Goal: Task Accomplishment & Management: Manage account settings

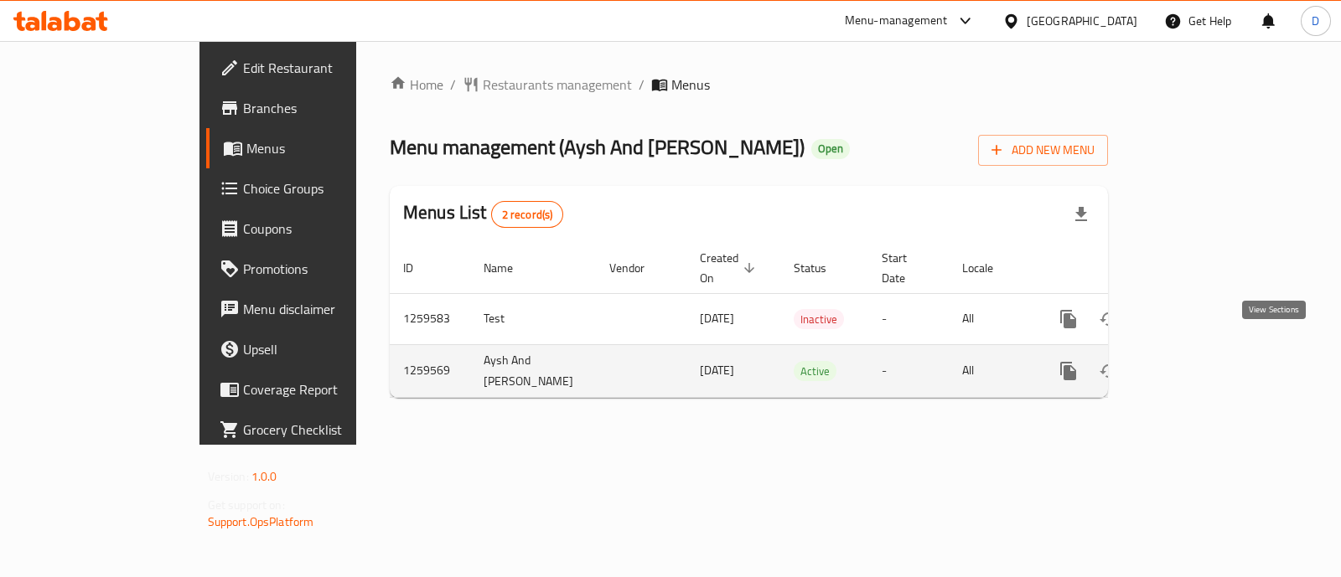
click at [1209, 357] on link "enhanced table" at bounding box center [1189, 371] width 40 height 40
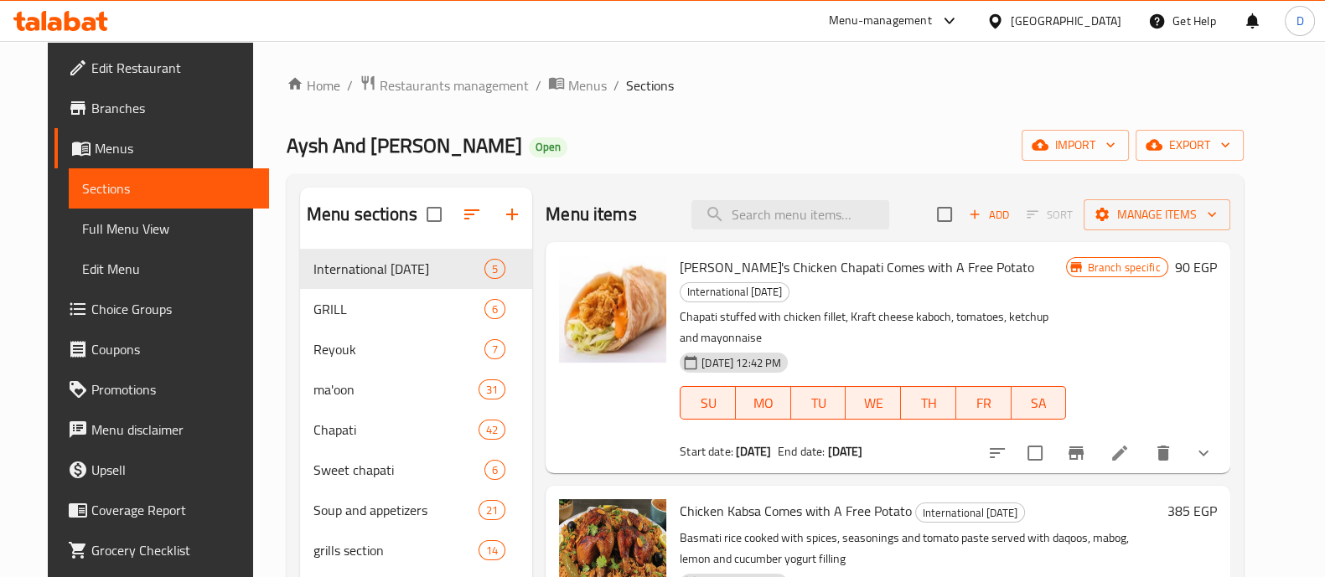
click at [77, 11] on icon at bounding box center [60, 21] width 95 height 20
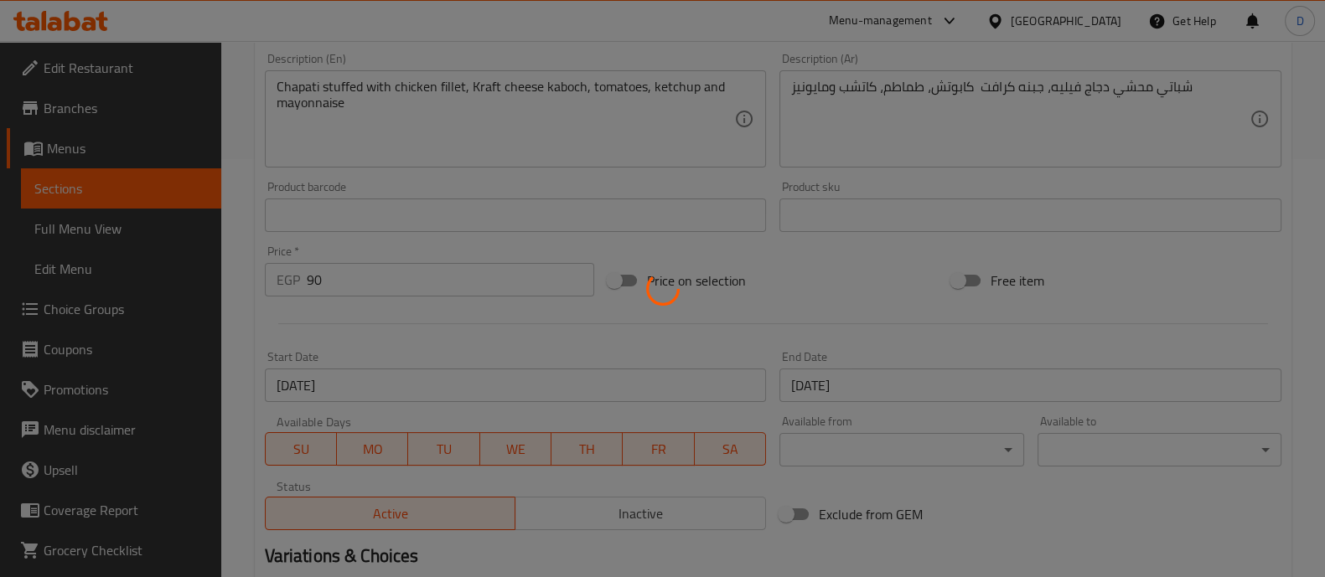
scroll to position [657, 0]
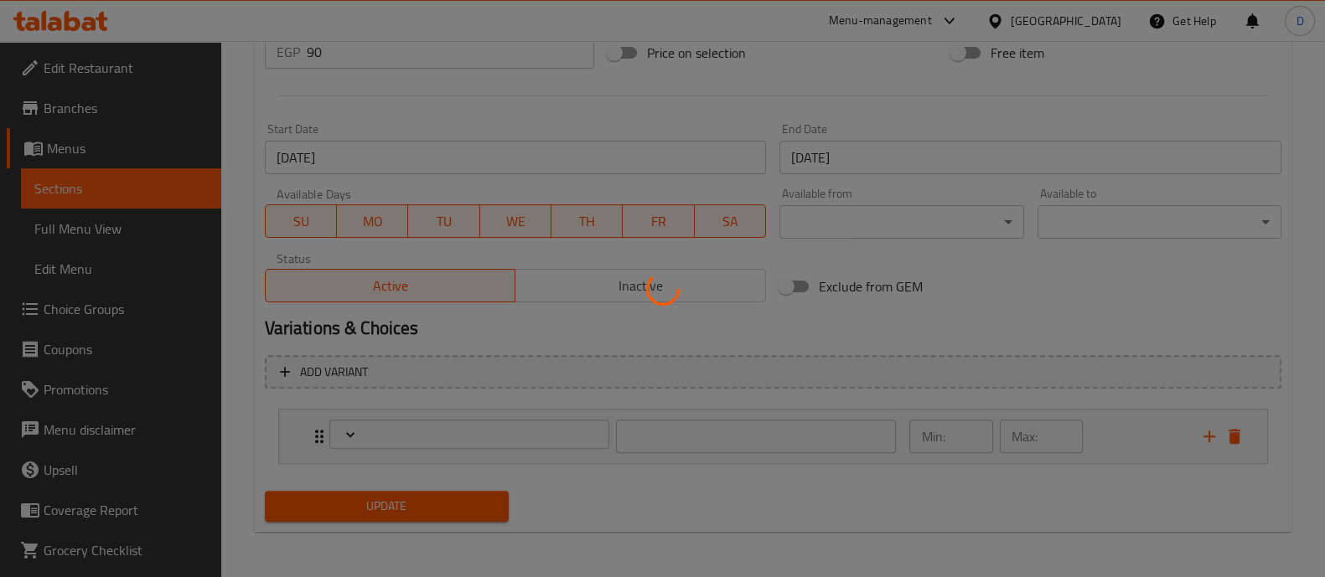
type input "صوص"
type input "0"
type input "2"
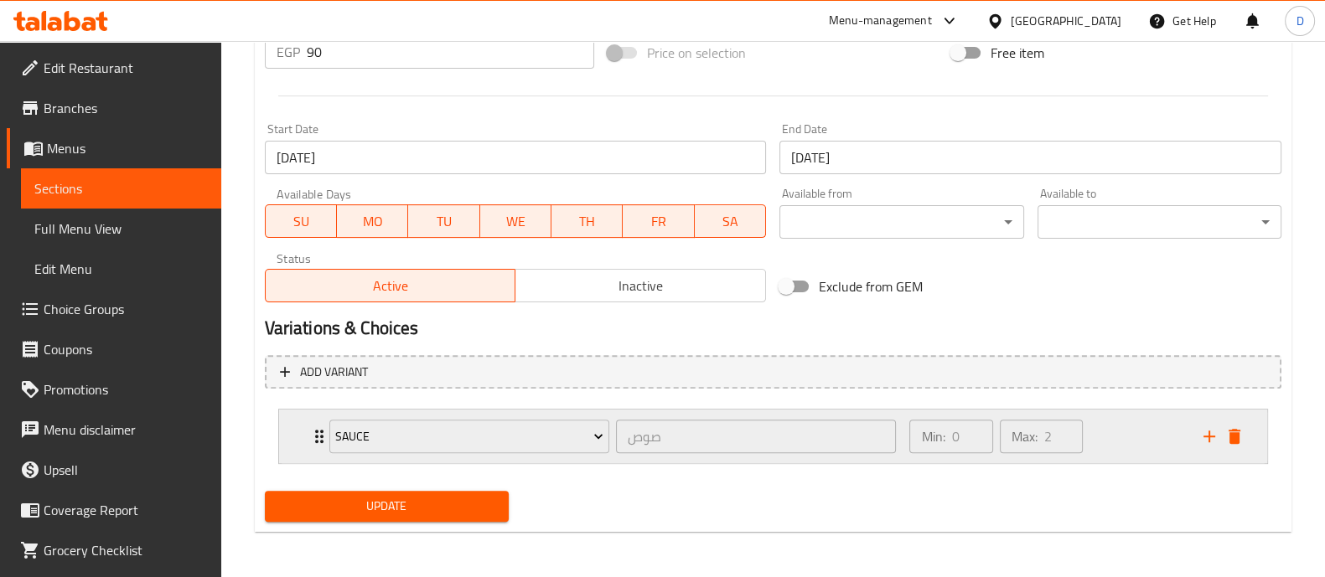
click at [1131, 431] on div "Min: 0 ​ Max: 2 ​" at bounding box center [1045, 437] width 293 height 54
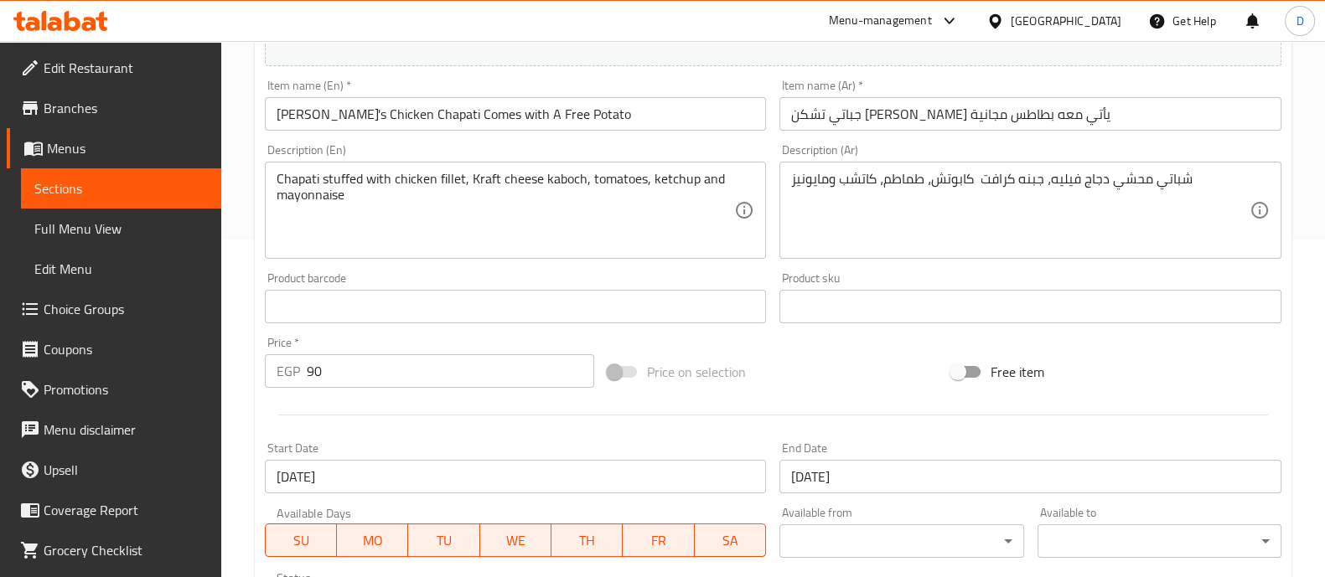
scroll to position [234, 0]
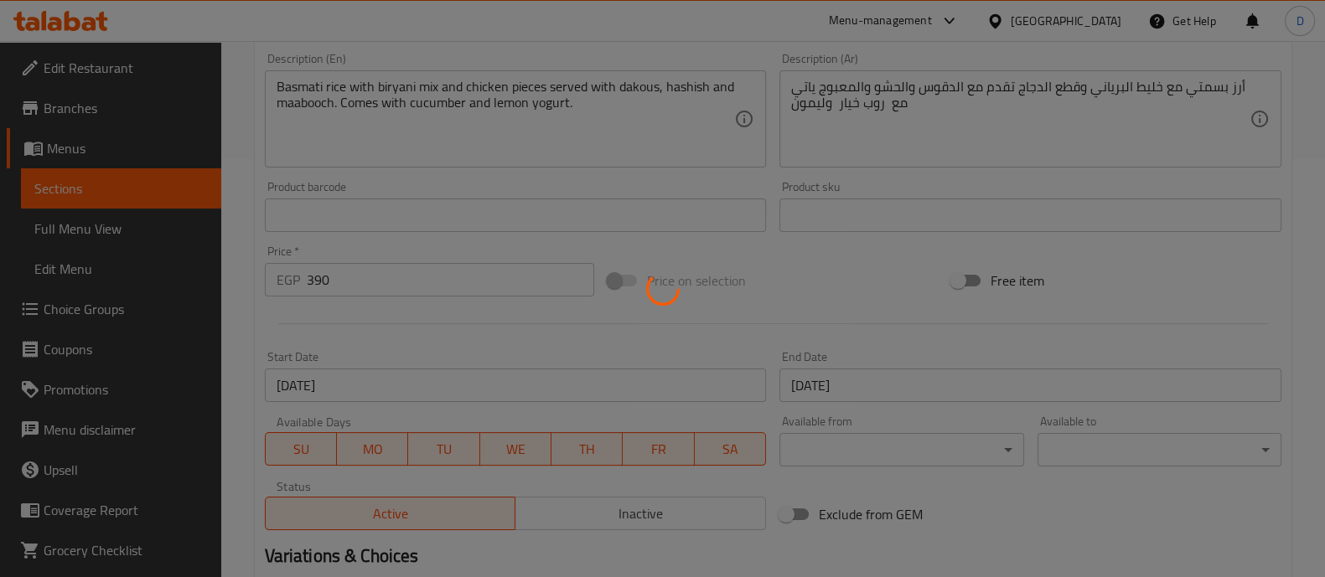
type input "اضافات"
type input "1"
type input "3"
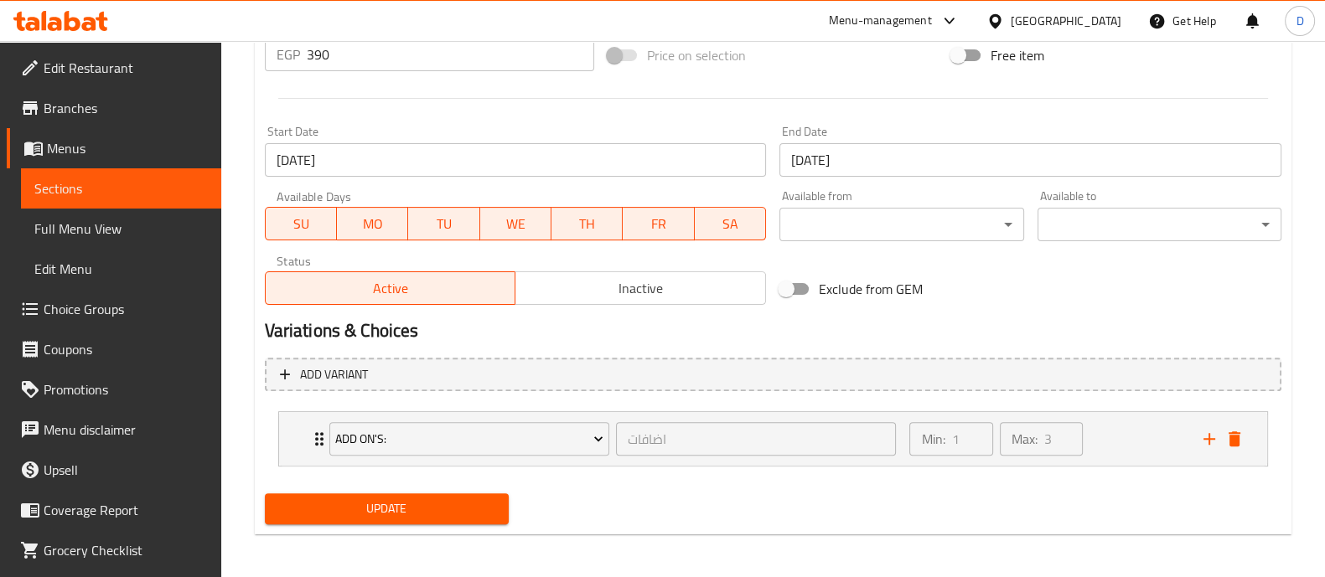
scroll to position [657, 0]
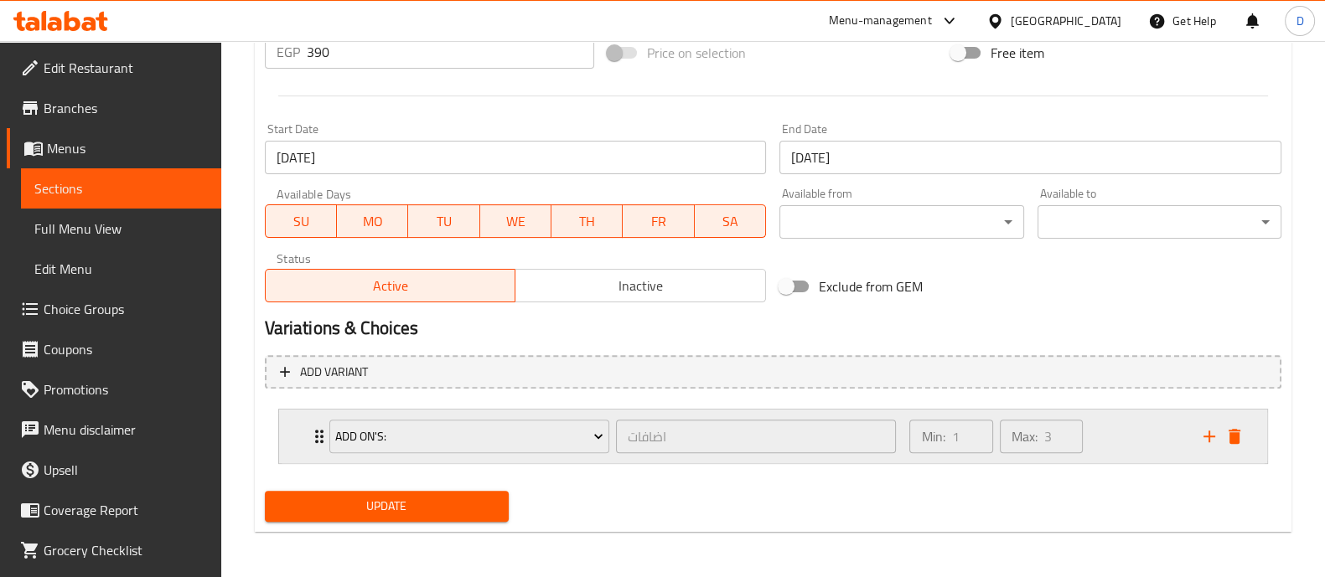
click at [1126, 422] on div "Min: 1 ​ Max: 3 ​" at bounding box center [1045, 437] width 293 height 54
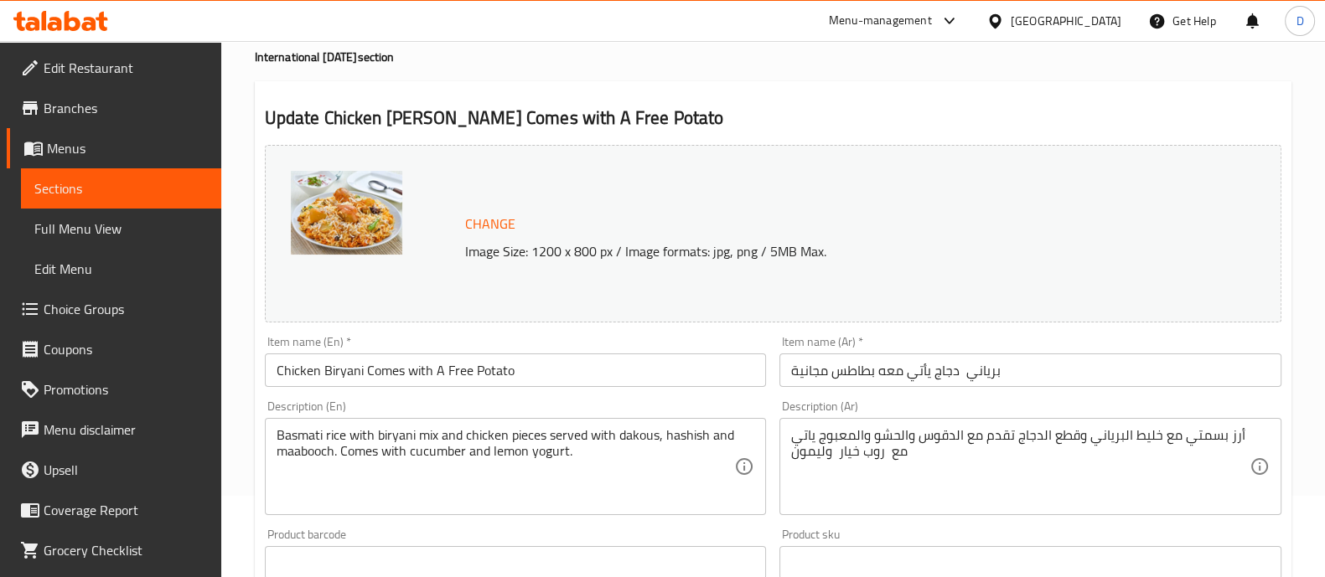
scroll to position [314, 0]
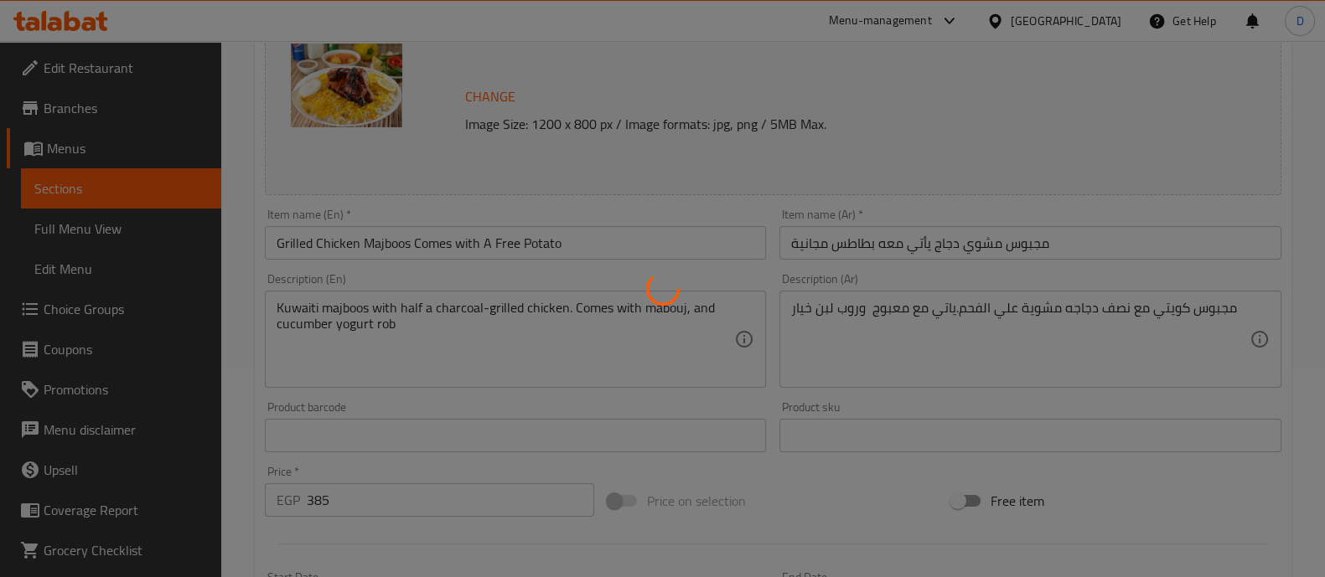
scroll to position [657, 0]
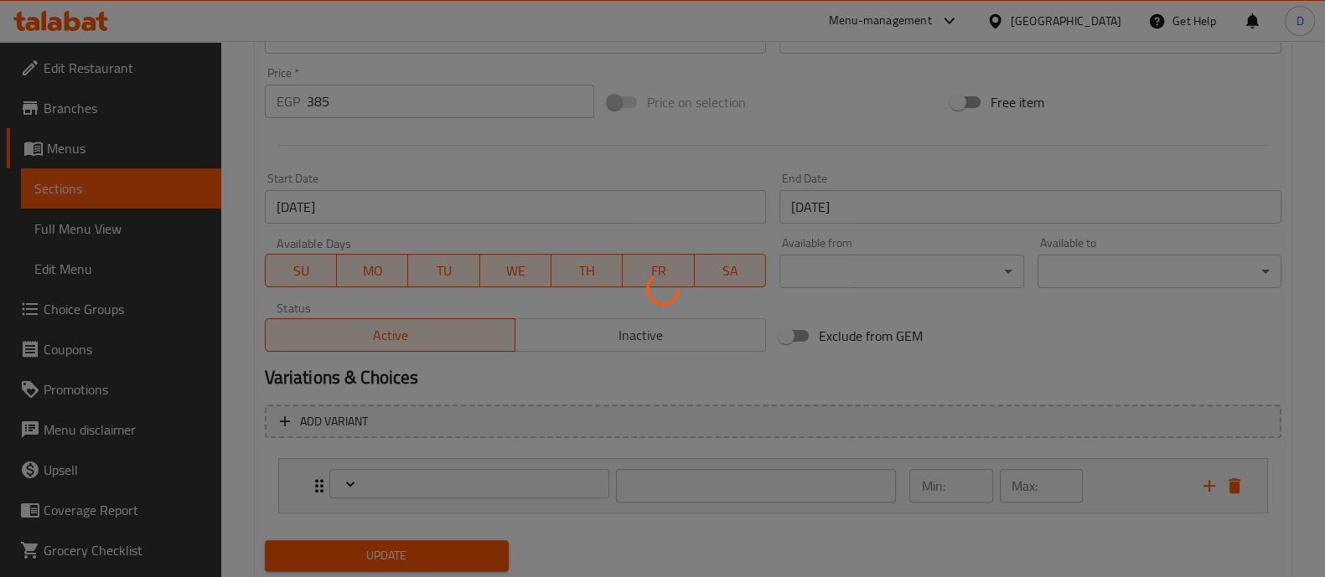
type input "اضافات"
type input "1"
type input "3"
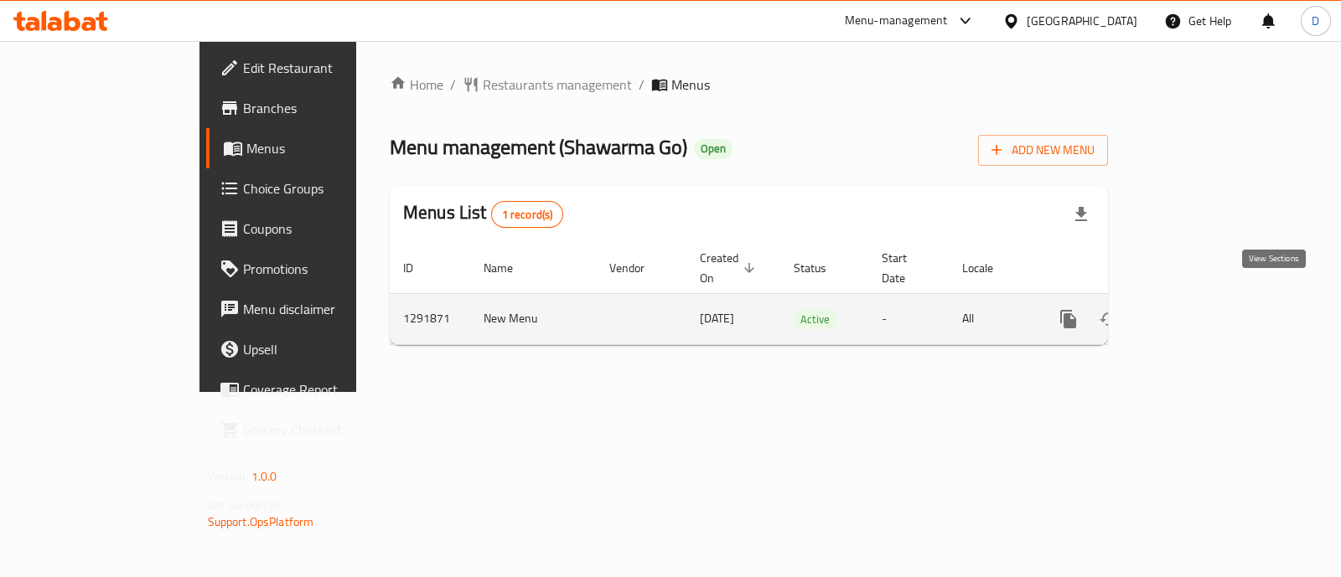
click at [1209, 303] on link "enhanced table" at bounding box center [1189, 319] width 40 height 40
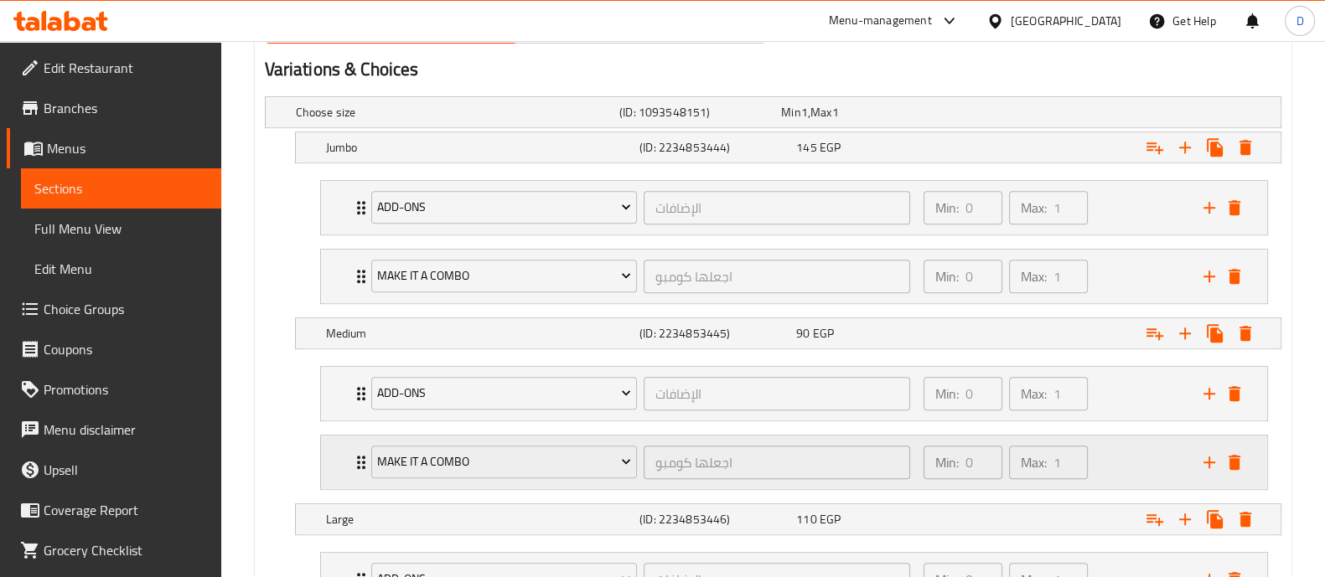
scroll to position [1048, 0]
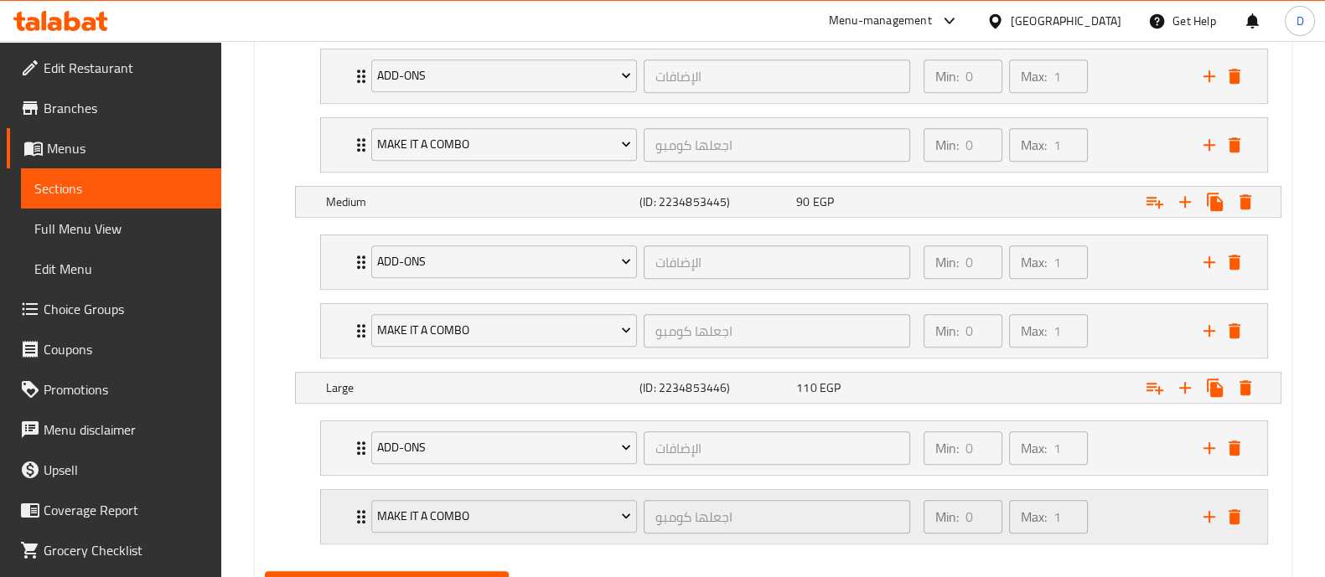
click at [1132, 518] on div "Min: 0 ​ Max: 1 ​" at bounding box center [1054, 517] width 280 height 54
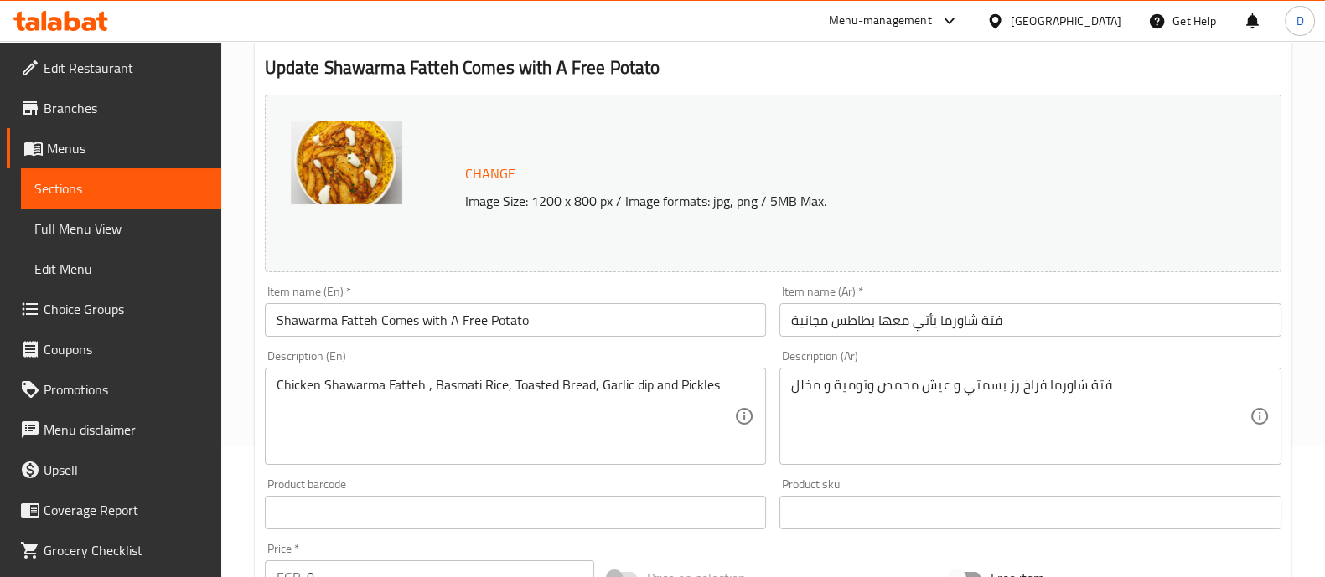
scroll to position [0, 0]
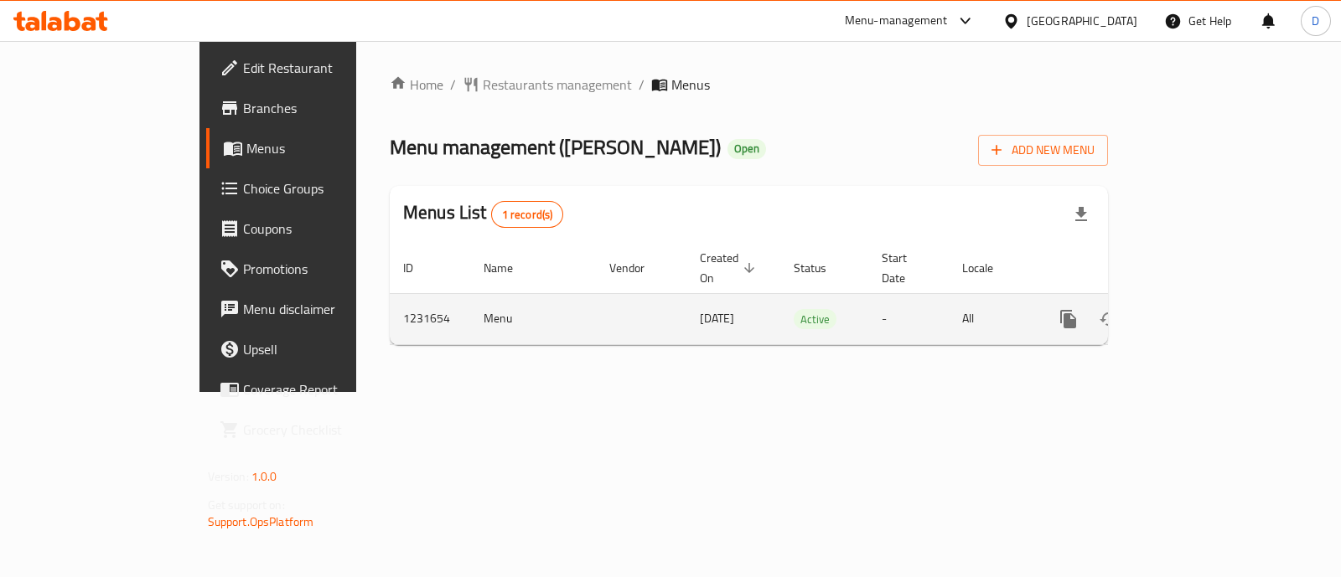
click at [1197, 312] on icon "enhanced table" at bounding box center [1189, 319] width 15 height 15
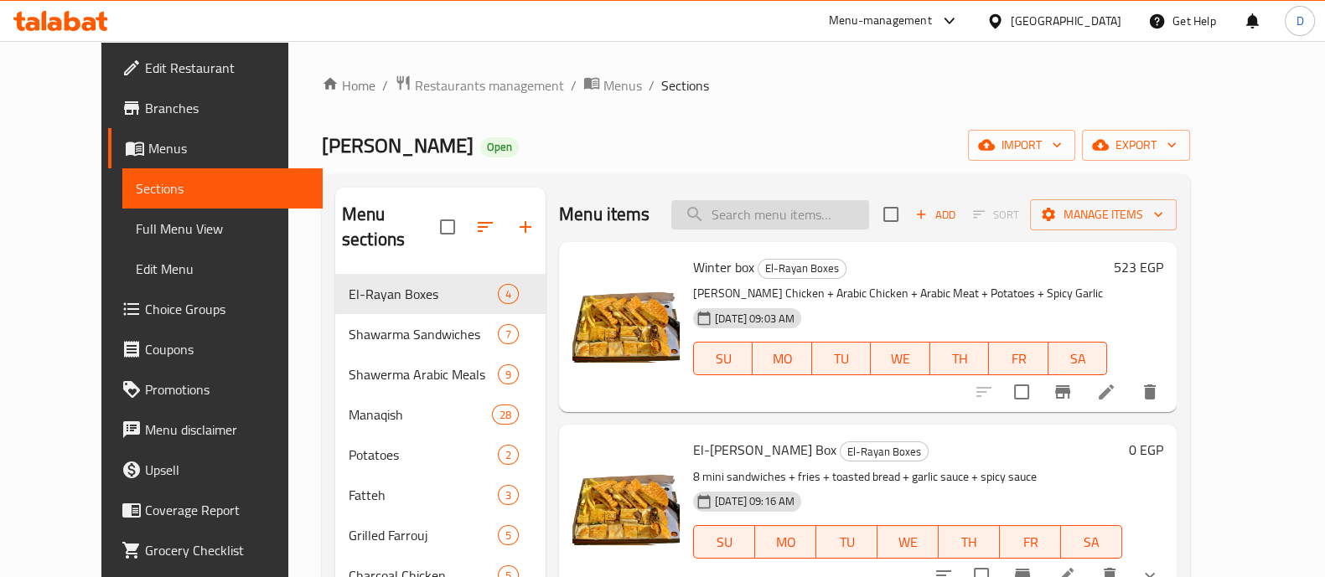
click at [850, 207] on input "search" at bounding box center [770, 214] width 198 height 29
type input "."
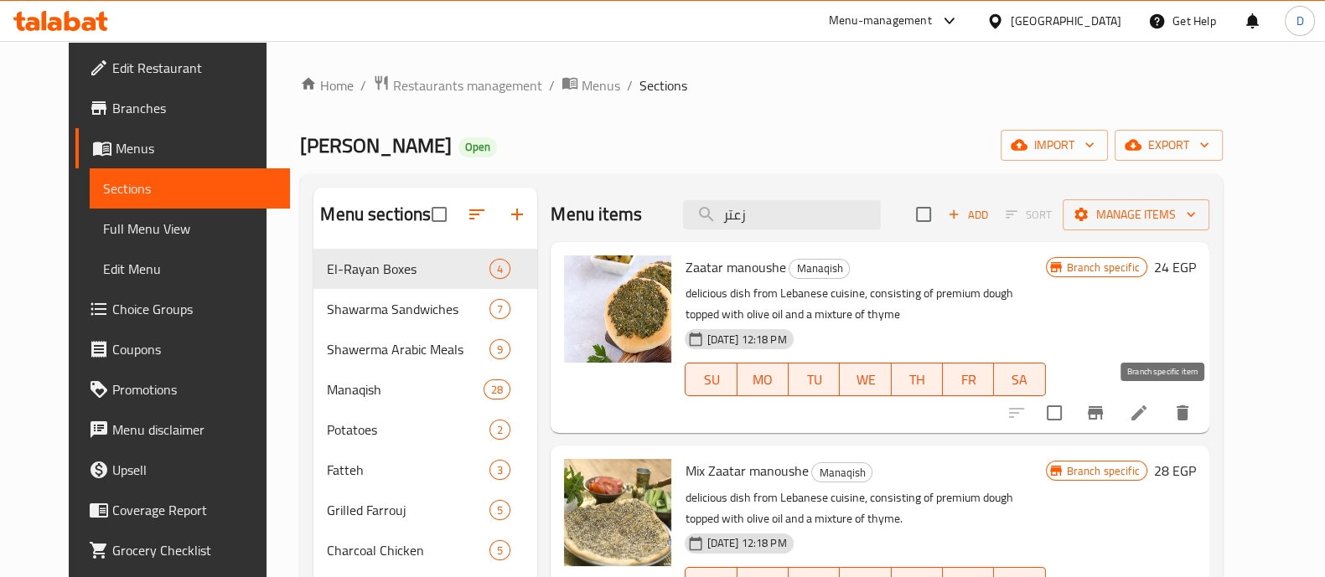
type input "زعتر"
click at [1116, 412] on button "Branch-specific-item" at bounding box center [1095, 413] width 40 height 40
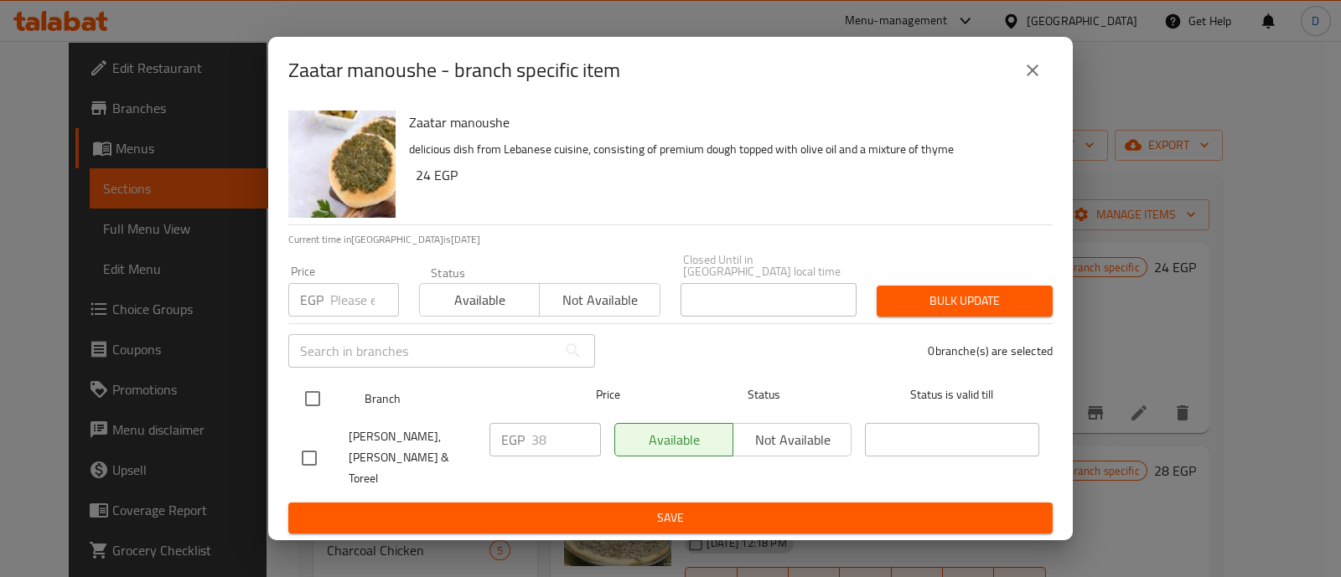
click at [302, 407] on input "checkbox" at bounding box center [312, 398] width 35 height 35
checkbox input "true"
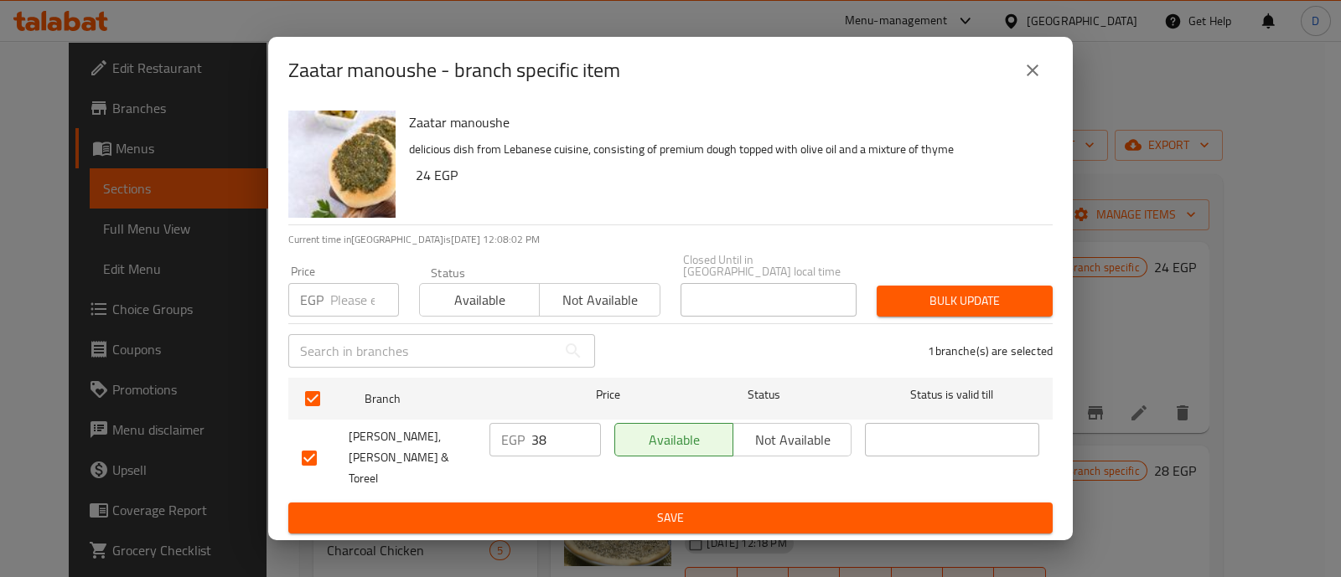
click at [546, 451] on input "38" at bounding box center [566, 440] width 70 height 34
type input "25"
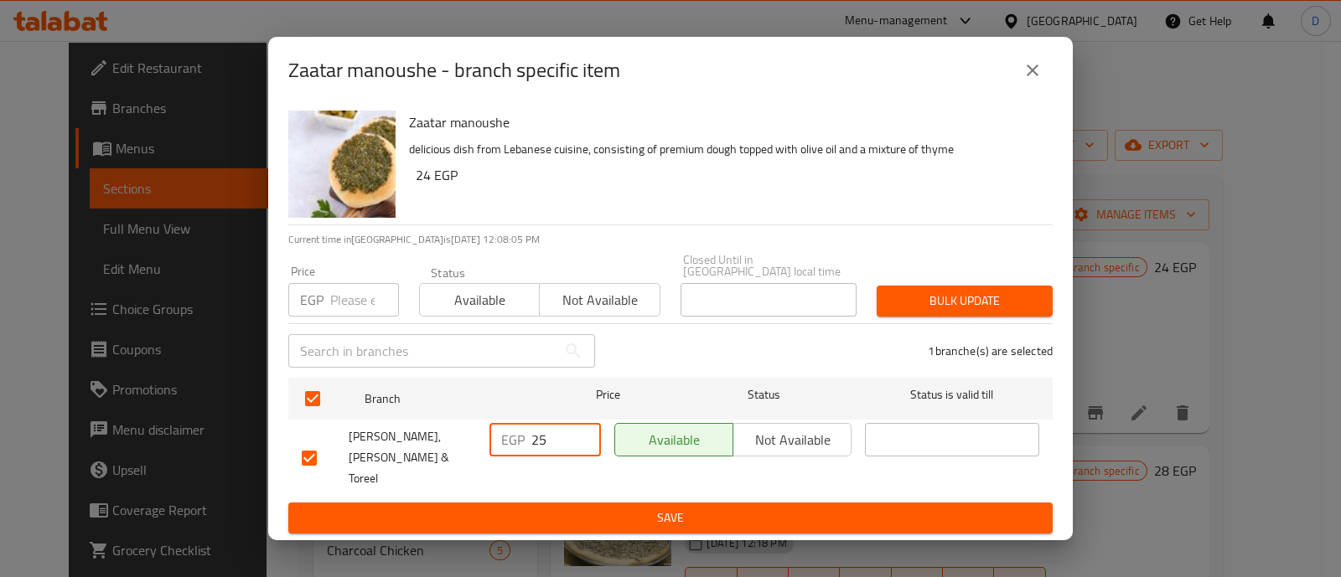
click at [592, 508] on span "Save" at bounding box center [671, 518] width 738 height 21
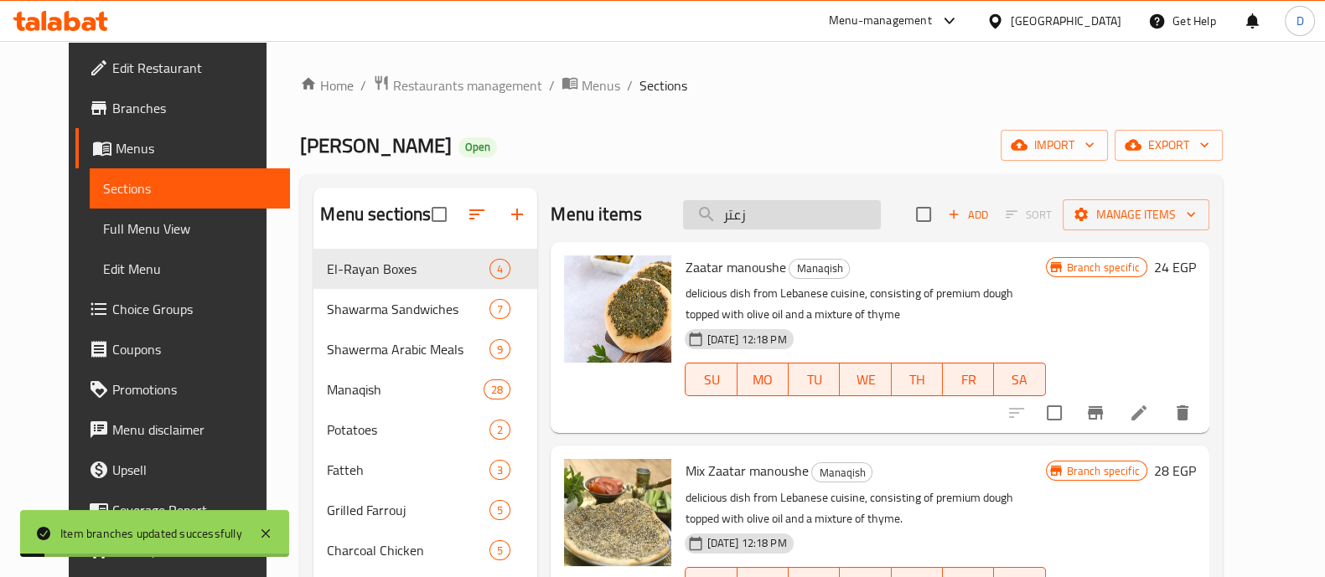
click at [787, 214] on input "زعتر" at bounding box center [782, 214] width 198 height 29
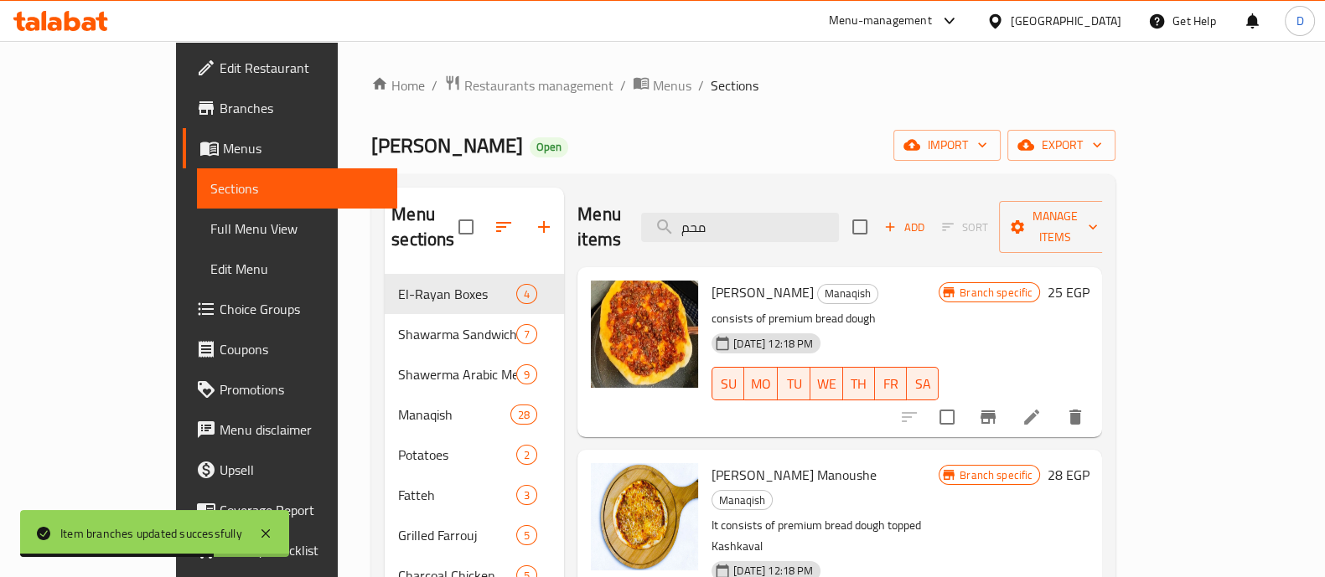
scroll to position [104, 0]
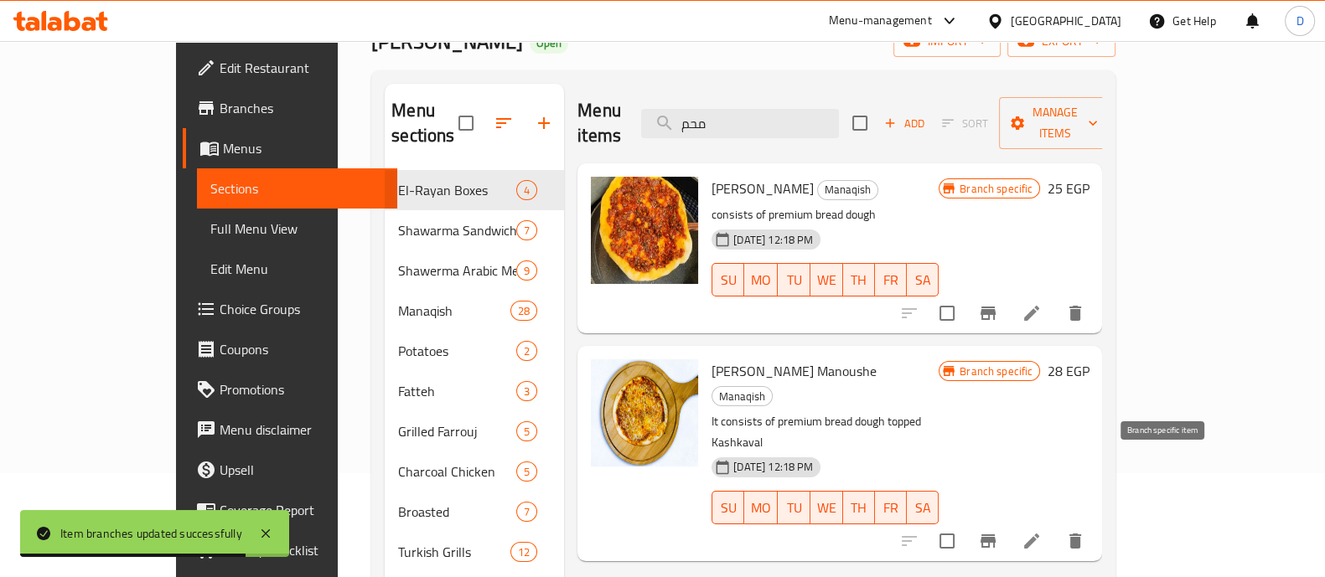
type input "محم"
click at [996, 535] on icon "Branch-specific-item" at bounding box center [988, 541] width 15 height 13
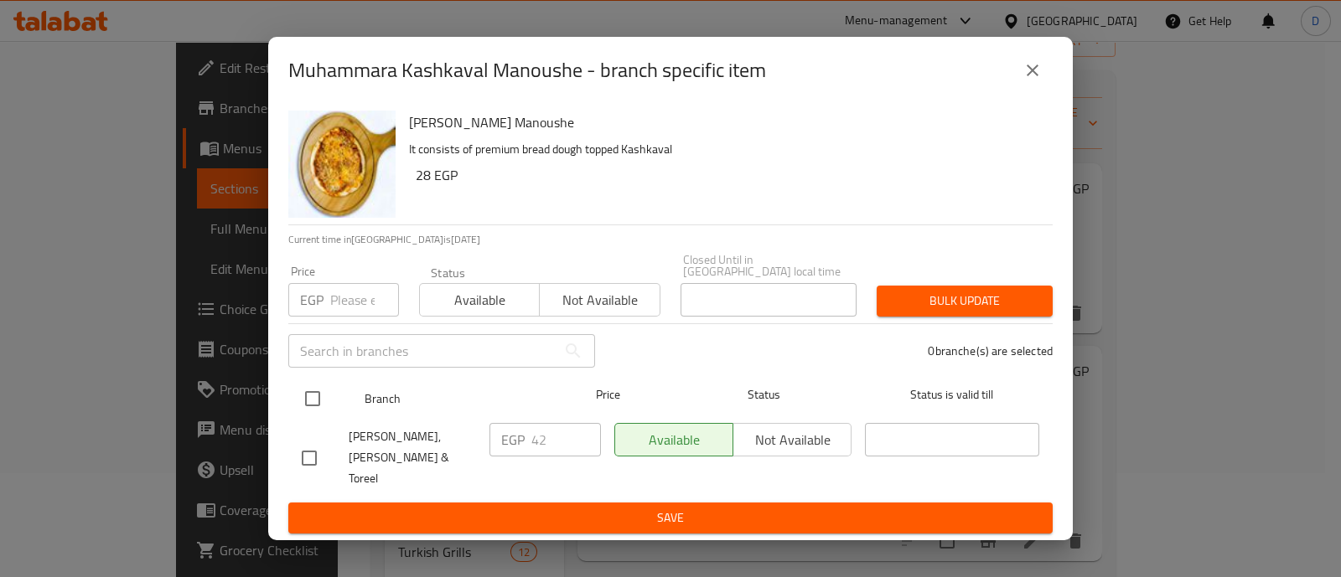
click at [310, 408] on input "checkbox" at bounding box center [312, 398] width 35 height 35
checkbox input "true"
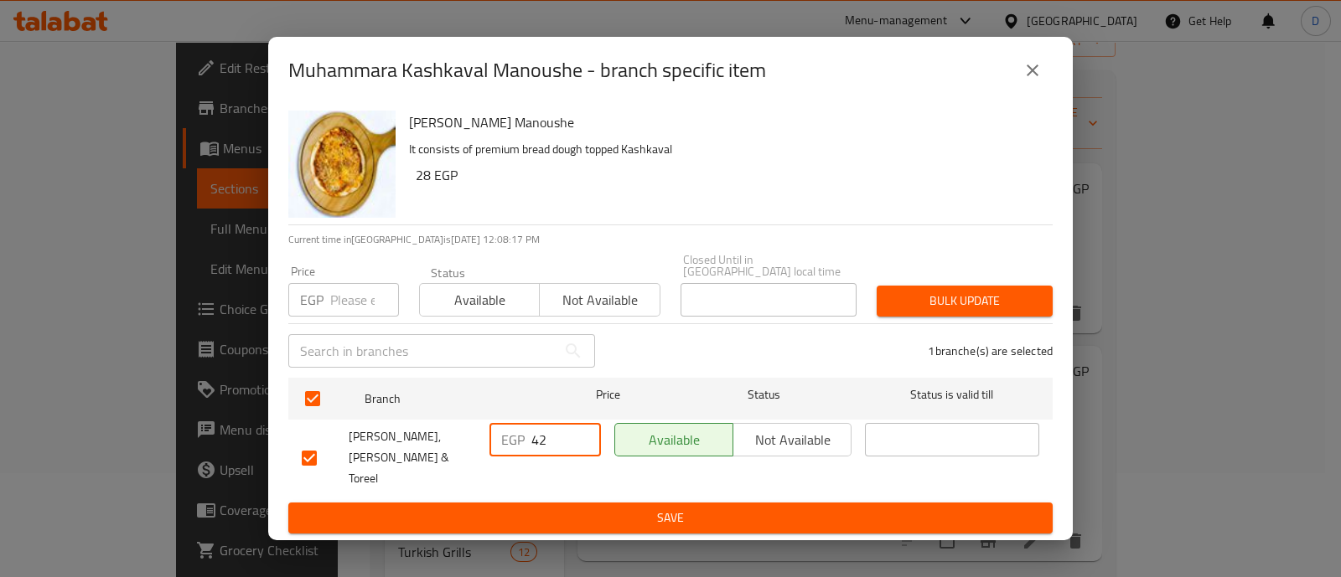
click at [538, 442] on input "42" at bounding box center [566, 440] width 70 height 34
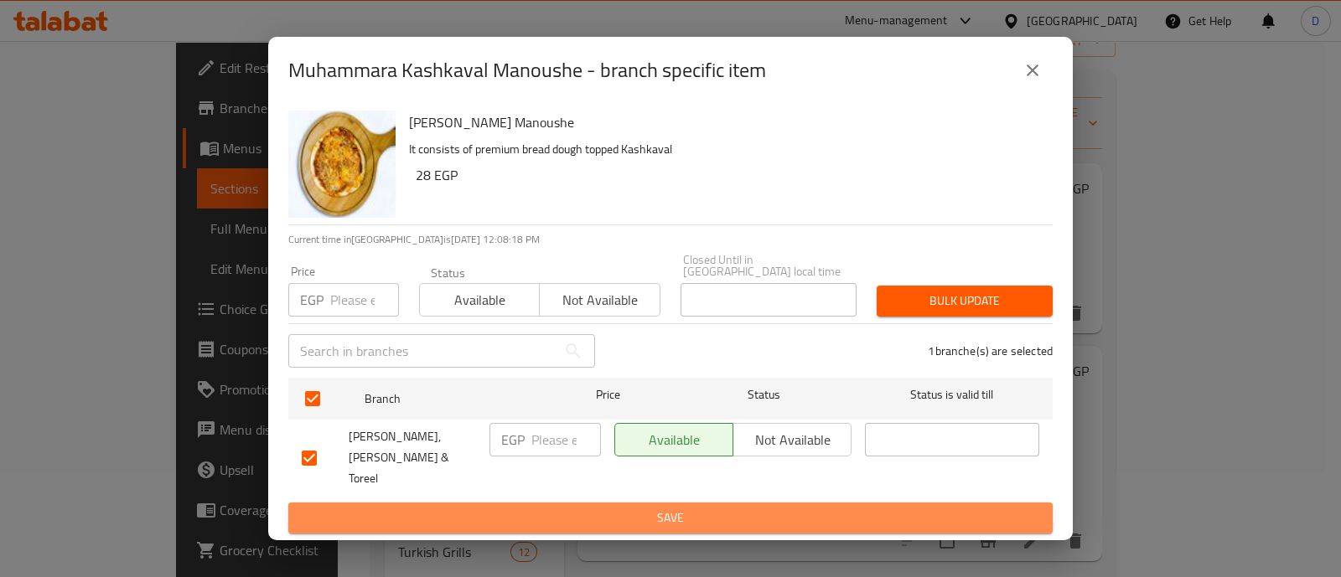
click at [566, 508] on span "Save" at bounding box center [671, 518] width 738 height 21
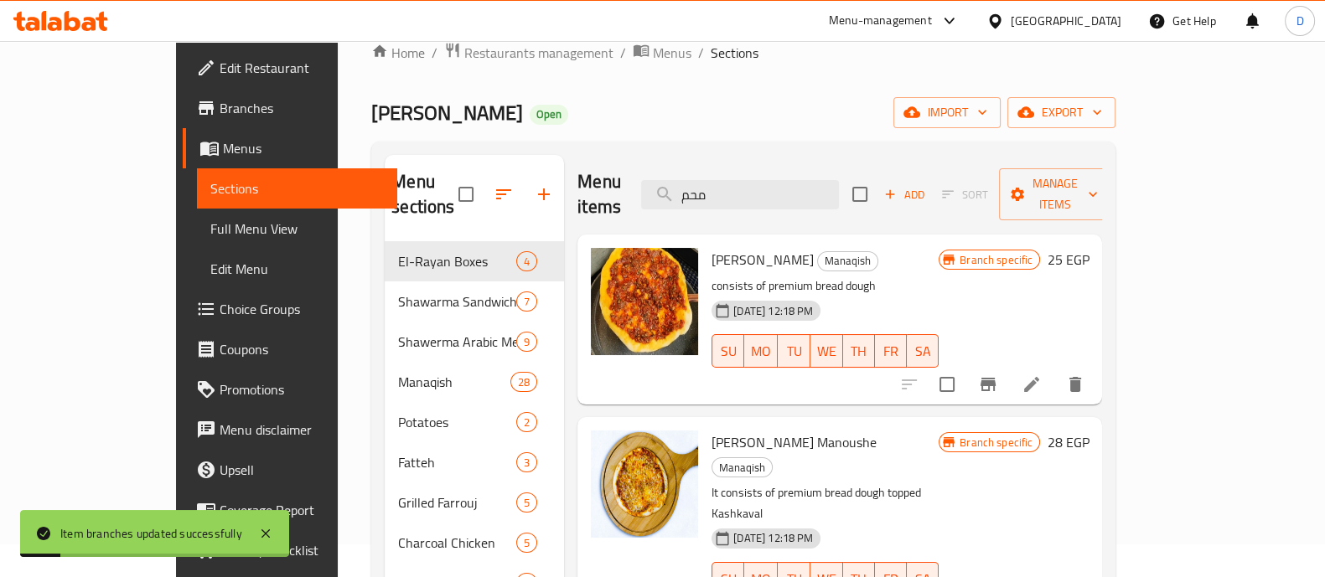
scroll to position [0, 0]
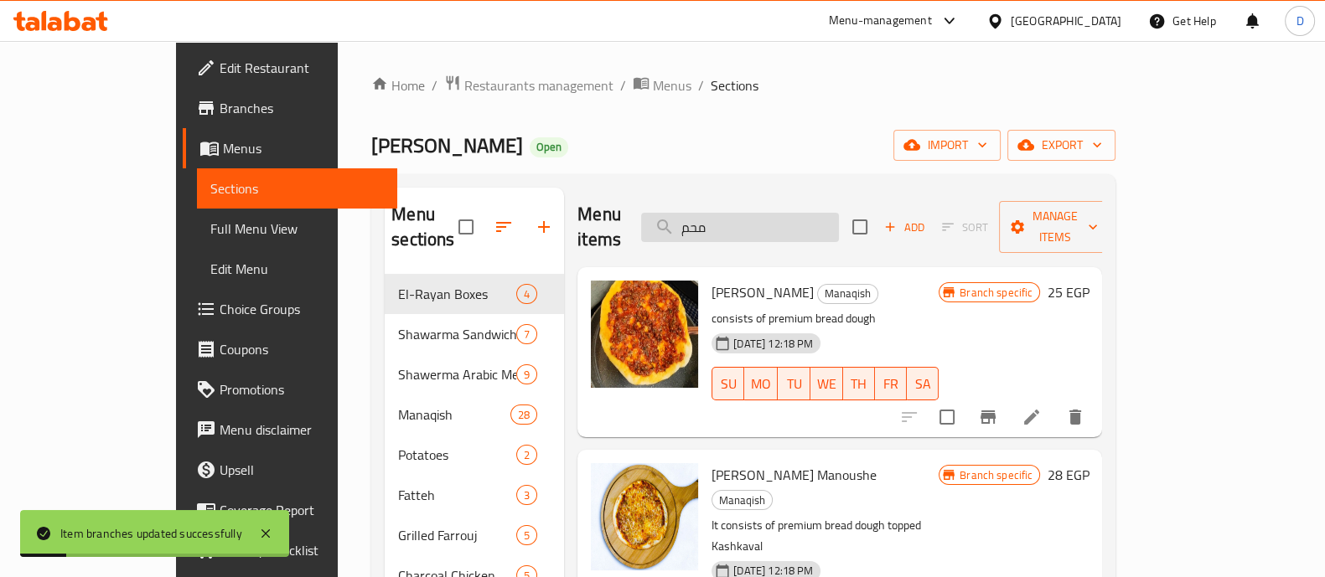
click at [821, 213] on input "محم" at bounding box center [740, 227] width 198 height 29
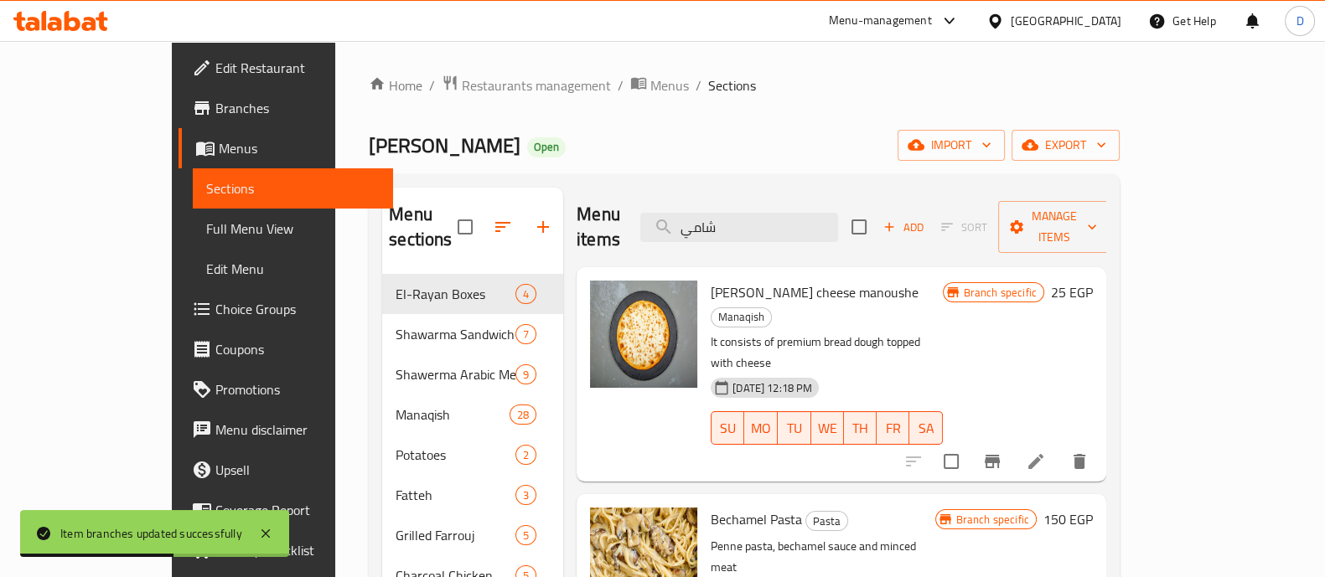
type input "شامي"
click at [1000, 455] on icon "Branch-specific-item" at bounding box center [992, 461] width 15 height 13
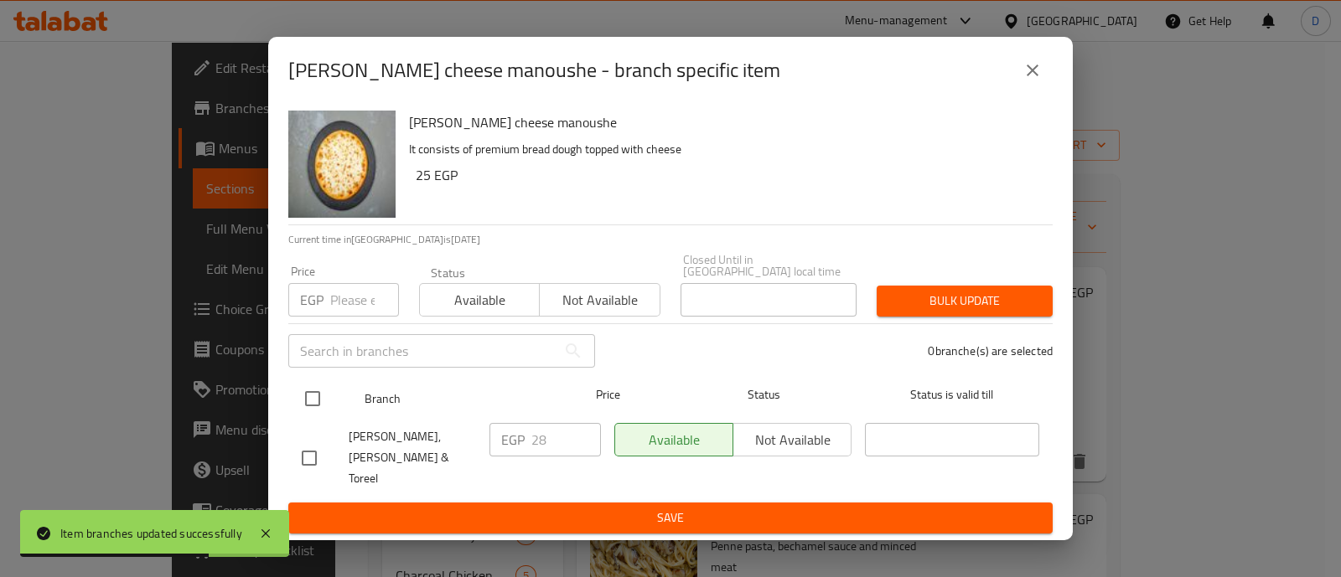
click at [306, 402] on input "checkbox" at bounding box center [312, 398] width 35 height 35
checkbox input "true"
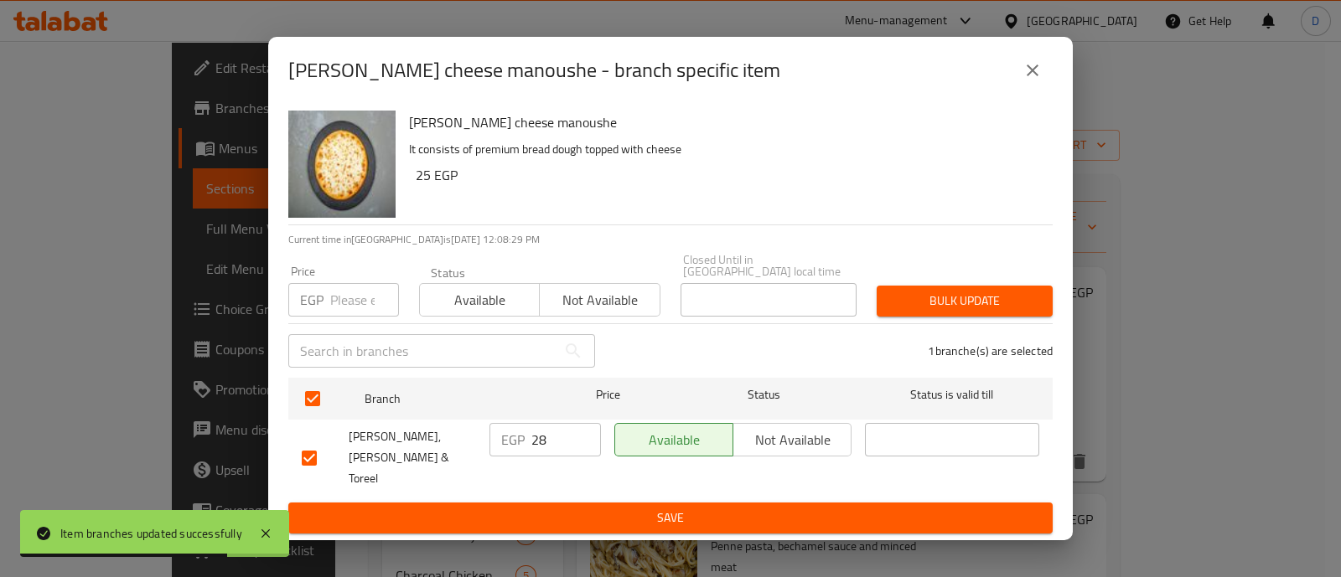
click at [528, 453] on div "EGP 28 ​" at bounding box center [544, 440] width 111 height 34
drag, startPoint x: 528, startPoint y: 453, endPoint x: 546, endPoint y: 451, distance: 17.8
click at [530, 453] on div "EGP 28 ​" at bounding box center [544, 440] width 111 height 34
click at [549, 448] on input "28" at bounding box center [566, 440] width 70 height 34
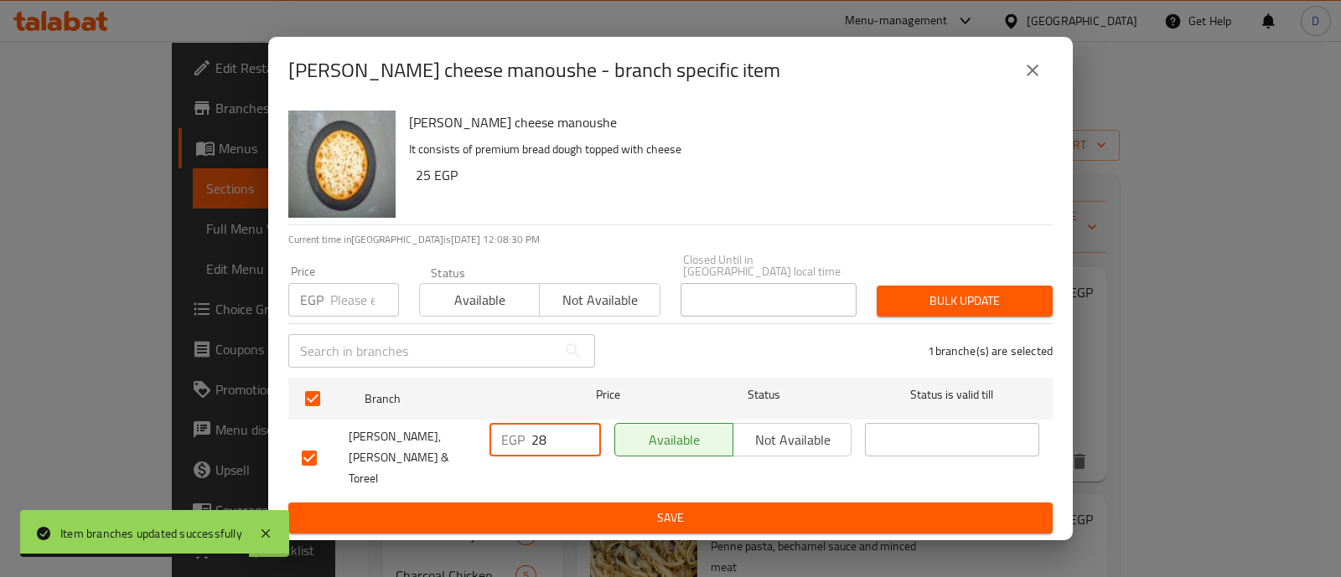
click at [549, 448] on input "28" at bounding box center [566, 440] width 70 height 34
type input "19"
click at [557, 484] on ul "Branch Price Status Status is valid till Al-Rayan Elsoury, Gadila & Toreel EGP …" at bounding box center [670, 437] width 764 height 132
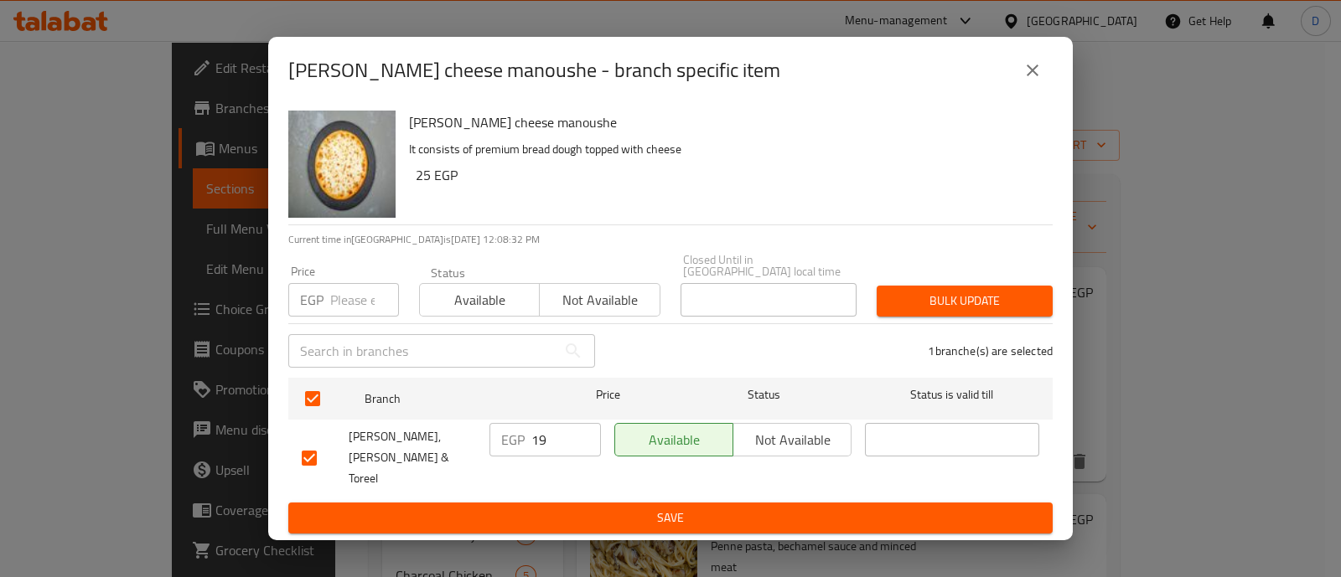
click at [562, 508] on span "Save" at bounding box center [671, 518] width 738 height 21
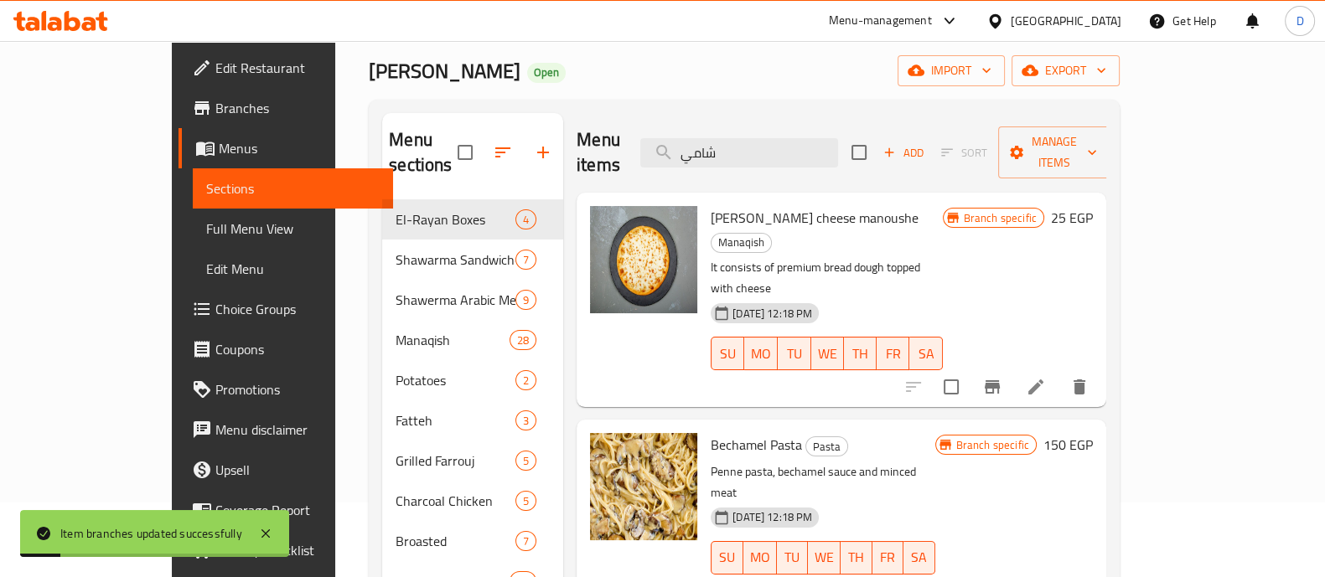
scroll to position [104, 0]
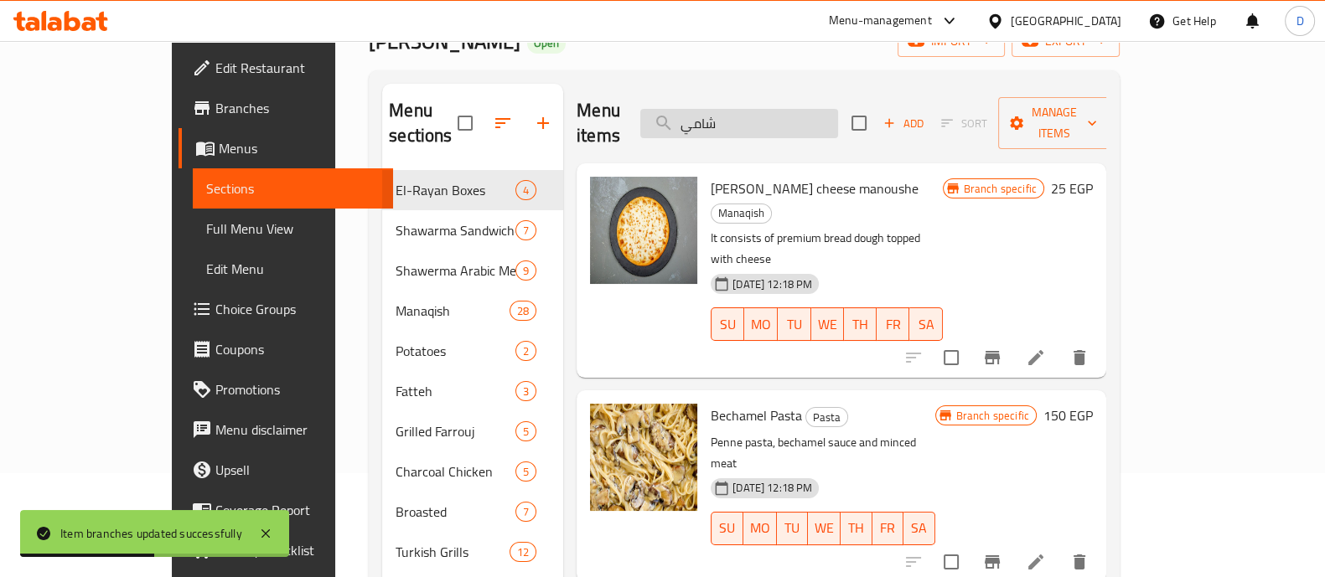
click at [754, 112] on input "شامي" at bounding box center [739, 123] width 198 height 29
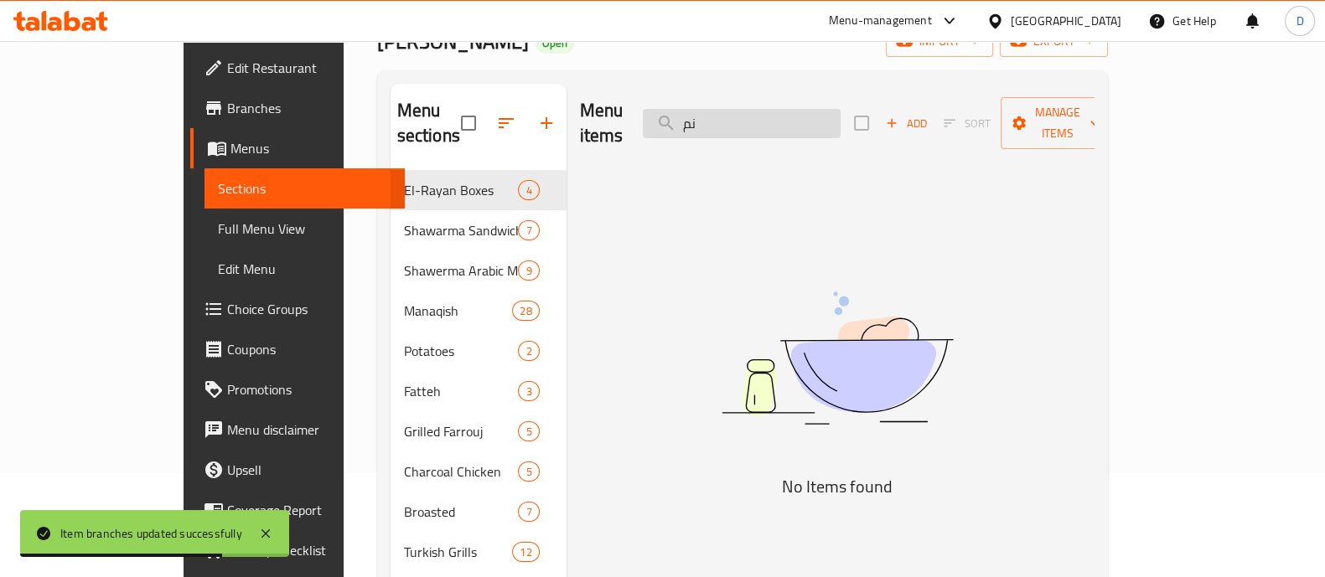
type input "ن"
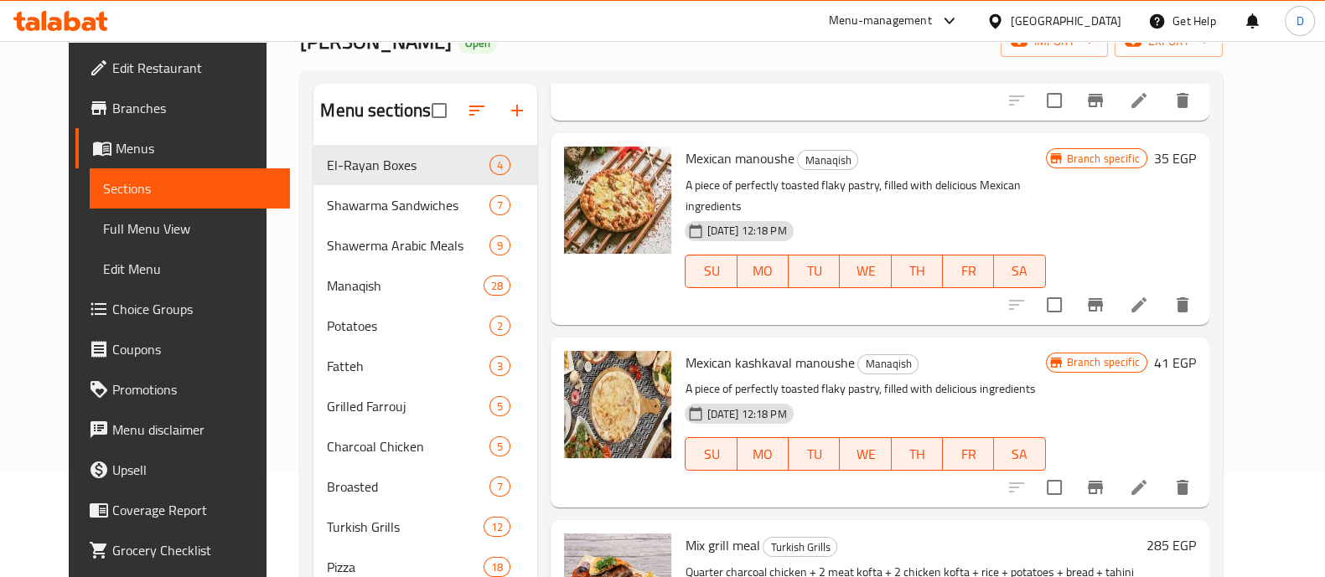
scroll to position [0, 0]
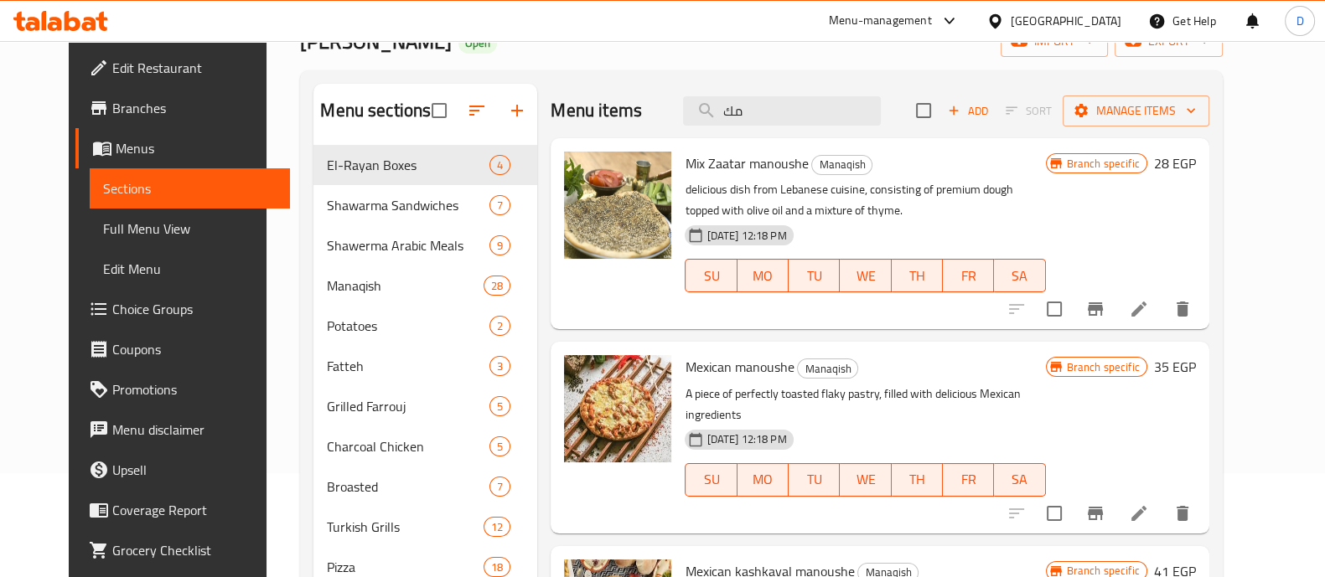
type input "مك"
click at [685, 360] on span "Mexican manoushe" at bounding box center [739, 367] width 109 height 25
click at [1116, 494] on button "Branch-specific-item" at bounding box center [1095, 514] width 40 height 40
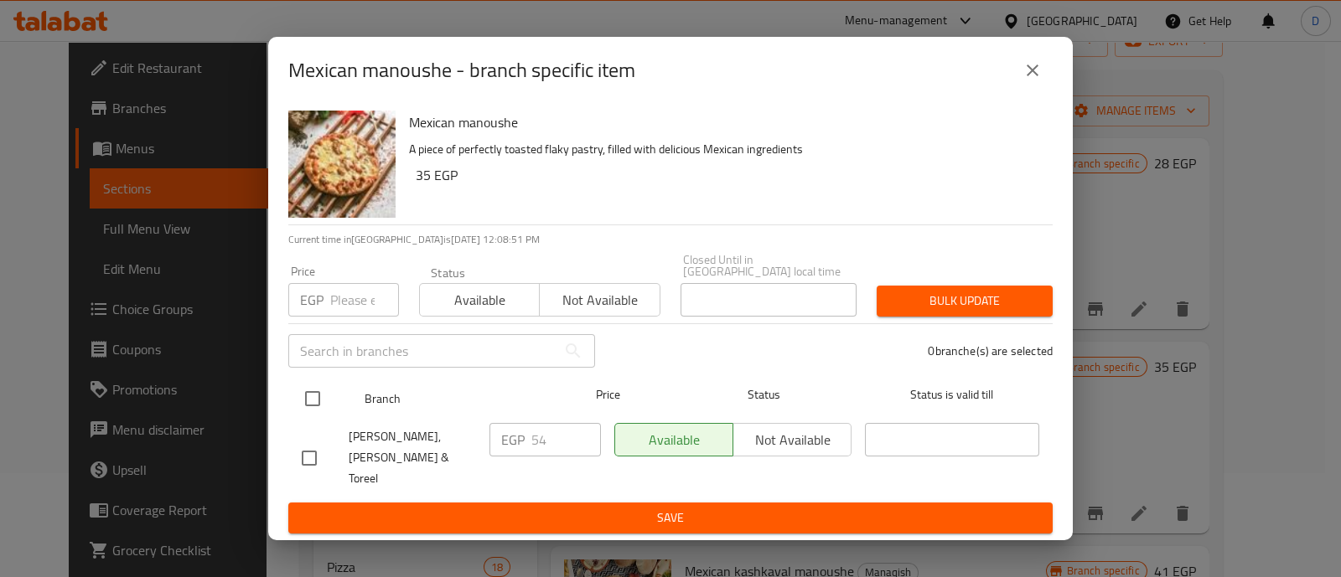
drag, startPoint x: 317, startPoint y: 408, endPoint x: 612, endPoint y: 489, distance: 305.8
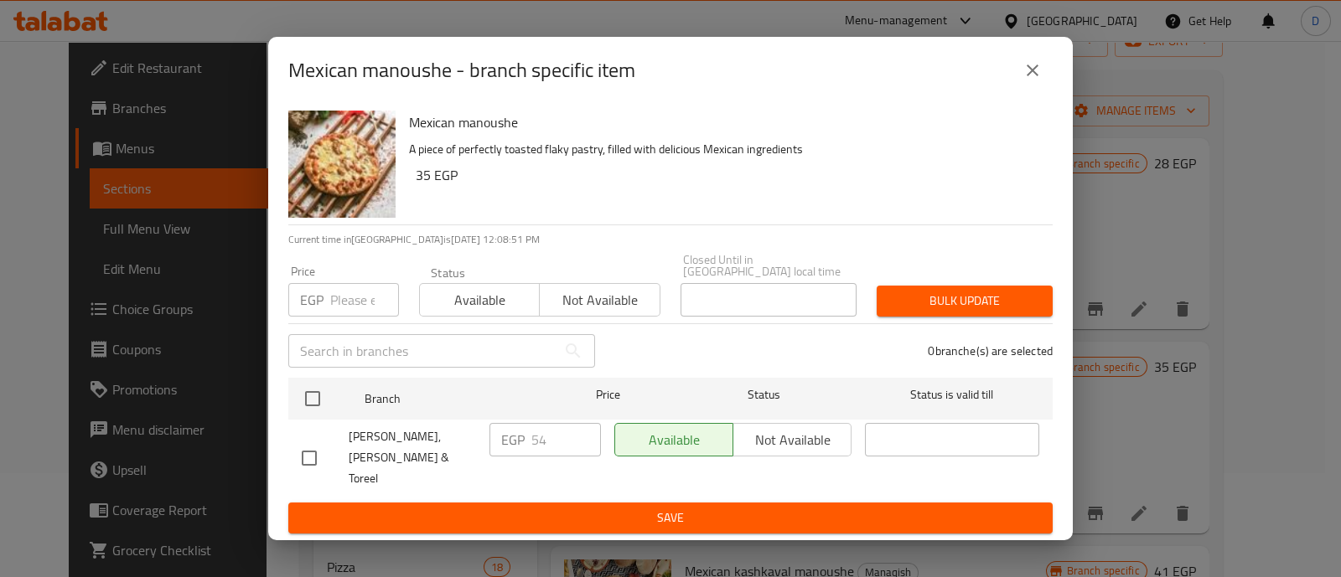
click at [317, 409] on input "checkbox" at bounding box center [312, 398] width 35 height 35
checkbox input "true"
click at [547, 441] on input "54" at bounding box center [566, 440] width 70 height 34
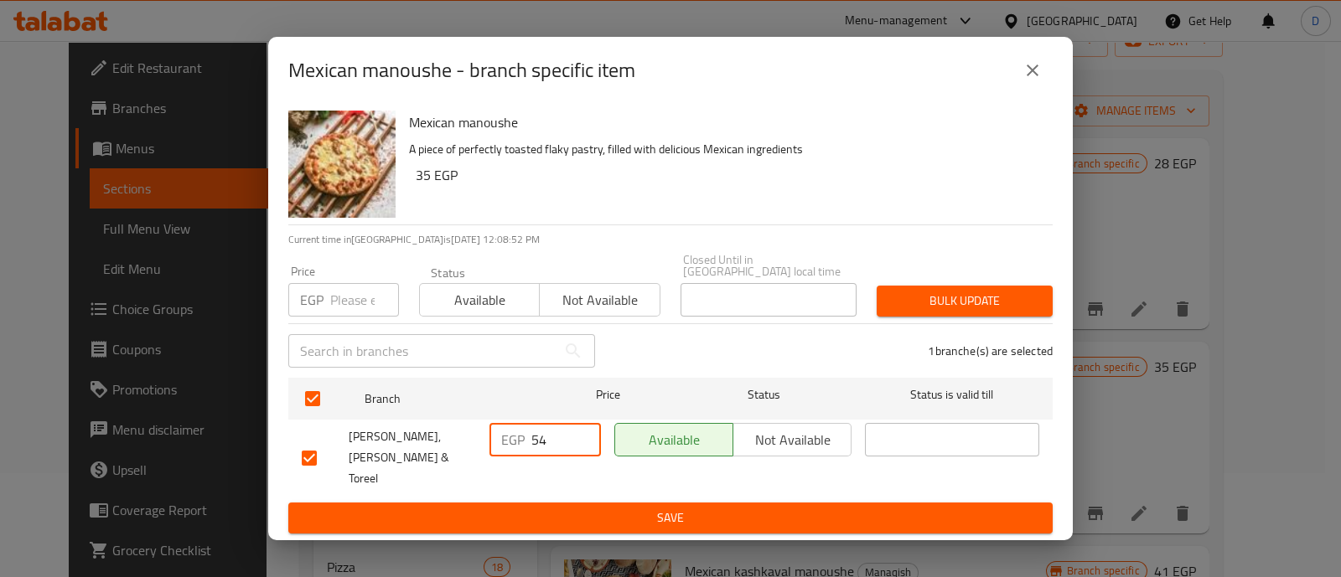
click at [549, 441] on input "54" at bounding box center [566, 440] width 70 height 34
click at [567, 503] on button "Save" at bounding box center [670, 518] width 764 height 31
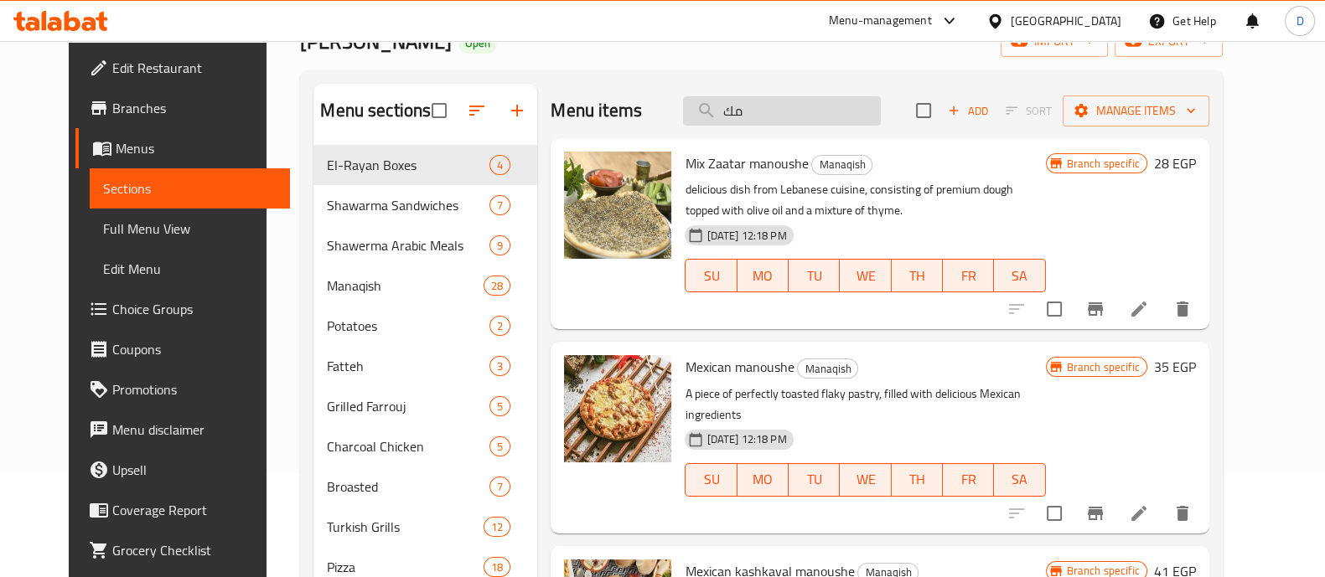
click at [774, 112] on input "مك" at bounding box center [782, 110] width 198 height 29
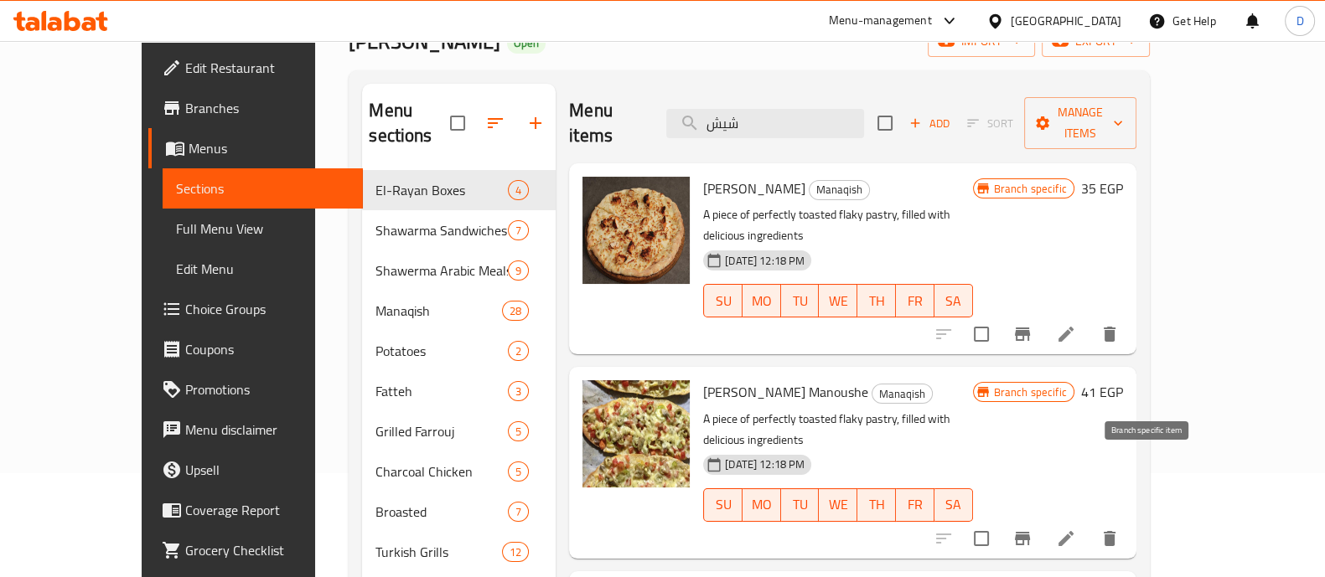
type input "شيش"
click at [1030, 532] on icon "Branch-specific-item" at bounding box center [1022, 538] width 15 height 13
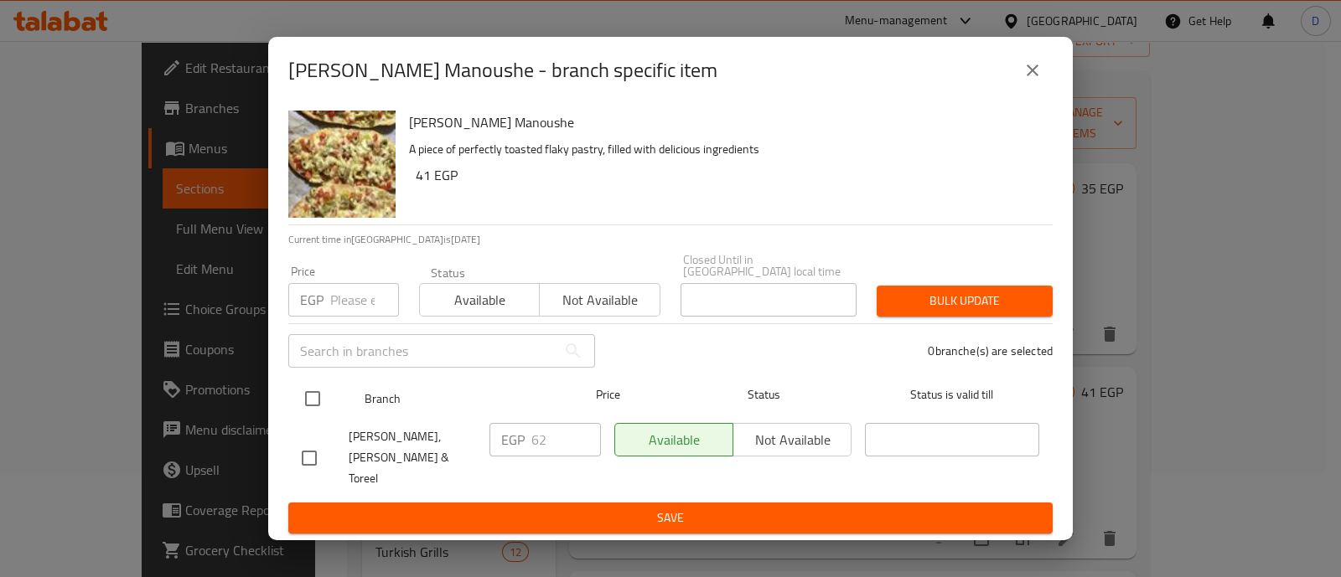
click at [307, 402] on input "checkbox" at bounding box center [312, 398] width 35 height 35
checkbox input "true"
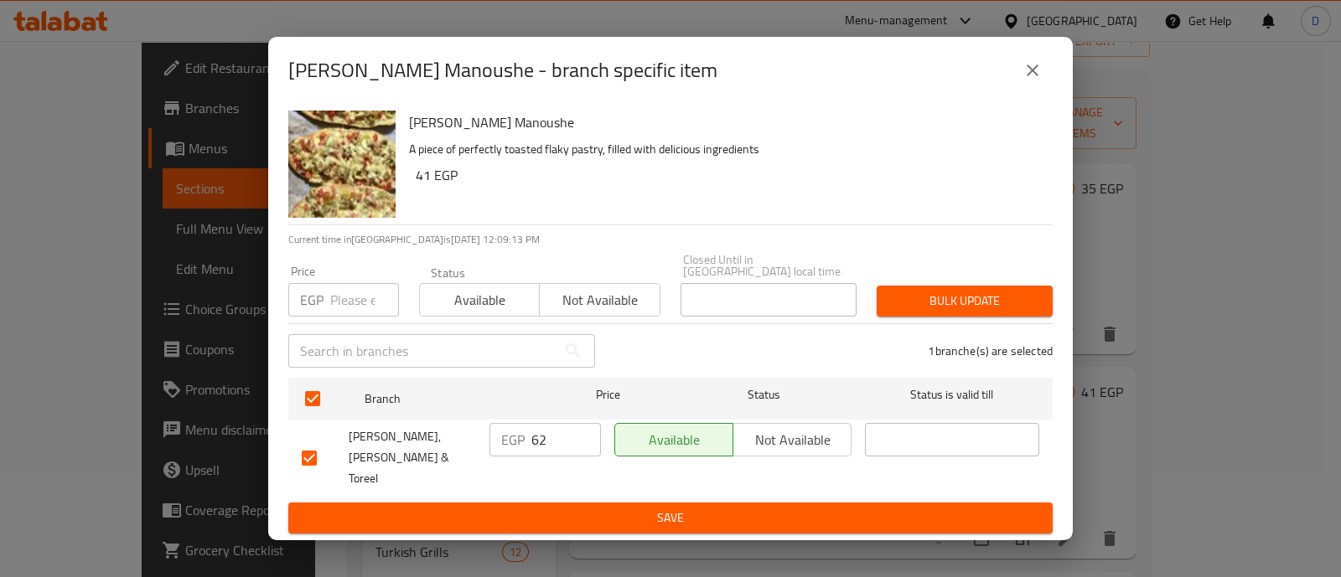
click at [557, 447] on input "62" at bounding box center [566, 440] width 70 height 34
type input "40"
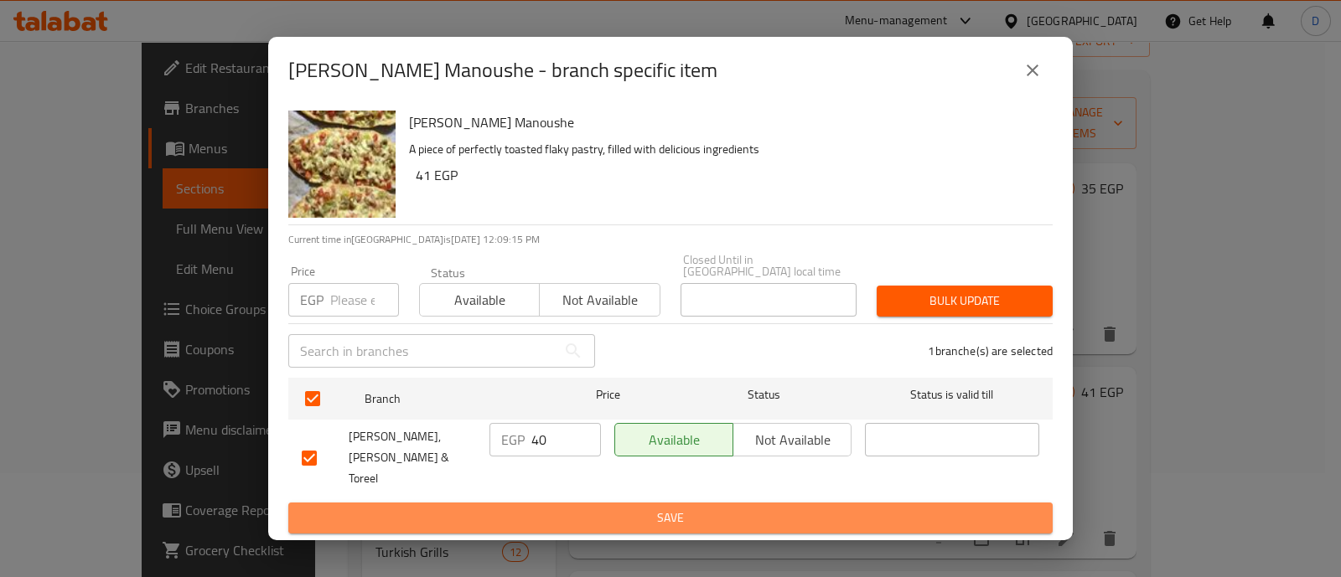
click at [564, 503] on button "Save" at bounding box center [670, 518] width 764 height 31
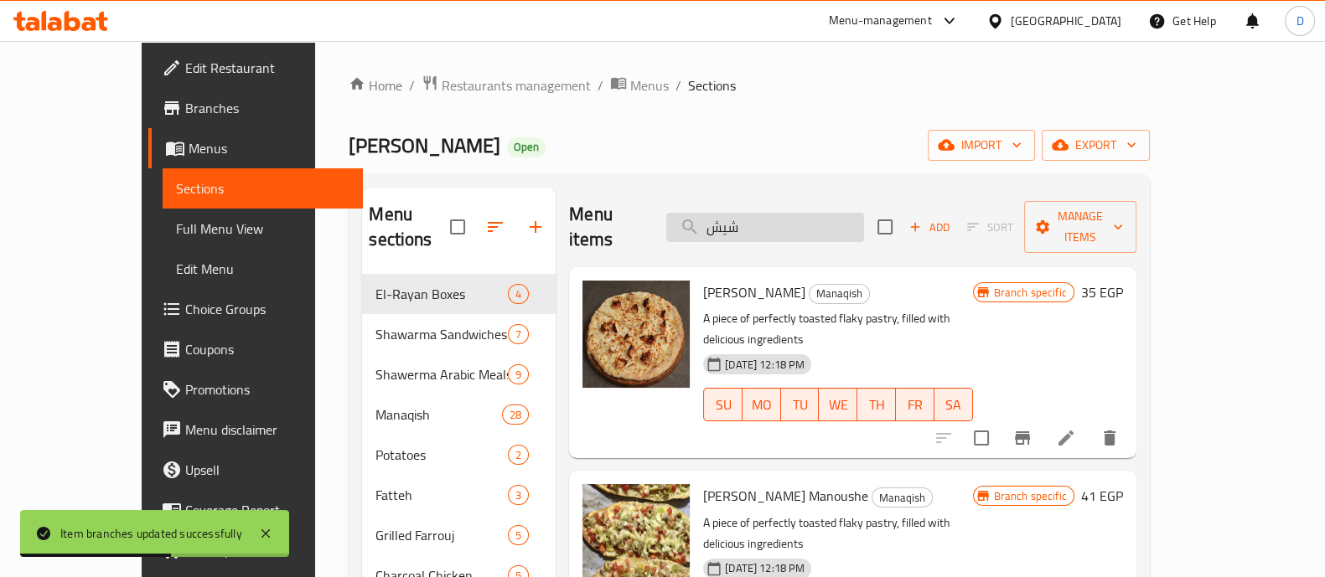
click at [812, 213] on input "شيش" at bounding box center [765, 227] width 198 height 29
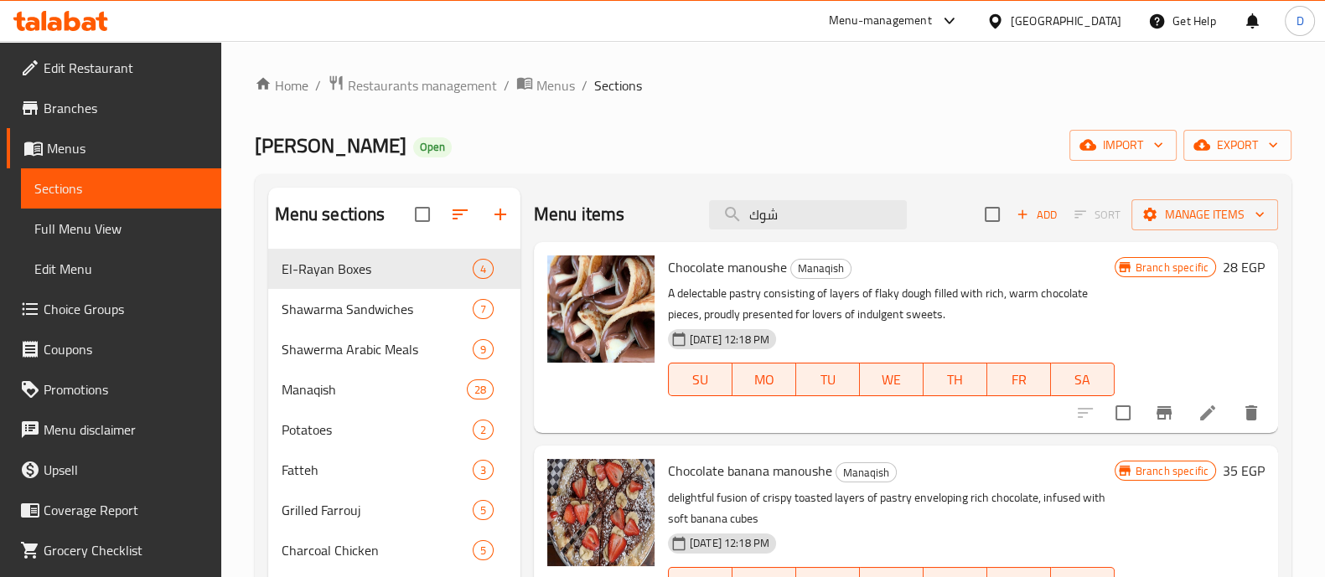
type input "شوك"
click at [1168, 412] on icon "Branch-specific-item" at bounding box center [1164, 413] width 15 height 13
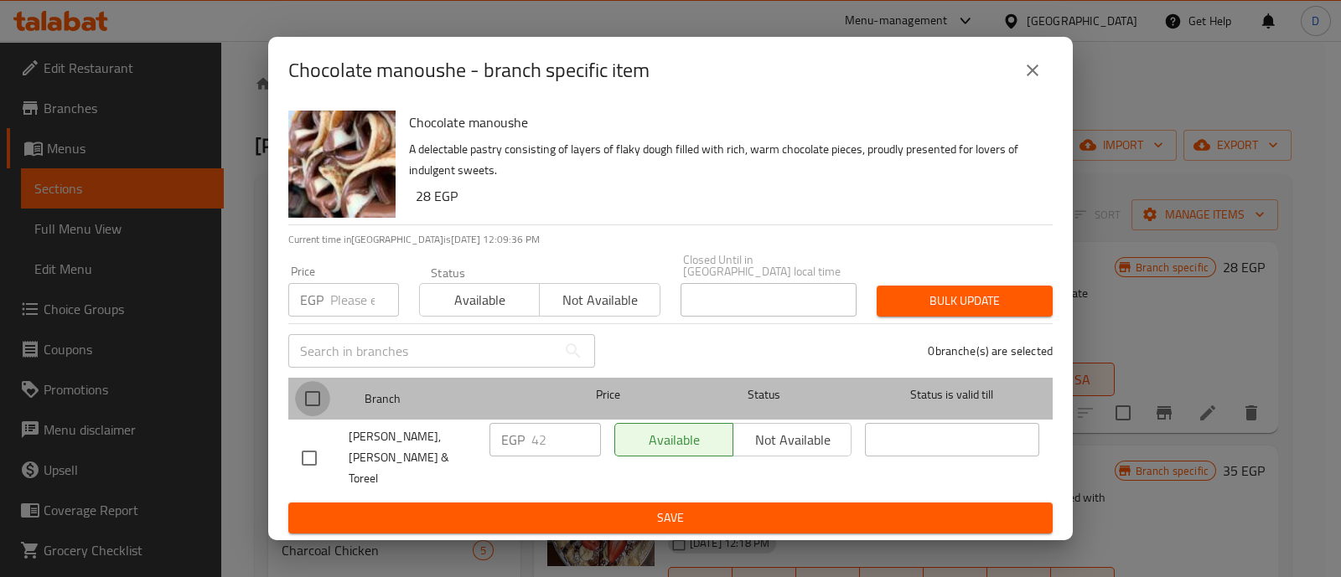
click at [313, 396] on input "checkbox" at bounding box center [312, 398] width 35 height 35
checkbox input "true"
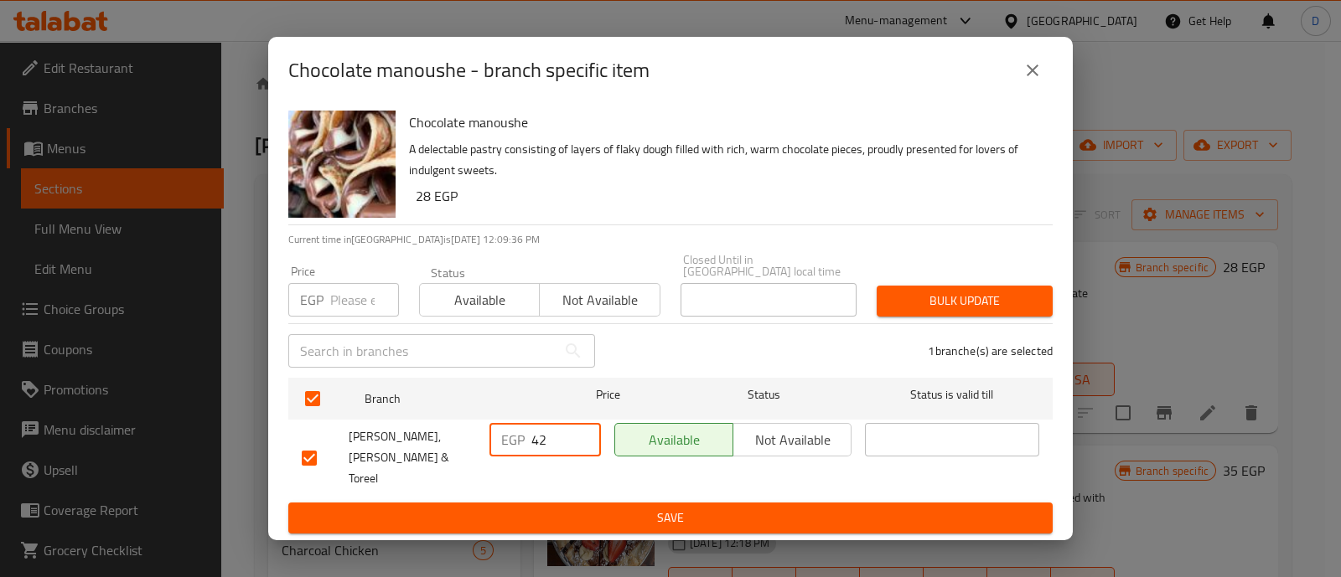
click at [563, 443] on input "42" at bounding box center [566, 440] width 70 height 34
type input "8"
type input "28"
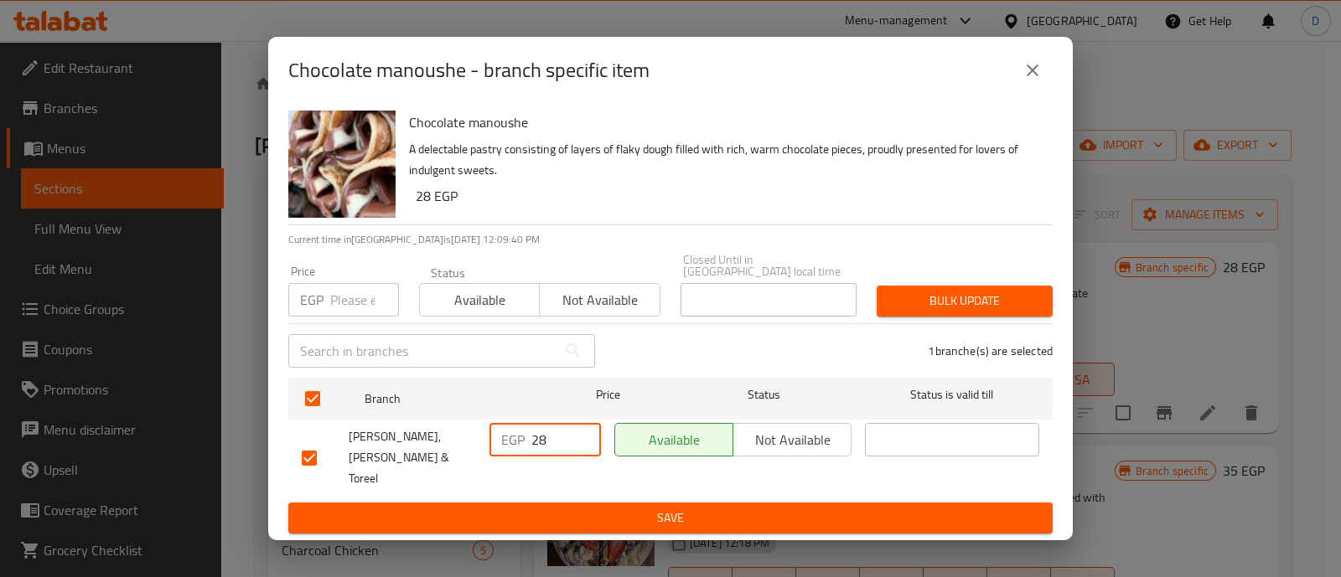
click at [587, 508] on span "Save" at bounding box center [671, 518] width 738 height 21
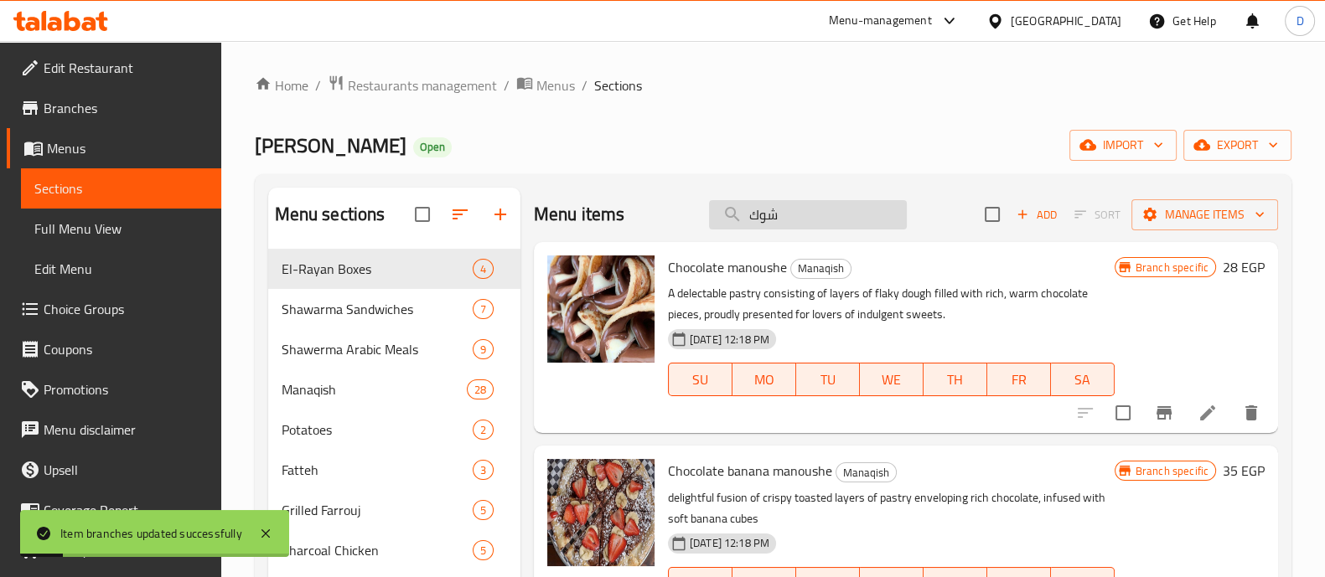
click at [834, 216] on input "شوك" at bounding box center [808, 214] width 198 height 29
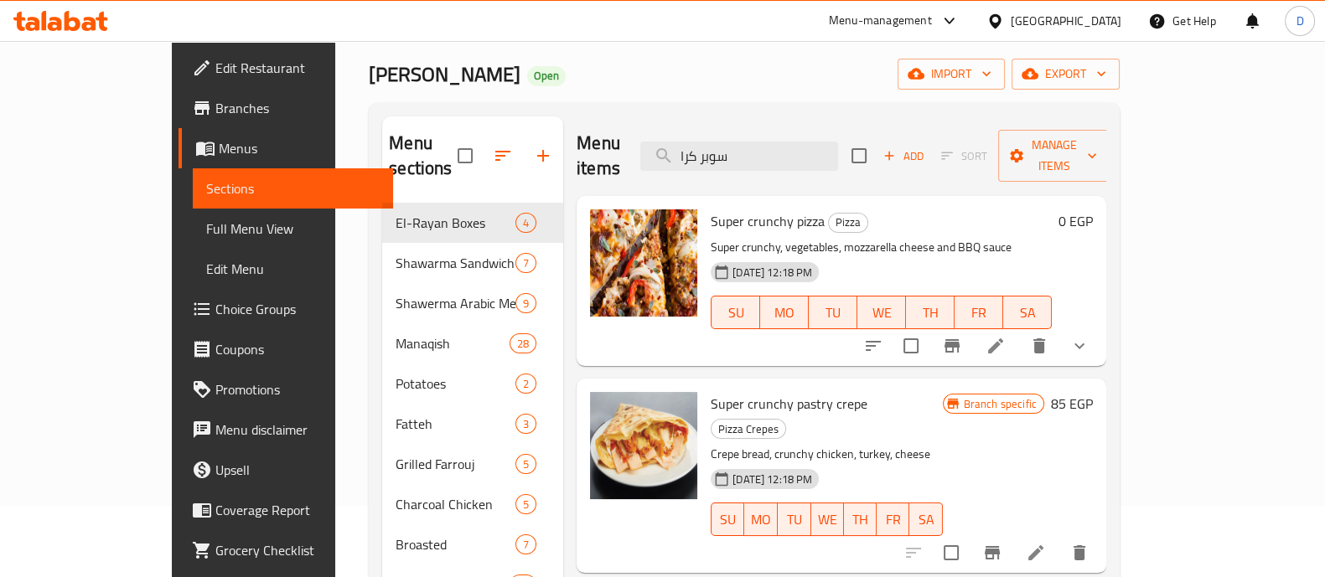
scroll to position [104, 0]
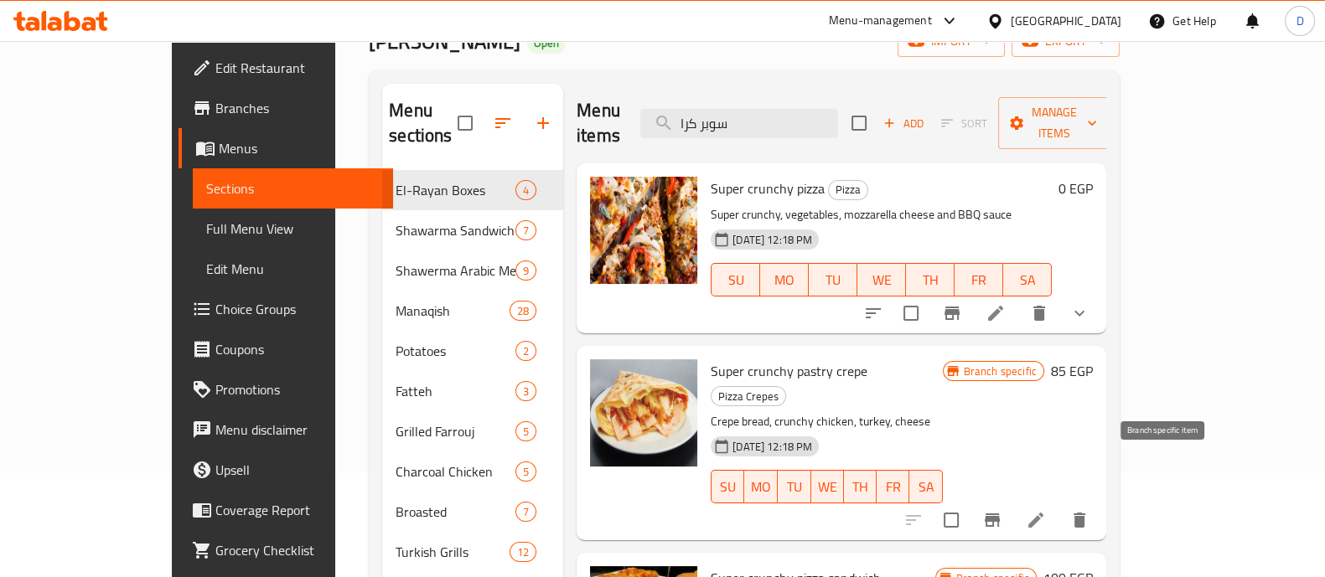
type input "سوبر كرا"
click at [1000, 514] on icon "Branch-specific-item" at bounding box center [992, 520] width 15 height 13
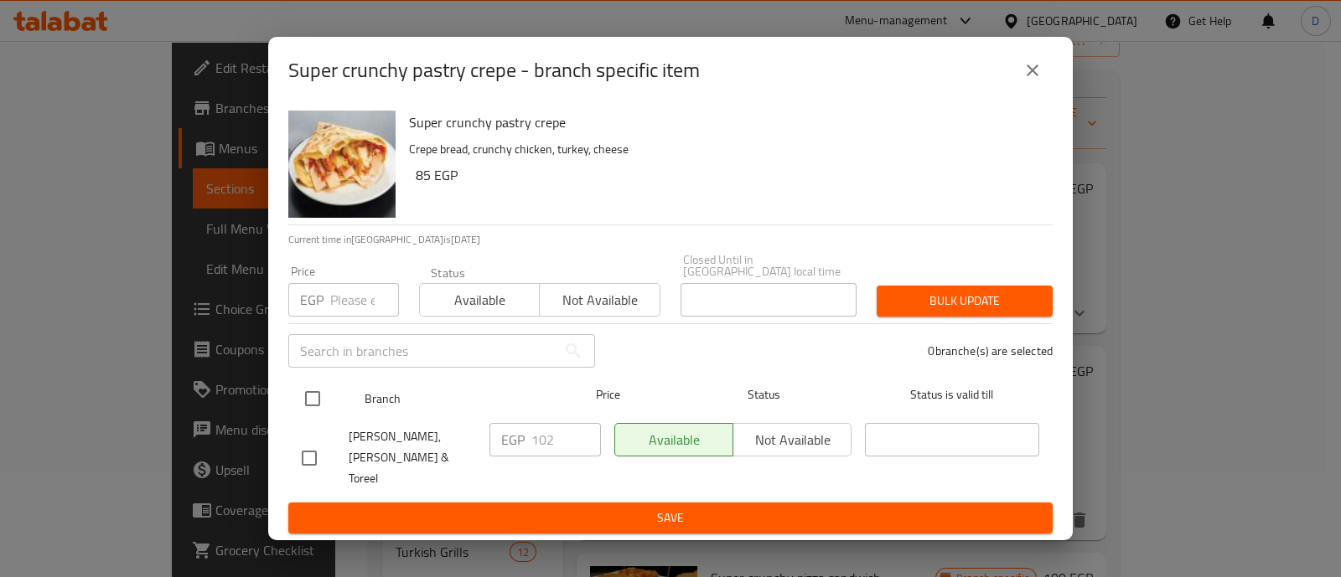
click at [309, 396] on input "checkbox" at bounding box center [312, 398] width 35 height 35
checkbox input "true"
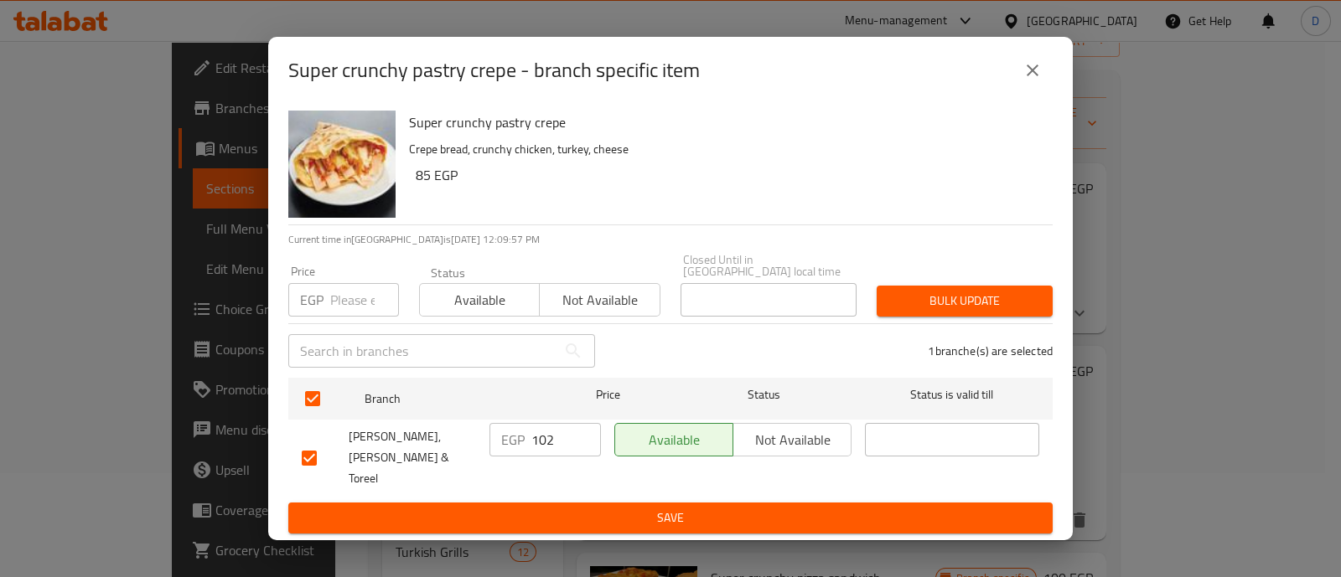
click at [547, 453] on input "102" at bounding box center [566, 440] width 70 height 34
type input "130"
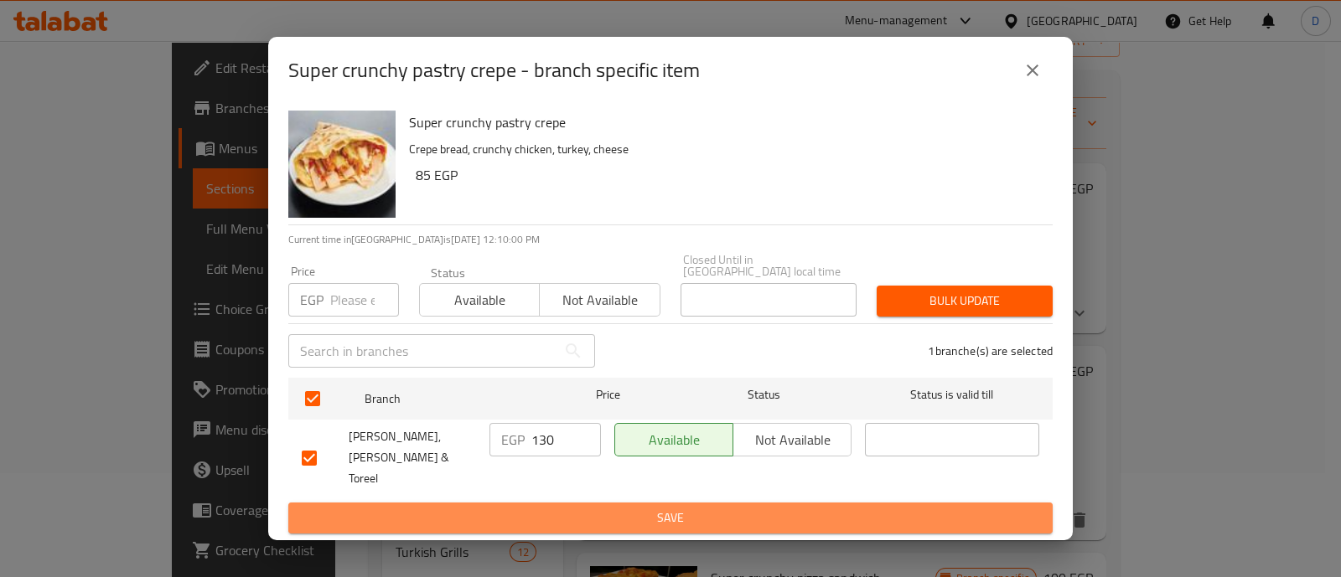
click at [553, 509] on span "Save" at bounding box center [671, 518] width 738 height 21
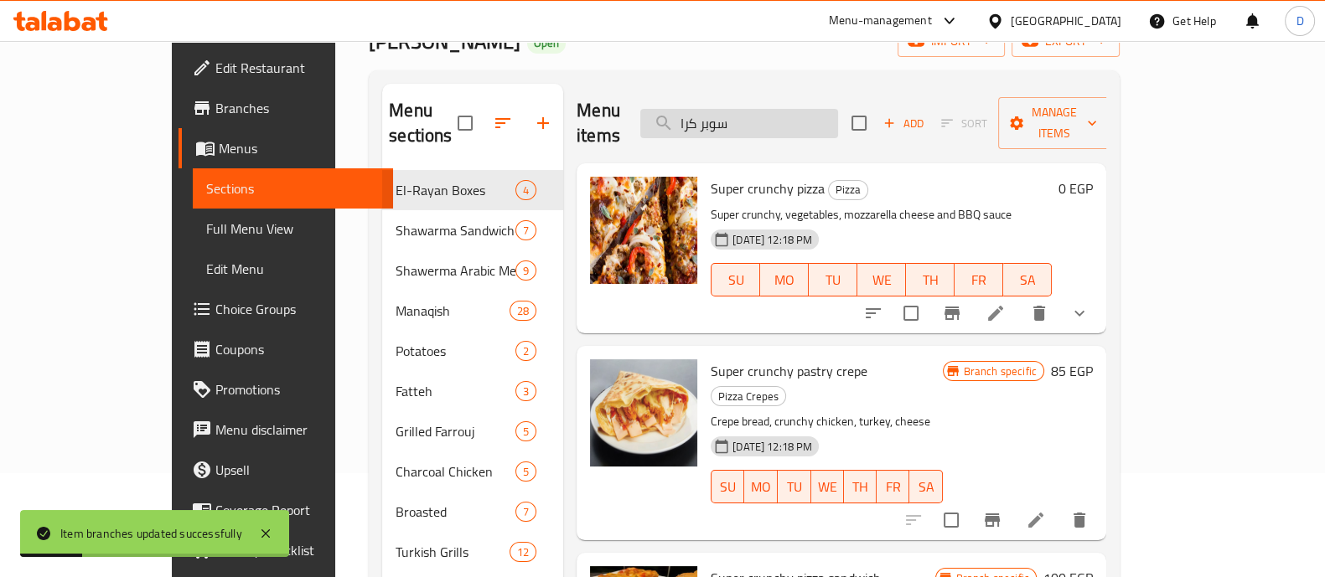
click at [838, 109] on input "سوبر كرا" at bounding box center [739, 123] width 198 height 29
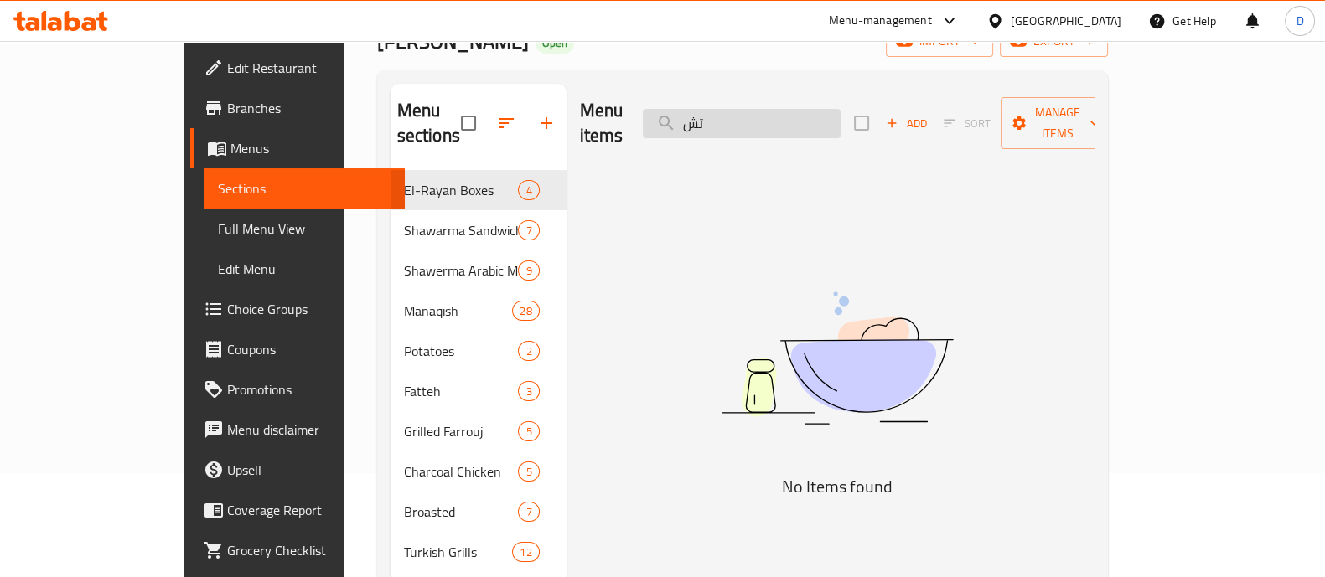
type input "ت"
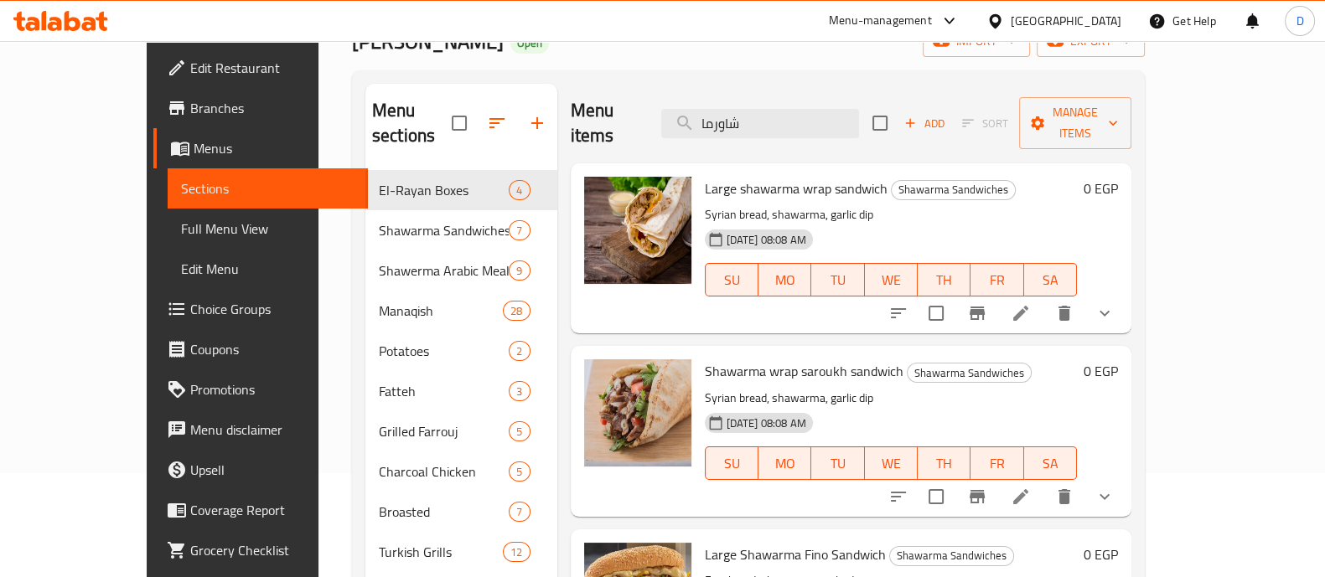
type input "شاورما"
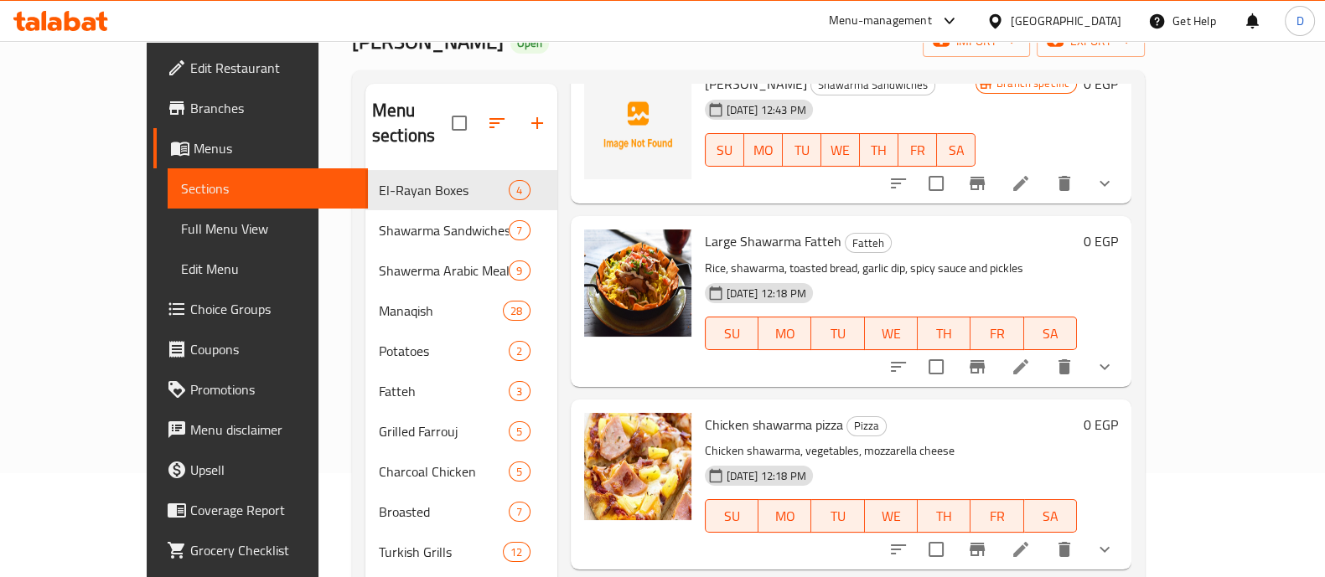
scroll to position [943, 0]
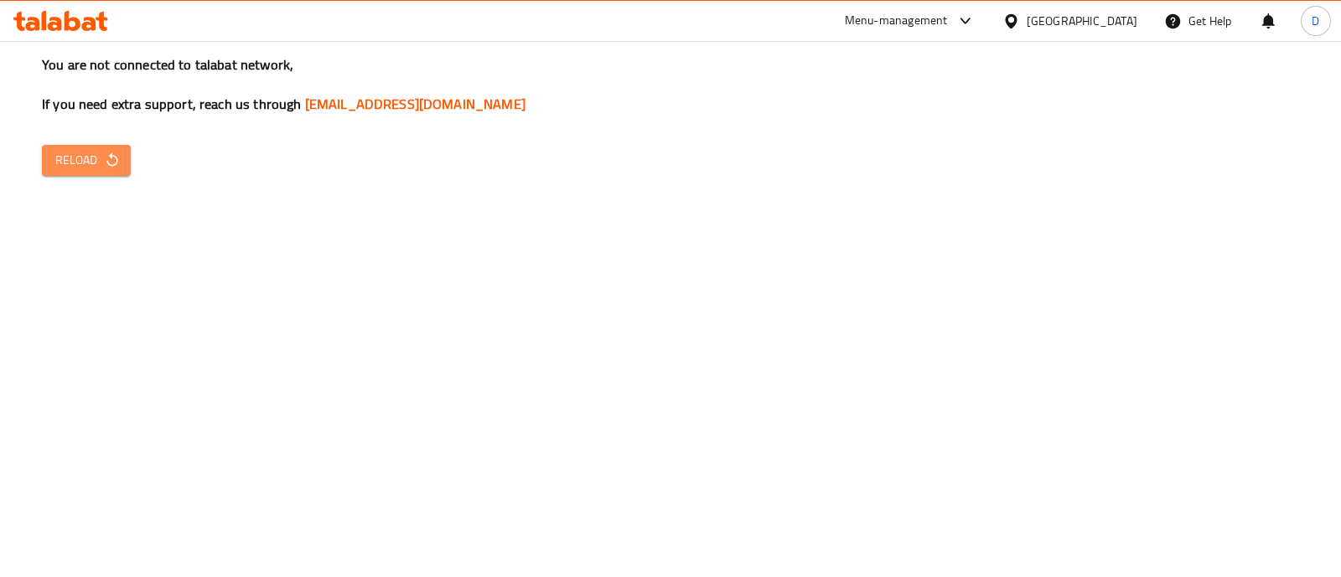
click at [79, 163] on span "Reload" at bounding box center [86, 160] width 62 height 21
click at [123, 173] on button "Reload" at bounding box center [86, 160] width 89 height 31
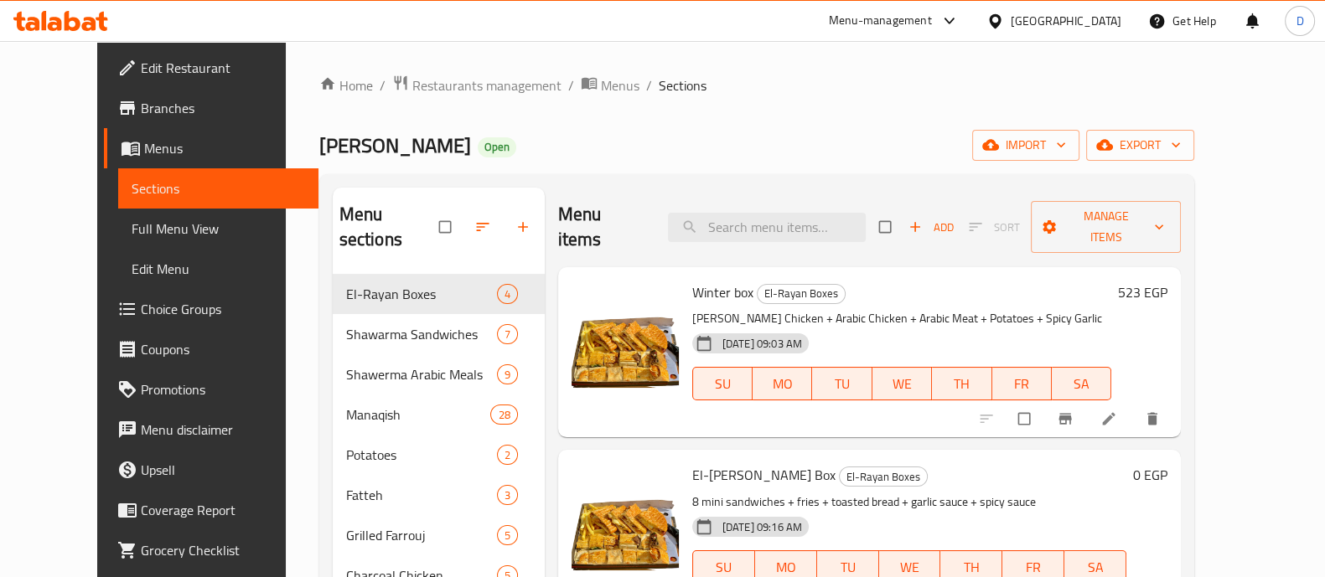
click at [831, 234] on div "Menu items Add Sort Manage items" at bounding box center [869, 228] width 623 height 80
click at [849, 220] on input "search" at bounding box center [767, 227] width 198 height 29
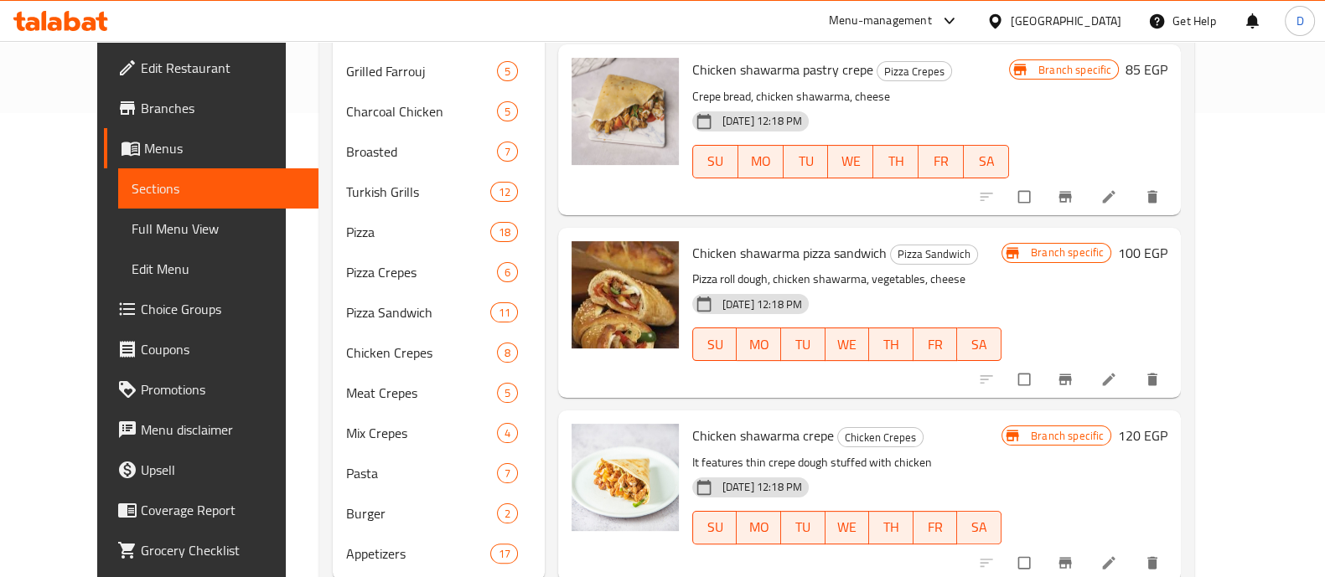
scroll to position [489, 0]
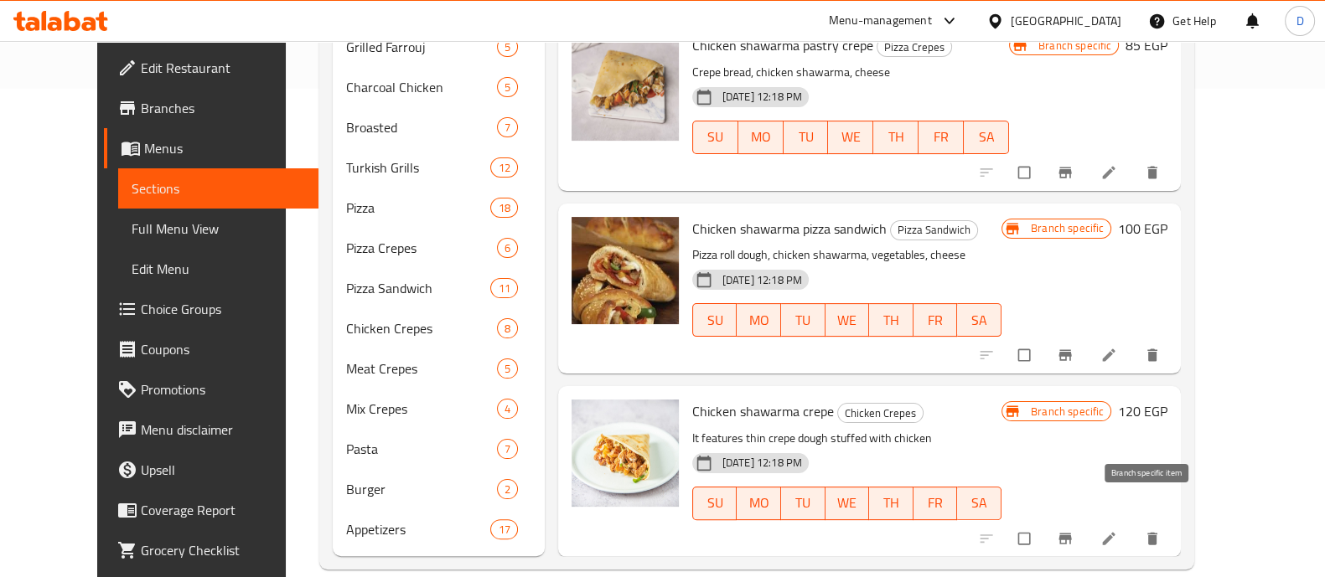
type input "chicken sh"
click at [1074, 531] on icon "Branch-specific-item" at bounding box center [1065, 539] width 17 height 17
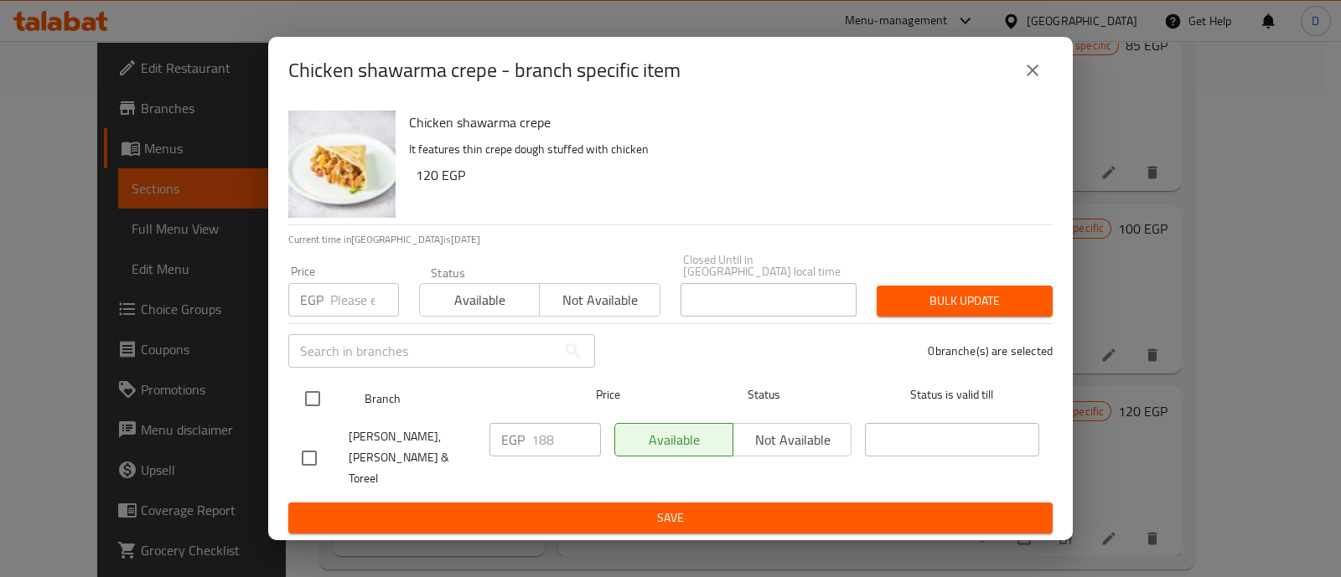
click at [323, 407] on input "checkbox" at bounding box center [312, 398] width 35 height 35
checkbox input "true"
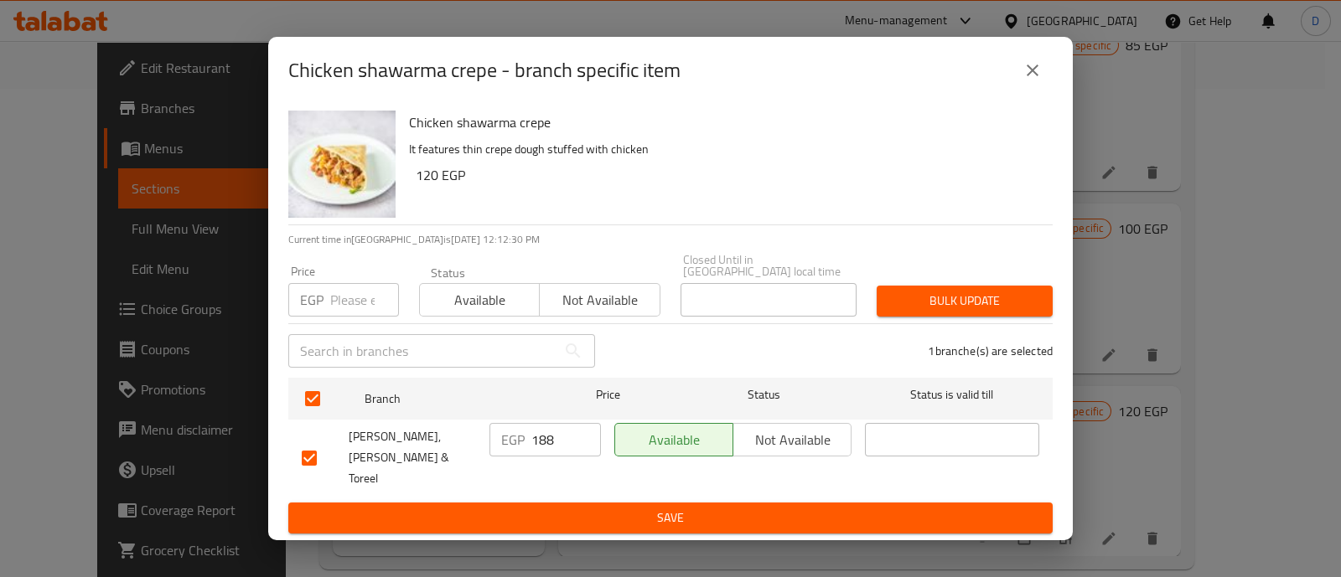
click at [552, 448] on input "188" at bounding box center [566, 440] width 70 height 34
type input "122"
click at [538, 508] on span "Save" at bounding box center [671, 518] width 738 height 21
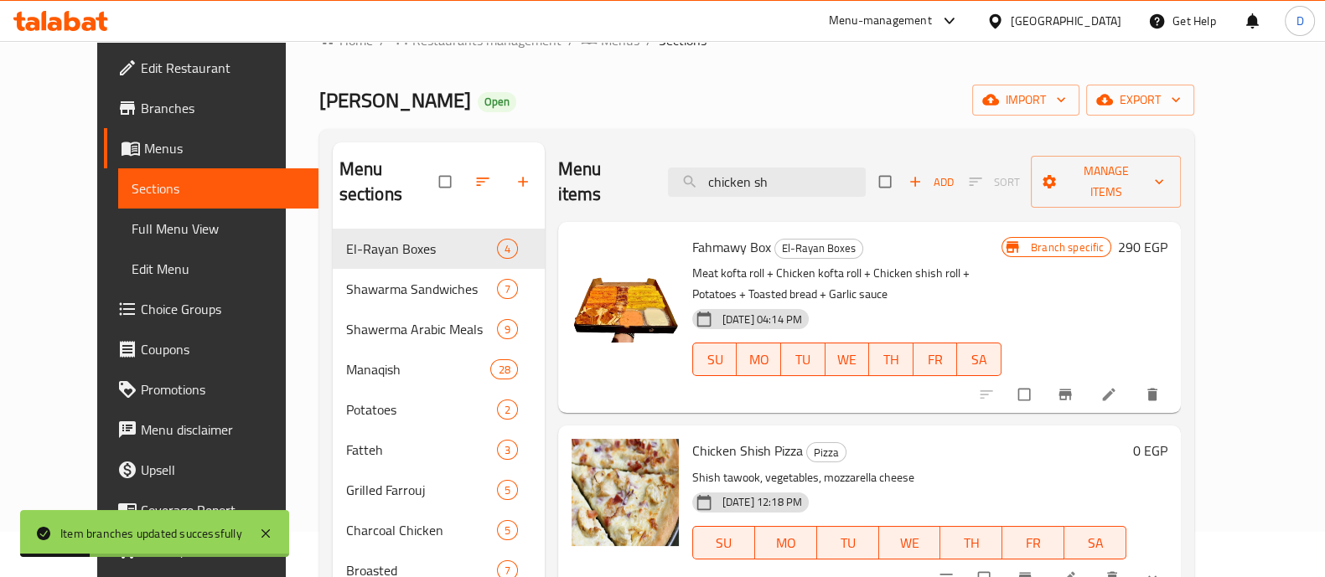
scroll to position [104, 0]
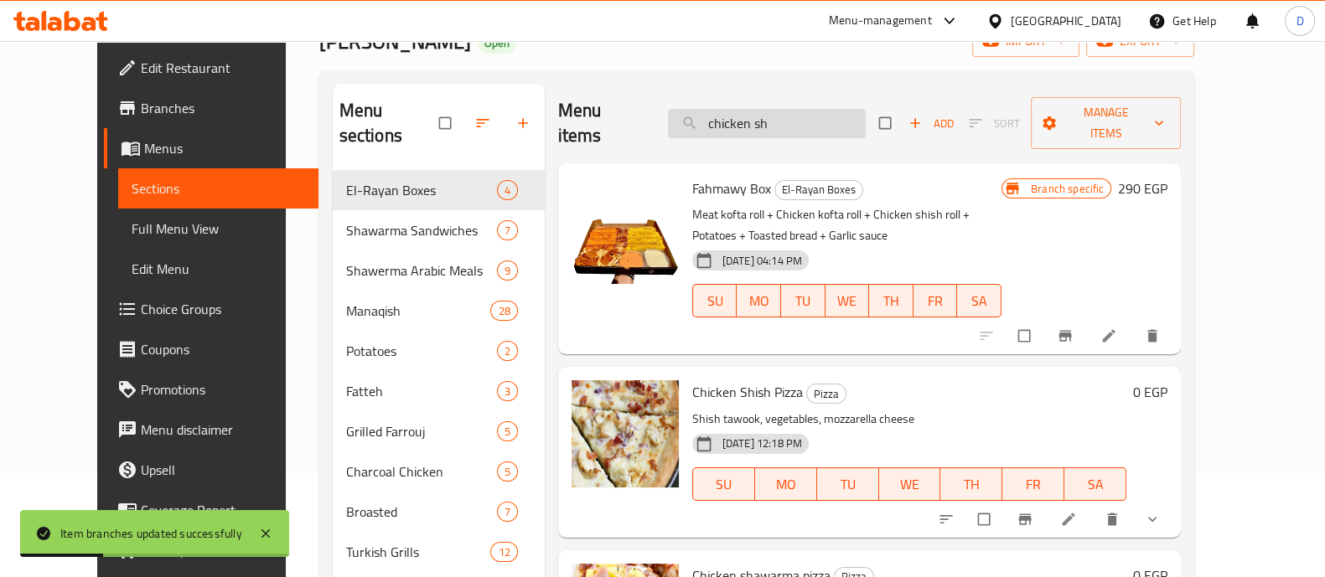
click at [838, 109] on input "chicken sh" at bounding box center [767, 123] width 198 height 29
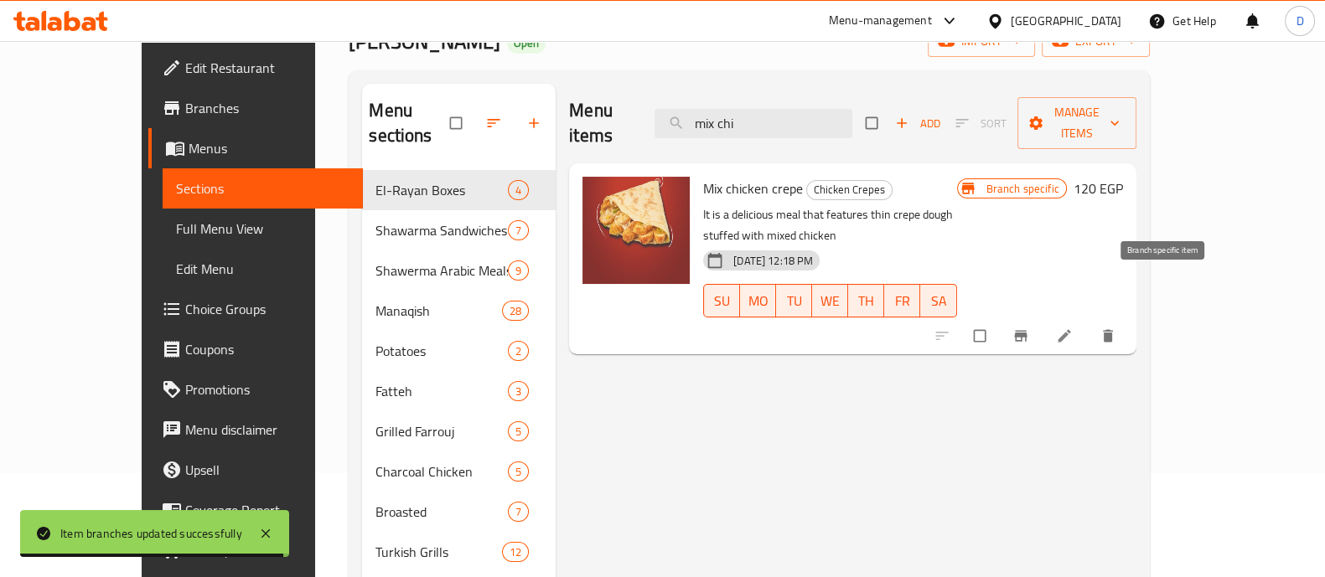
type input "mix chi"
click at [1027, 331] on icon "Branch-specific-item" at bounding box center [1020, 336] width 13 height 11
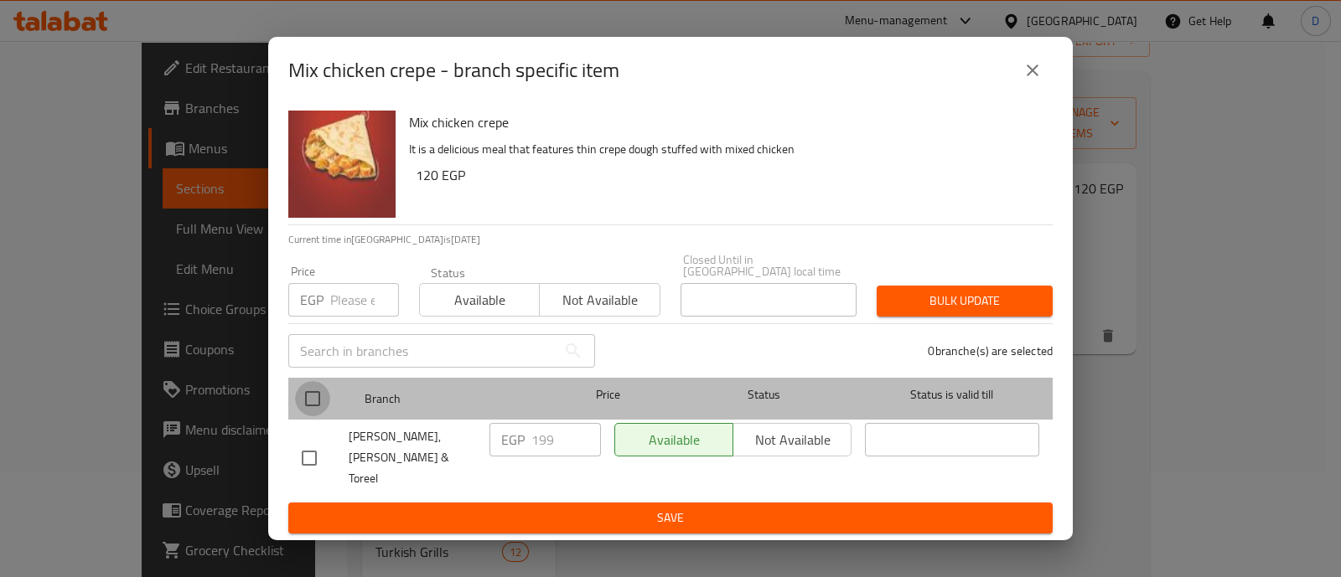
click at [310, 407] on input "checkbox" at bounding box center [312, 398] width 35 height 35
checkbox input "true"
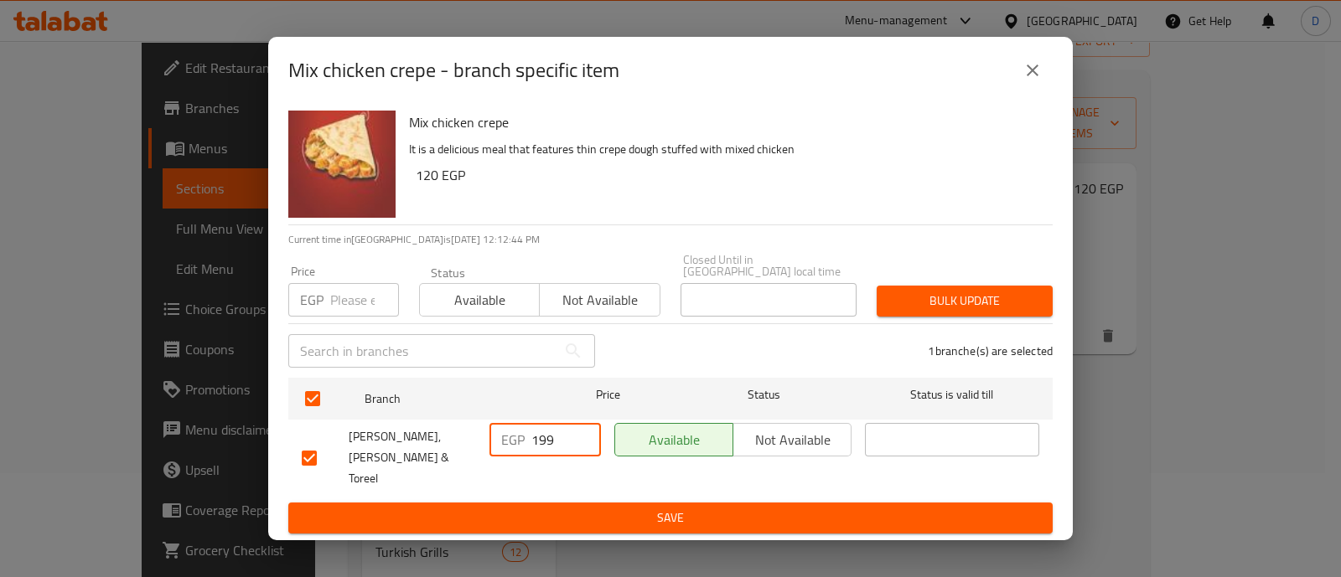
click at [553, 443] on input "199" at bounding box center [566, 440] width 70 height 34
type input "130"
click at [556, 503] on button "Save" at bounding box center [670, 518] width 764 height 31
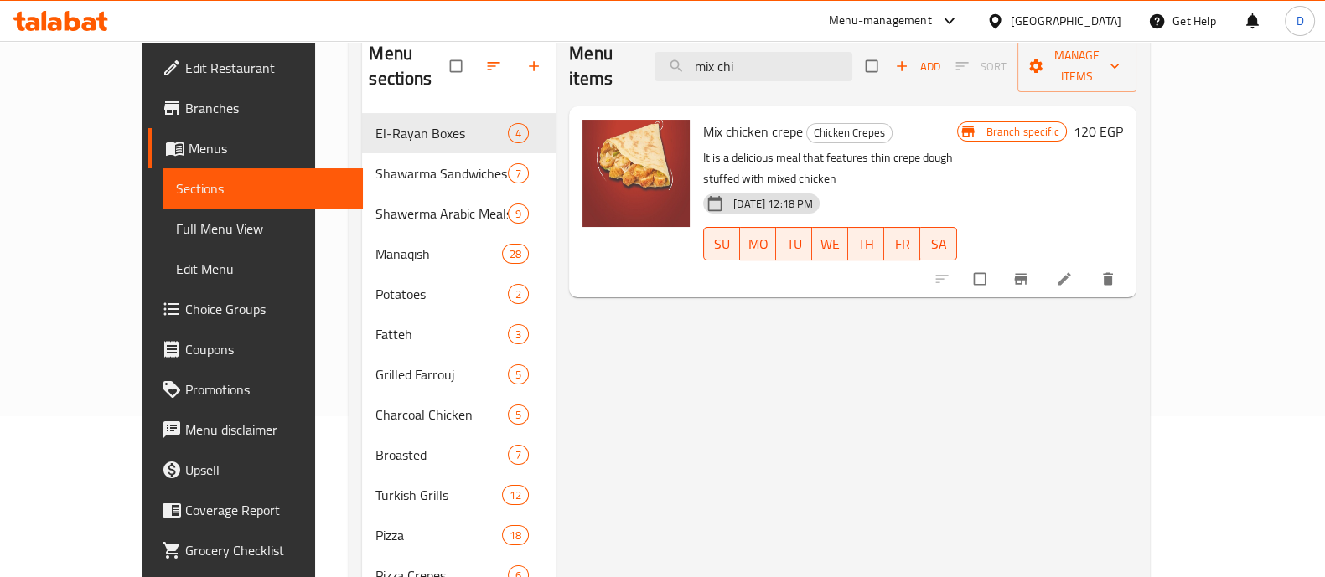
scroll to position [0, 0]
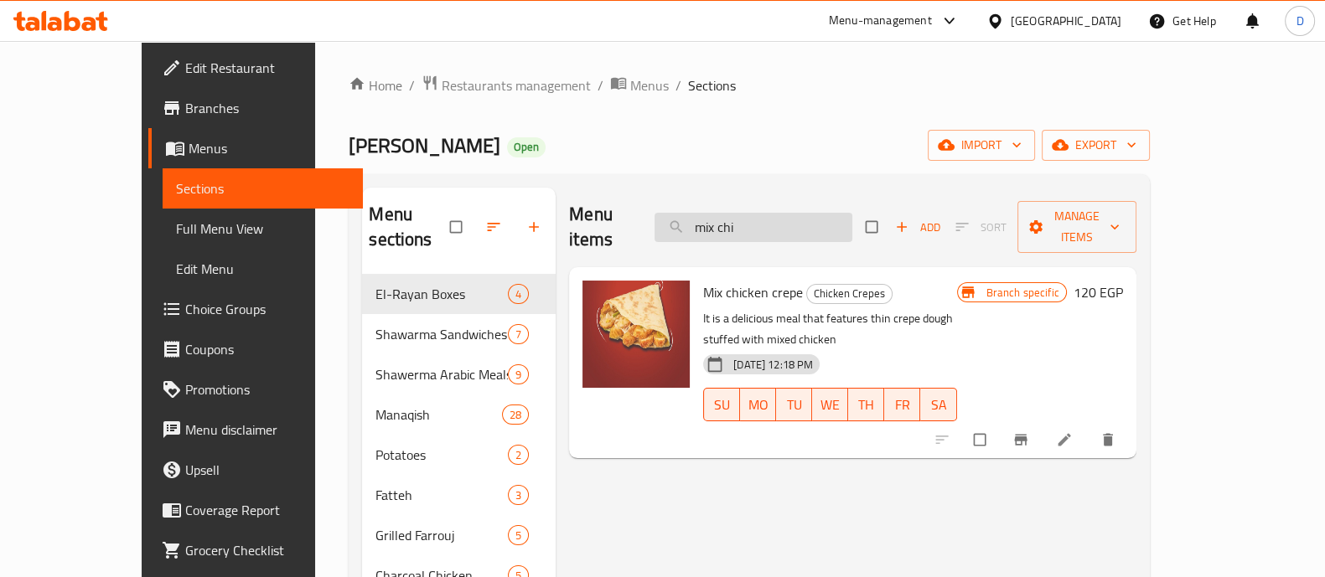
click at [809, 213] on input "mix chi" at bounding box center [754, 227] width 198 height 29
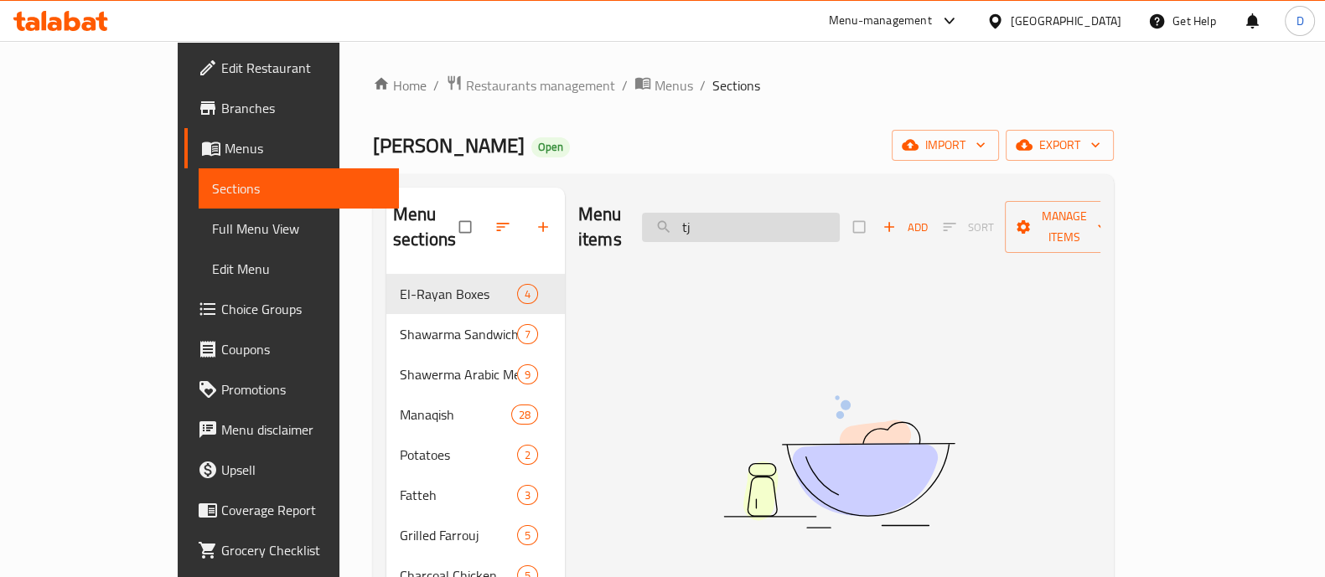
type input "t"
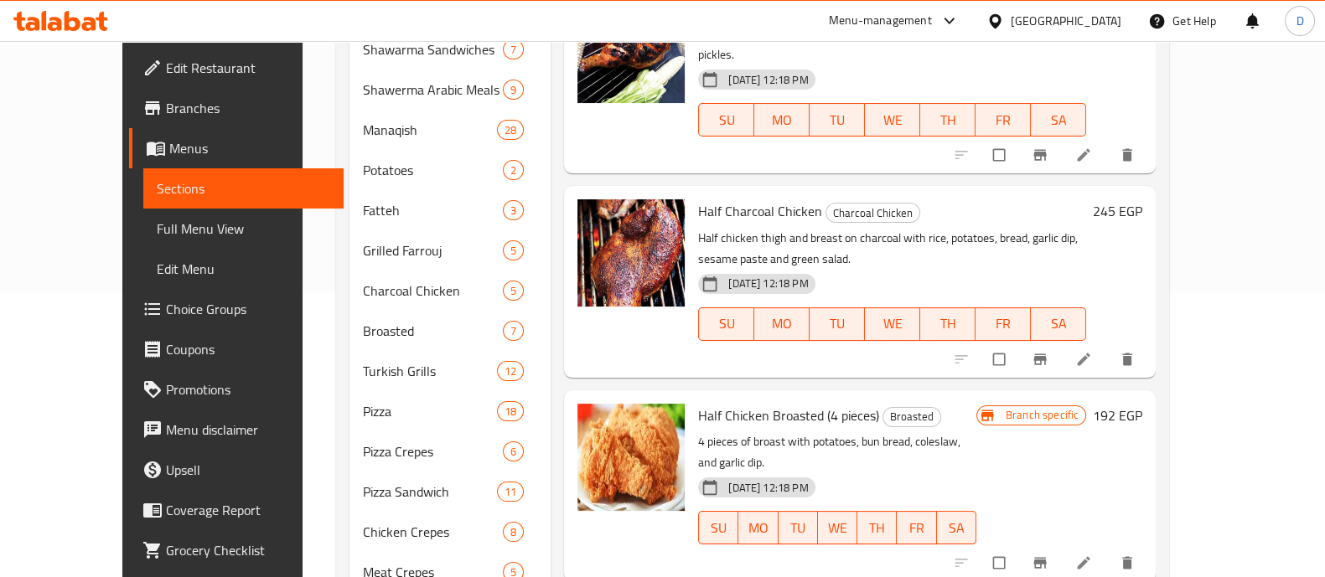
scroll to position [314, 0]
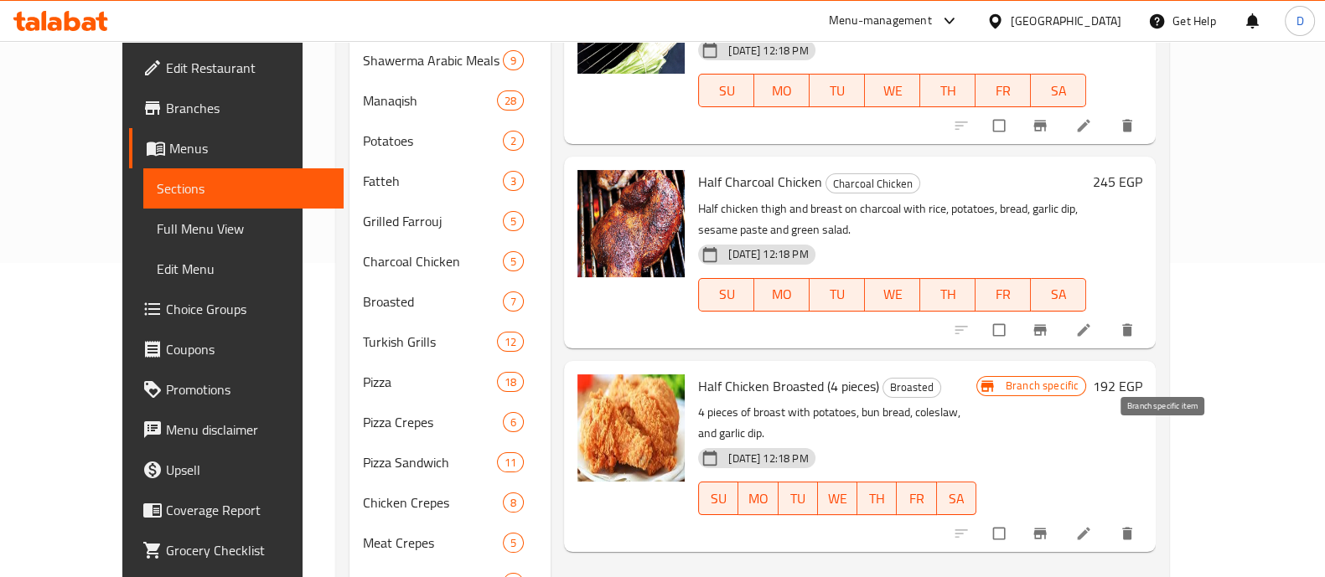
type input "half ch"
click at [1049, 526] on icon "Branch-specific-item" at bounding box center [1040, 534] width 17 height 17
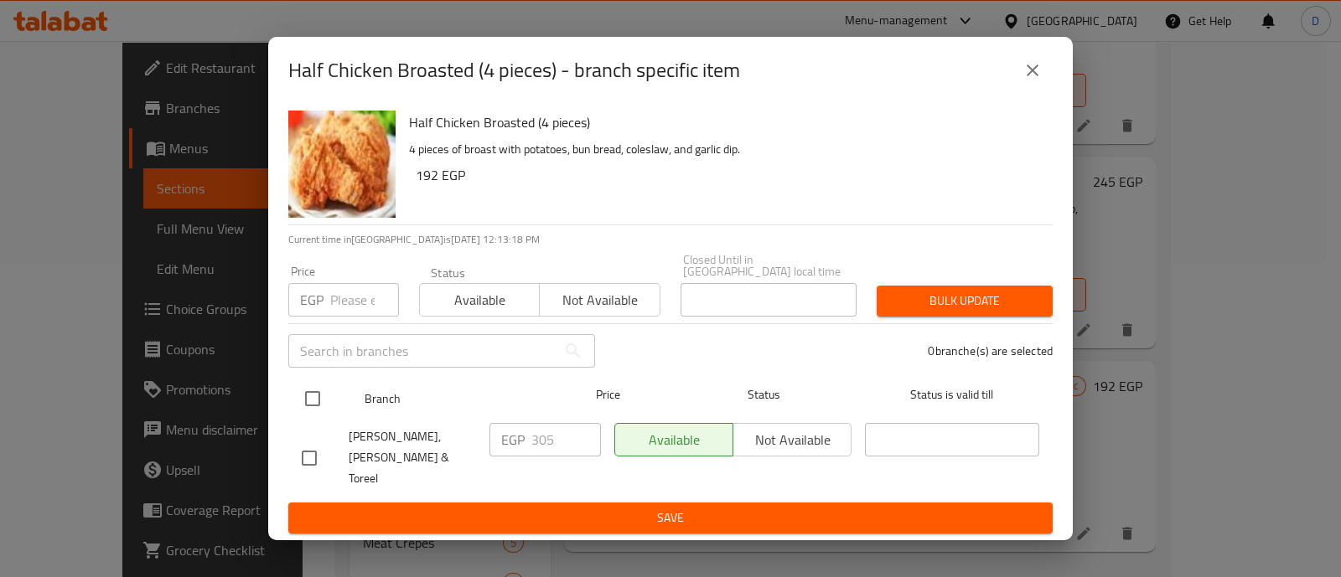
click at [324, 404] on input "checkbox" at bounding box center [312, 398] width 35 height 35
checkbox input "true"
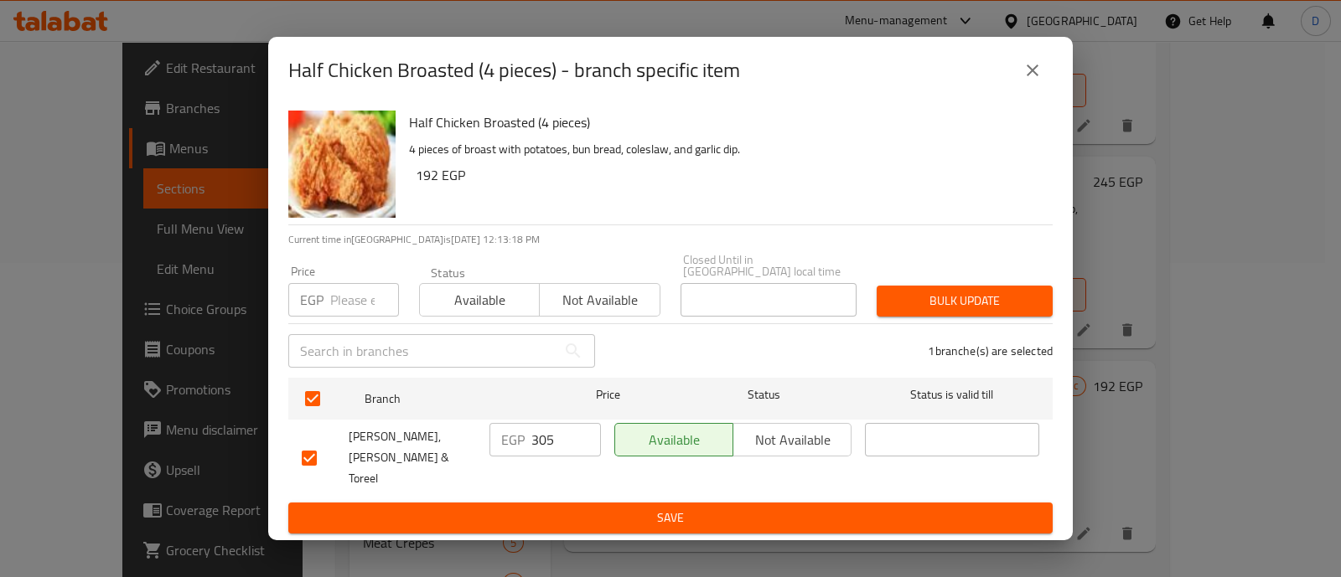
click at [545, 445] on input "305" at bounding box center [566, 440] width 70 height 34
type input "199"
click at [547, 508] on span "Save" at bounding box center [671, 518] width 738 height 21
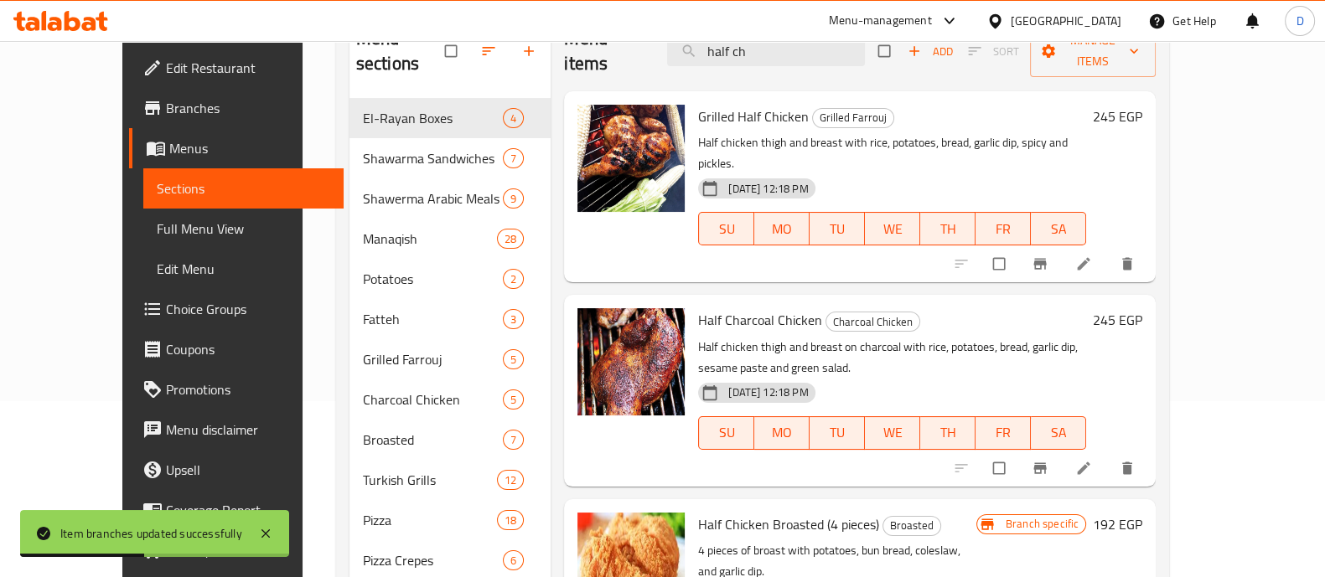
scroll to position [0, 0]
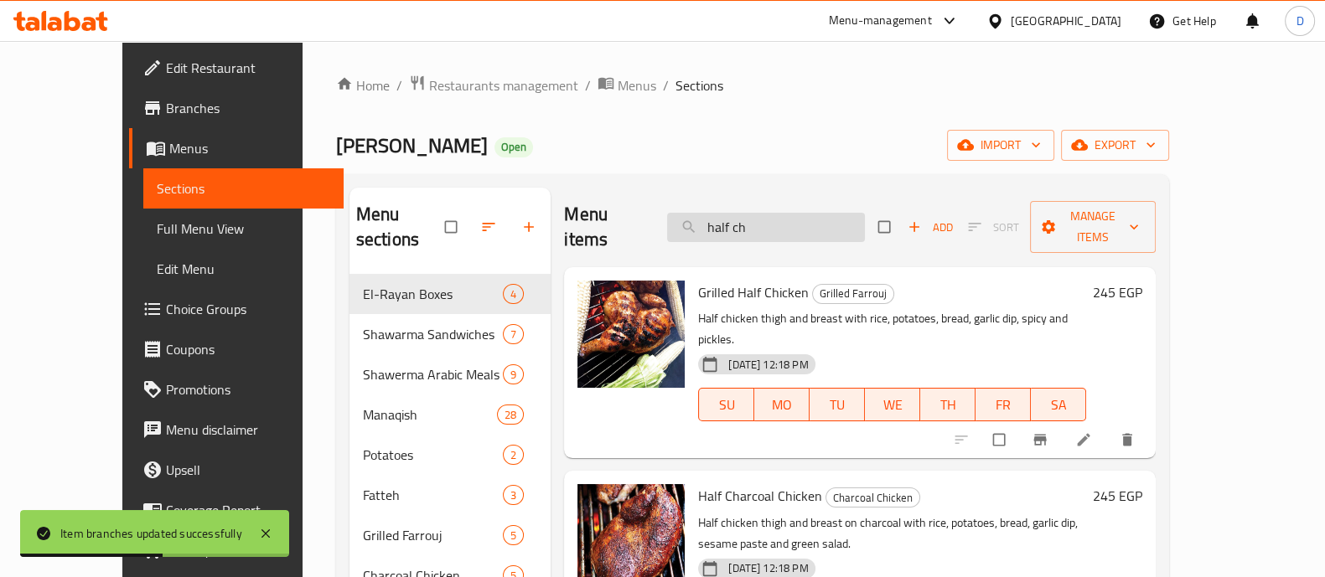
click at [788, 221] on input "half ch" at bounding box center [766, 227] width 198 height 29
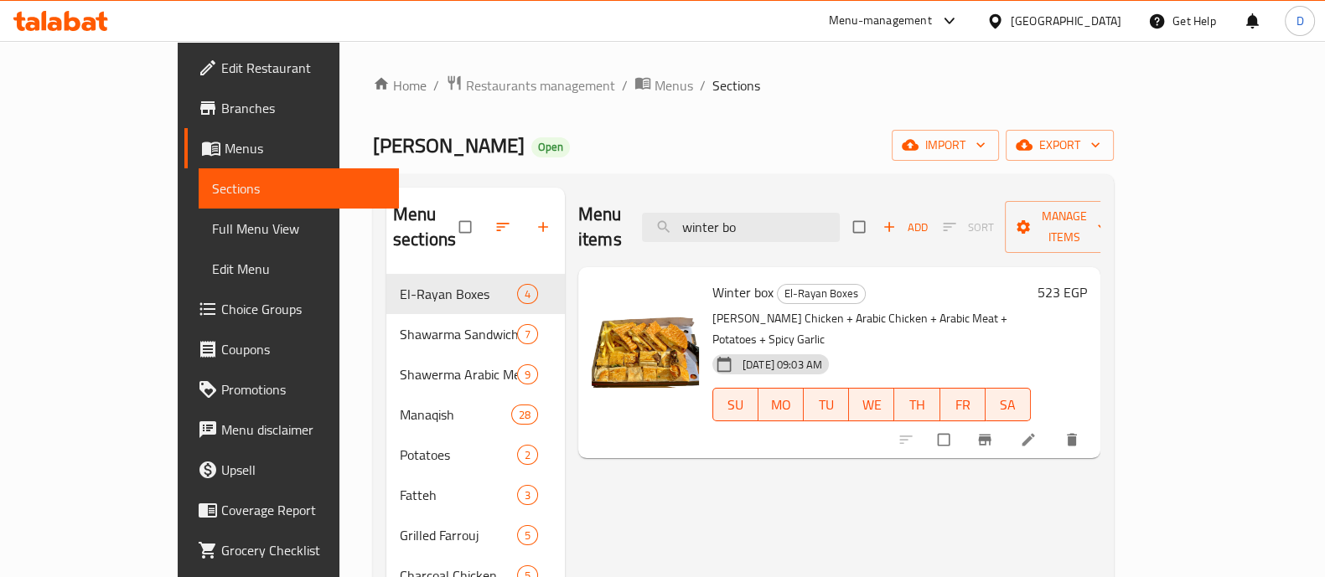
type input "winter bo"
click at [1087, 281] on h6 "523 EGP" at bounding box center [1062, 292] width 49 height 23
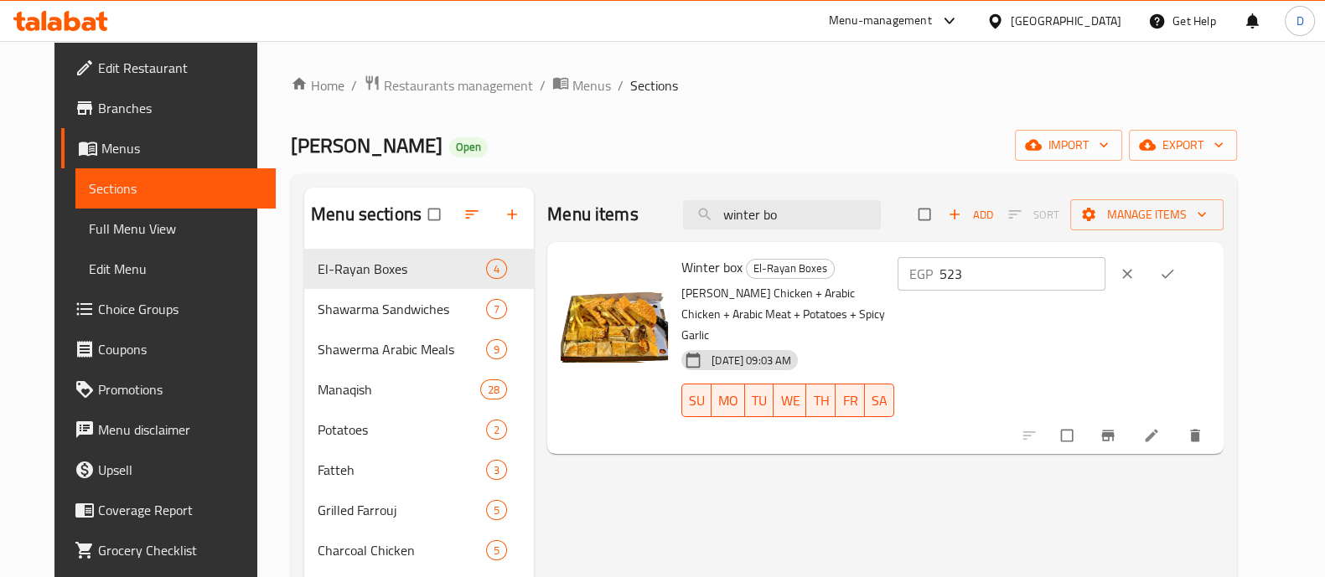
click at [1046, 258] on input "523" at bounding box center [1023, 274] width 167 height 34
type input "340"
click at [1189, 277] on button "ok" at bounding box center [1169, 274] width 40 height 37
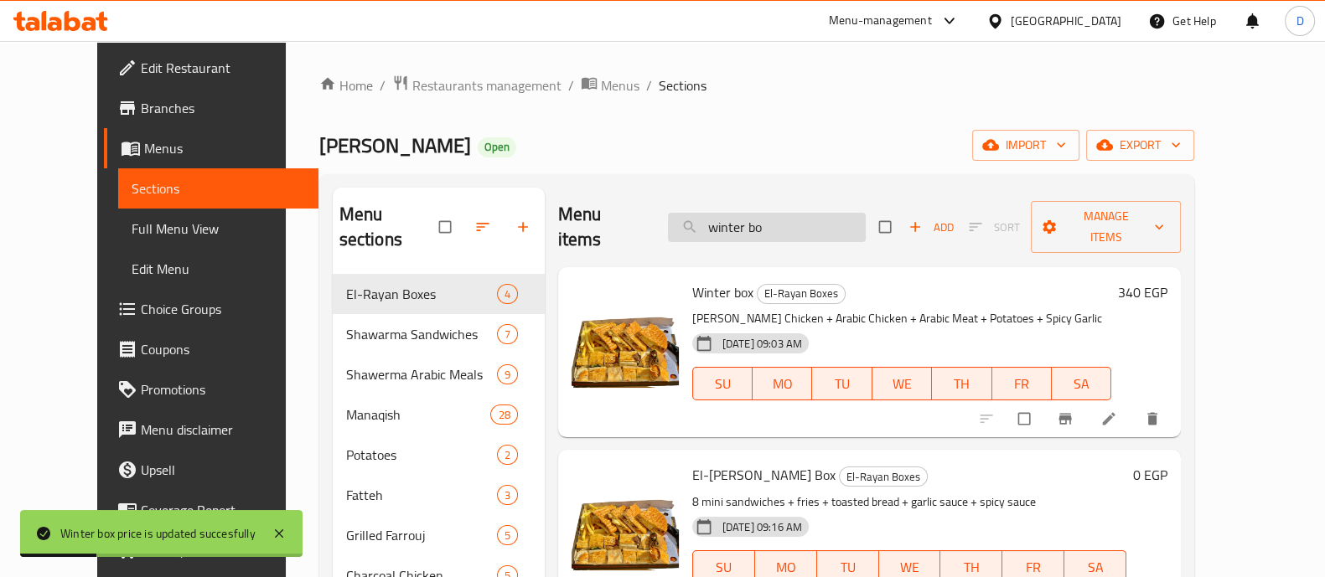
click at [813, 213] on input "winter bo" at bounding box center [767, 227] width 198 height 29
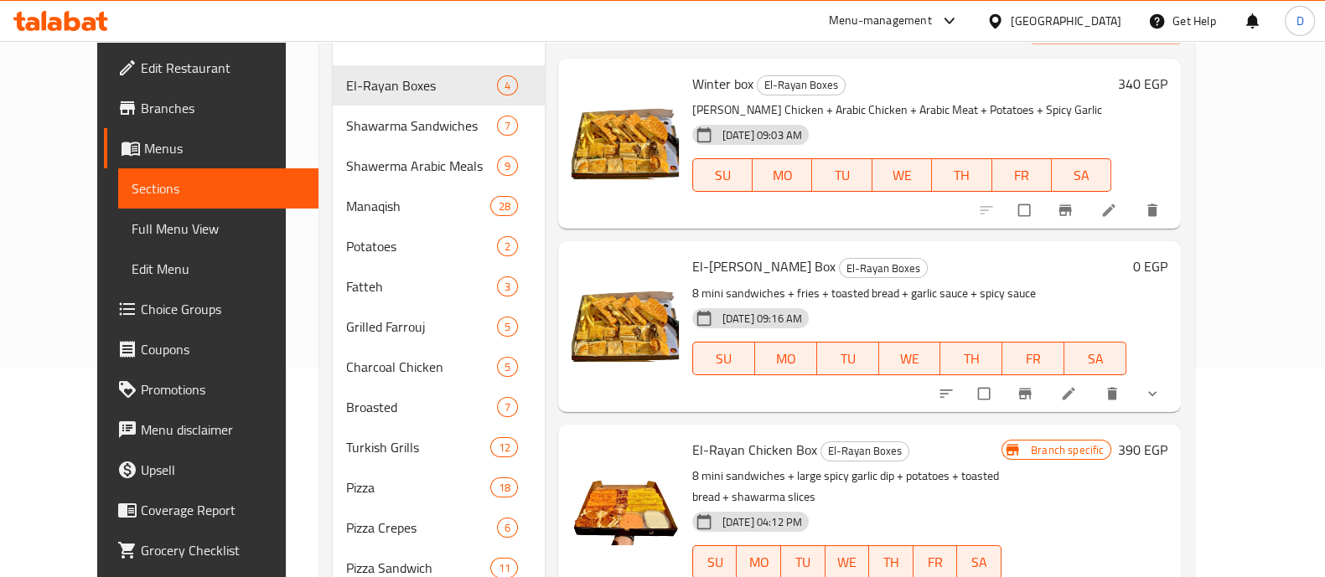
scroll to position [209, 0]
click at [1161, 386] on icon "show more" at bounding box center [1152, 394] width 17 height 17
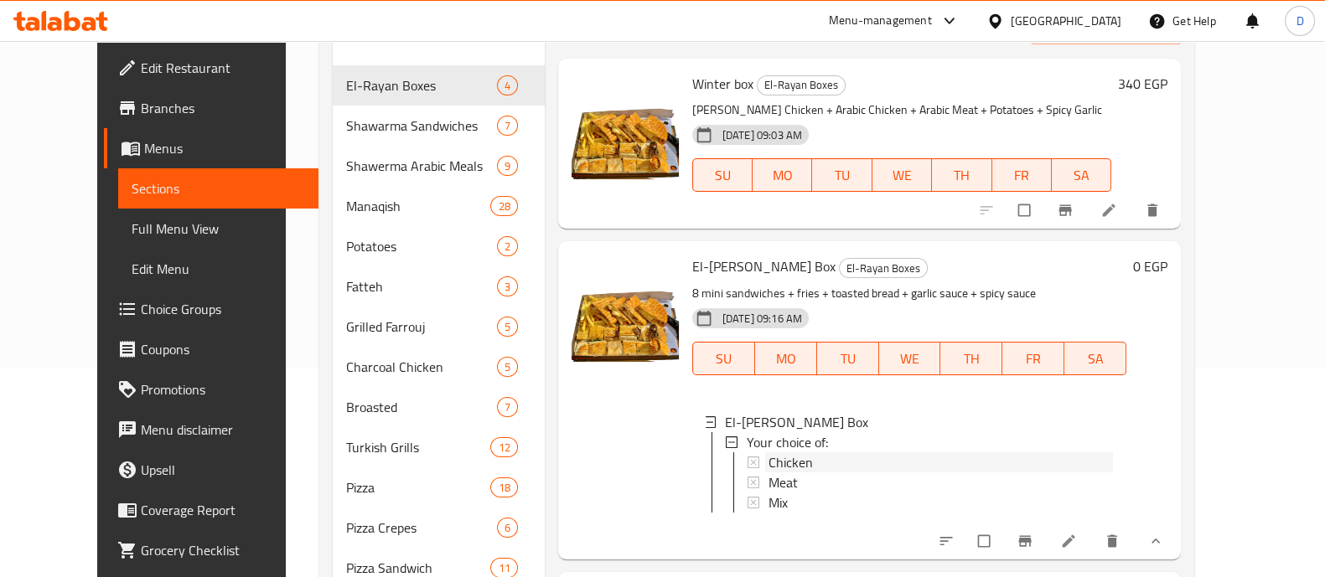
click at [776, 453] on span "Chicken" at bounding box center [791, 463] width 44 height 20
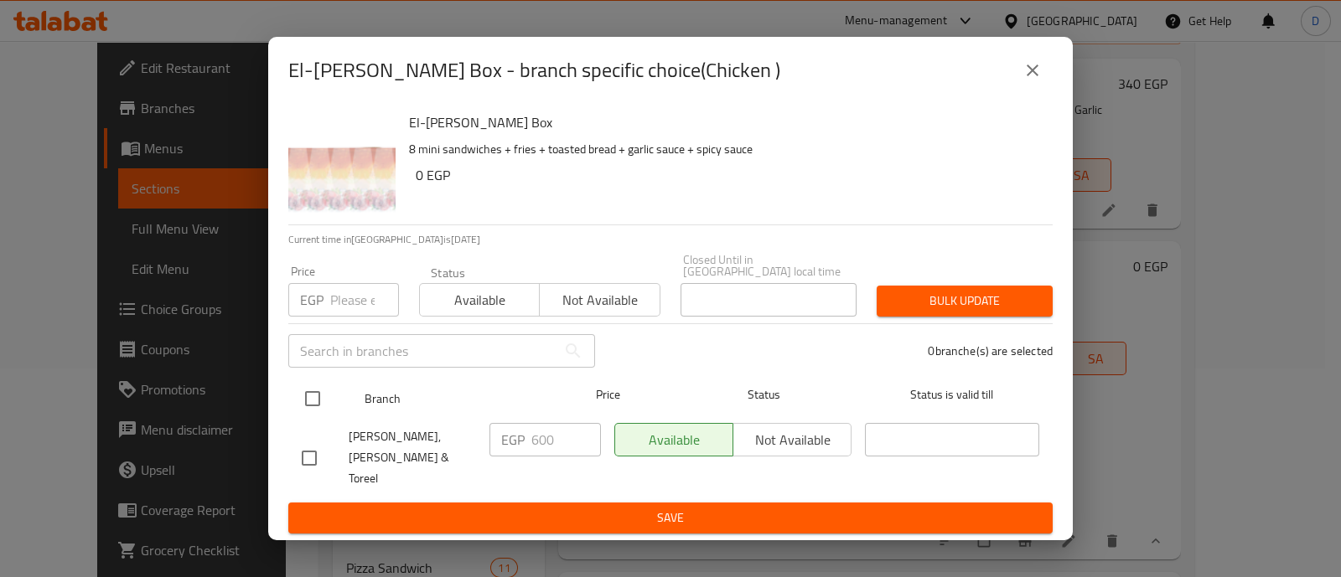
click at [318, 404] on input "checkbox" at bounding box center [312, 398] width 35 height 35
checkbox input "true"
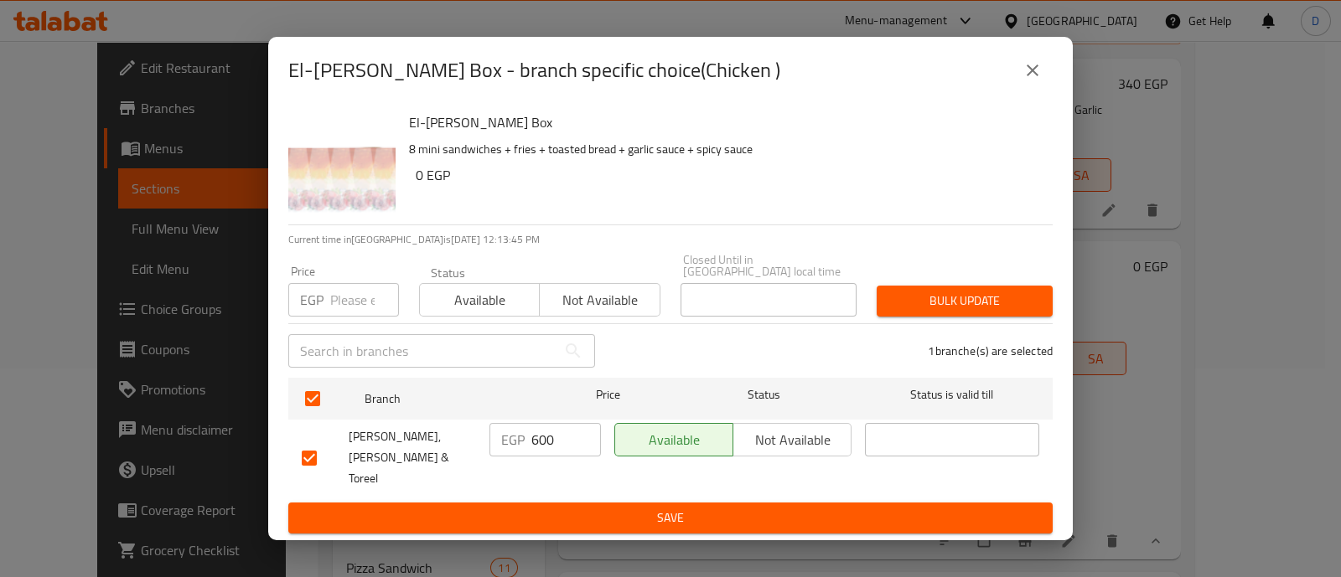
click at [545, 429] on input "600" at bounding box center [566, 440] width 70 height 34
type input "390"
click at [537, 508] on span "Save" at bounding box center [671, 518] width 738 height 21
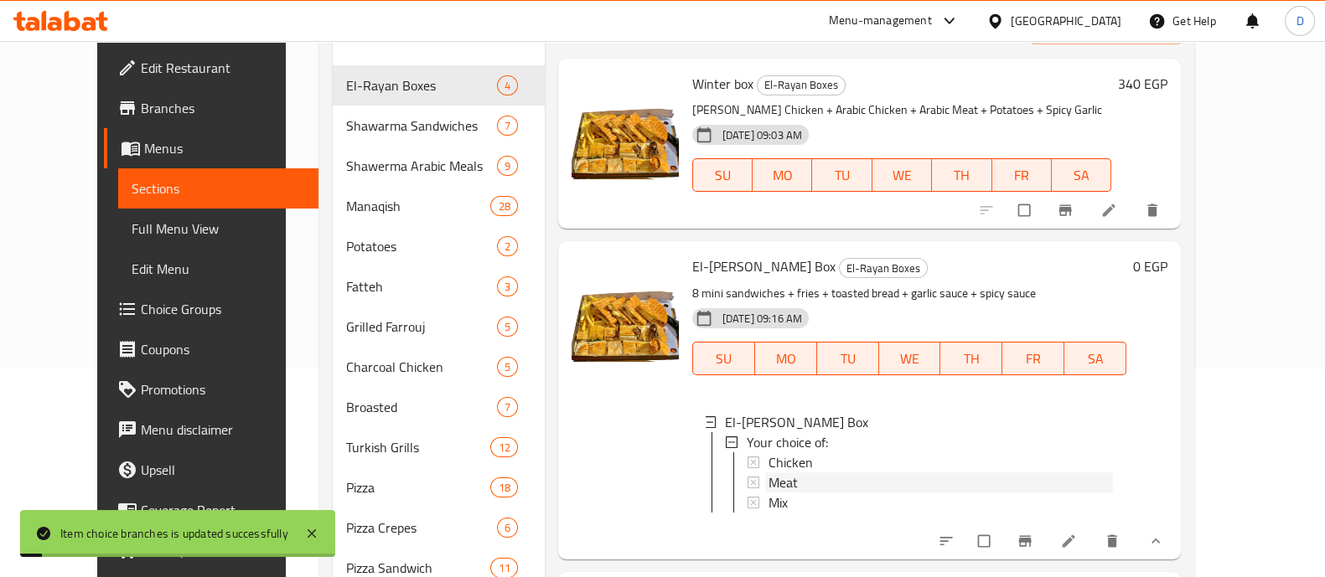
click at [785, 473] on div "Meat" at bounding box center [941, 483] width 344 height 20
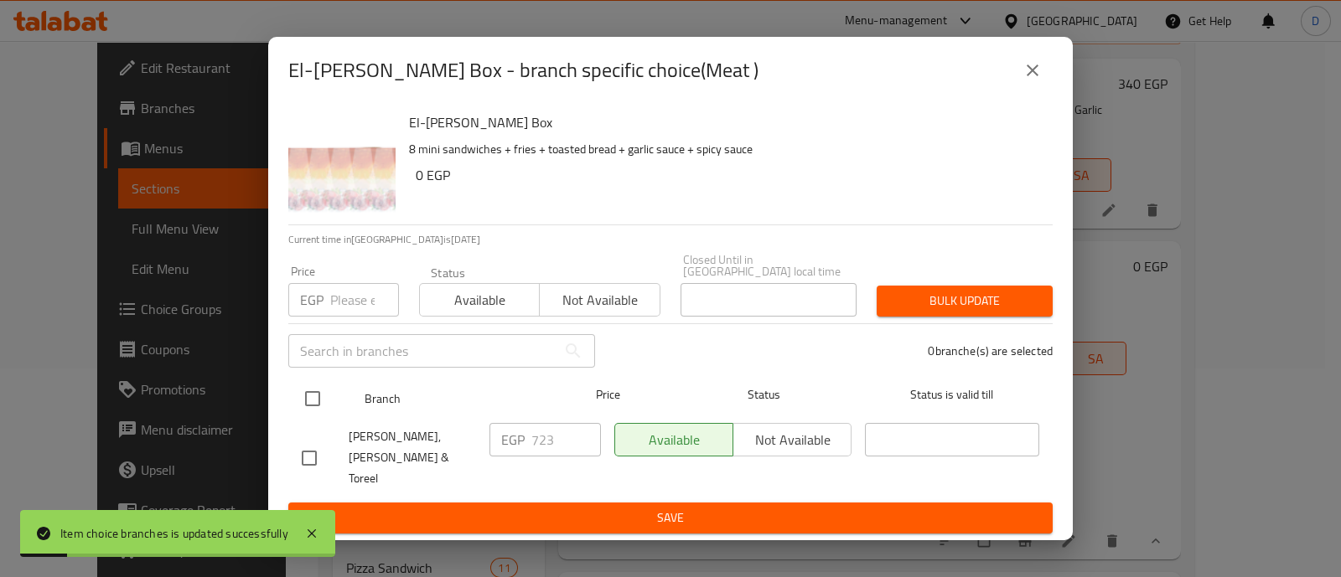
click at [308, 412] on input "checkbox" at bounding box center [312, 398] width 35 height 35
checkbox input "true"
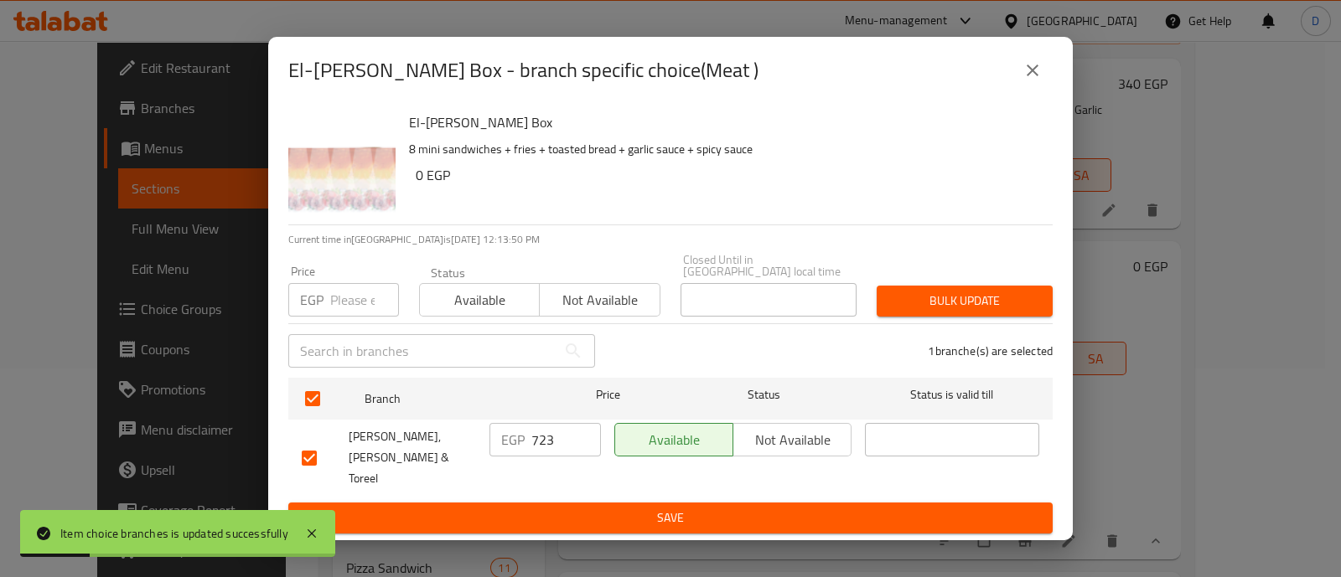
click at [543, 443] on input "723" at bounding box center [566, 440] width 70 height 34
type input "470"
click at [614, 517] on div "El-[PERSON_NAME] Box 8 mini sandwiches + fries + toasted bread + garlic sauce +…" at bounding box center [670, 322] width 805 height 437
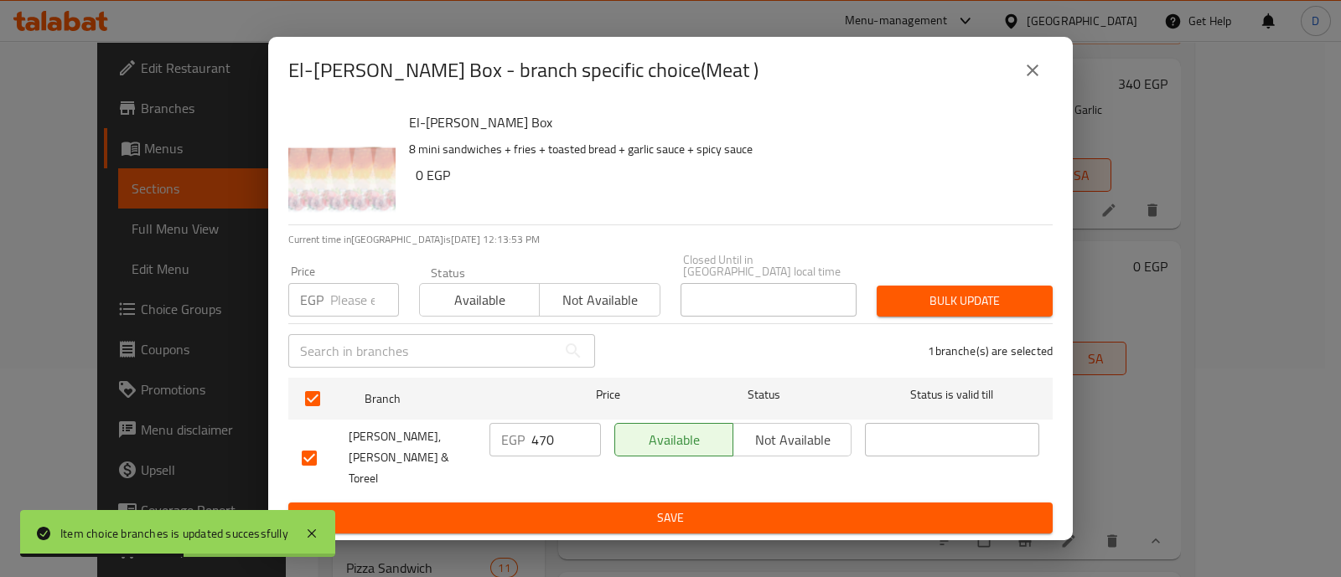
click at [668, 508] on span "Save" at bounding box center [671, 518] width 738 height 21
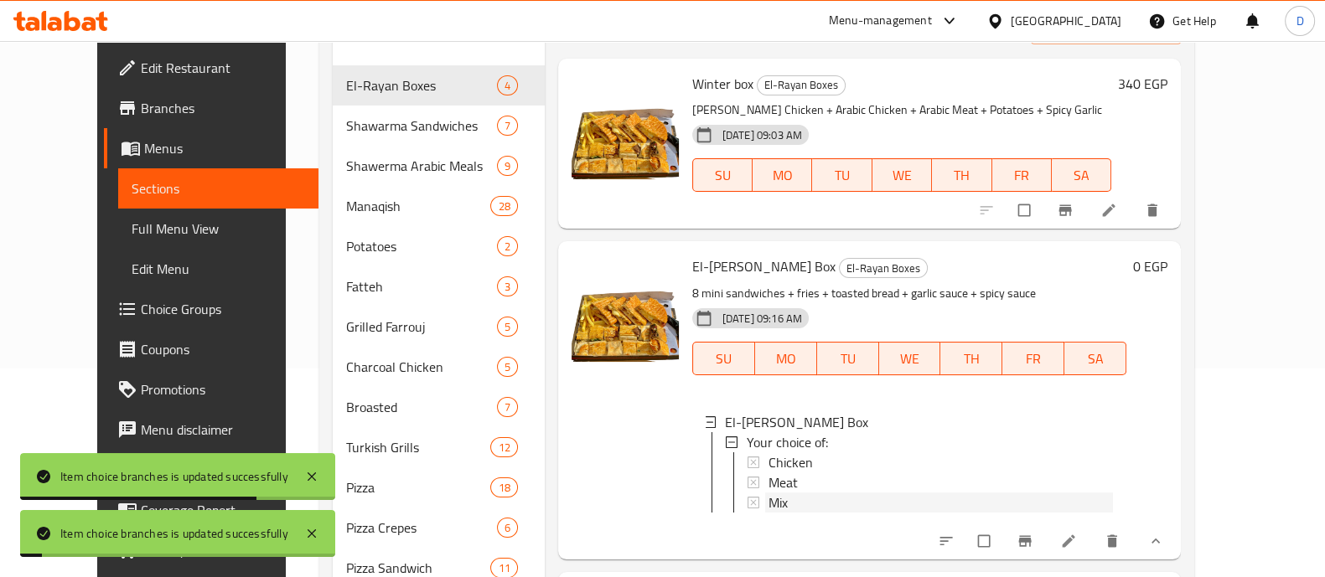
click at [769, 493] on span "Mix" at bounding box center [778, 503] width 19 height 20
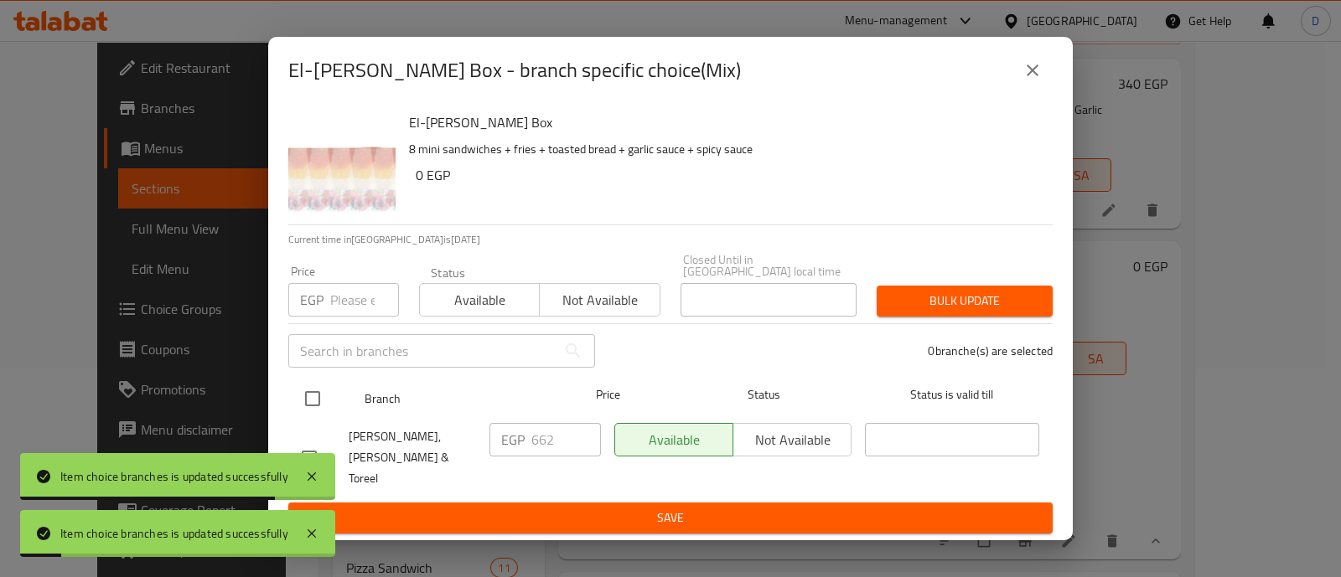
click at [302, 401] on input "checkbox" at bounding box center [312, 398] width 35 height 35
checkbox input "true"
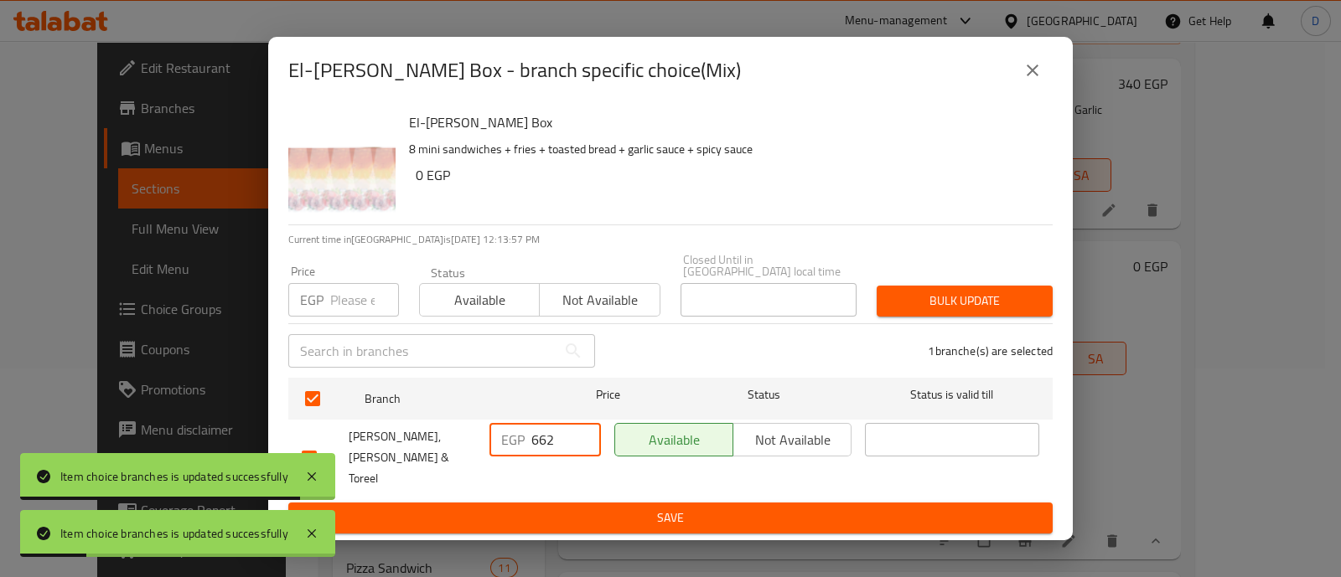
click at [543, 443] on input "662" at bounding box center [566, 440] width 70 height 34
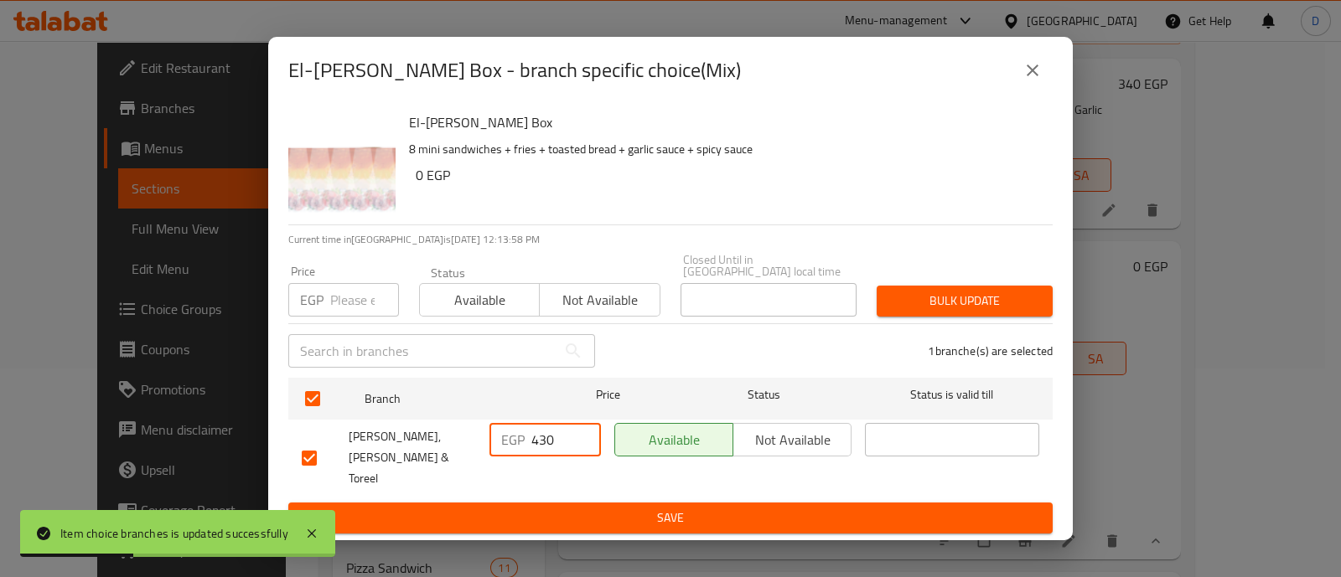
type input "430"
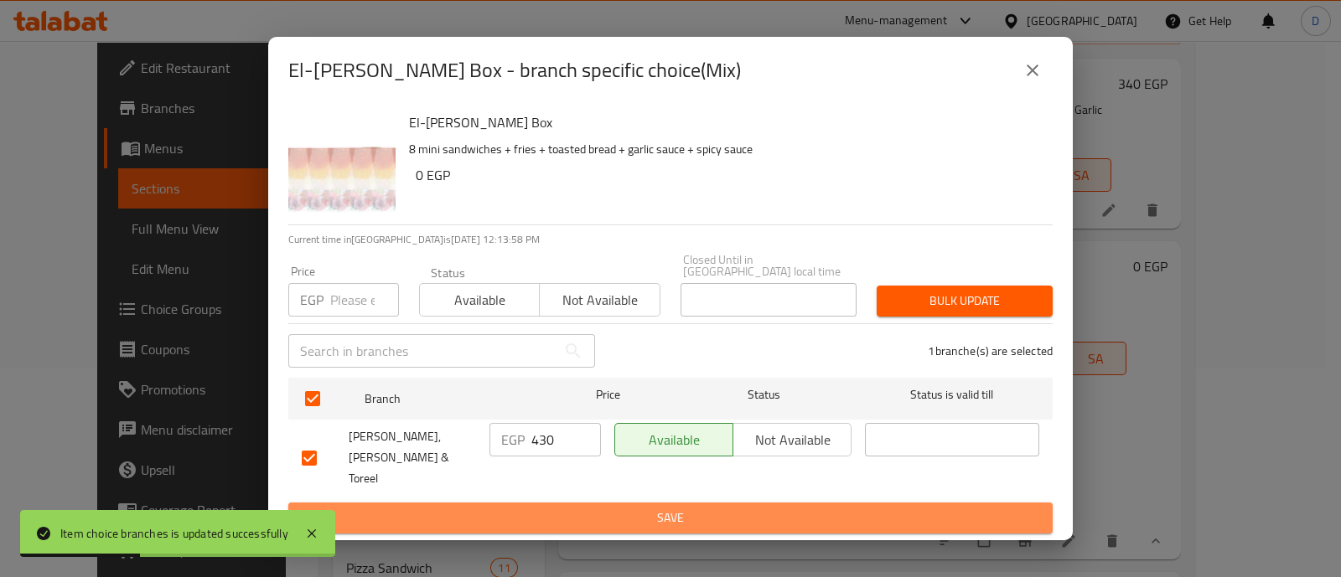
click at [552, 508] on span "Save" at bounding box center [671, 518] width 738 height 21
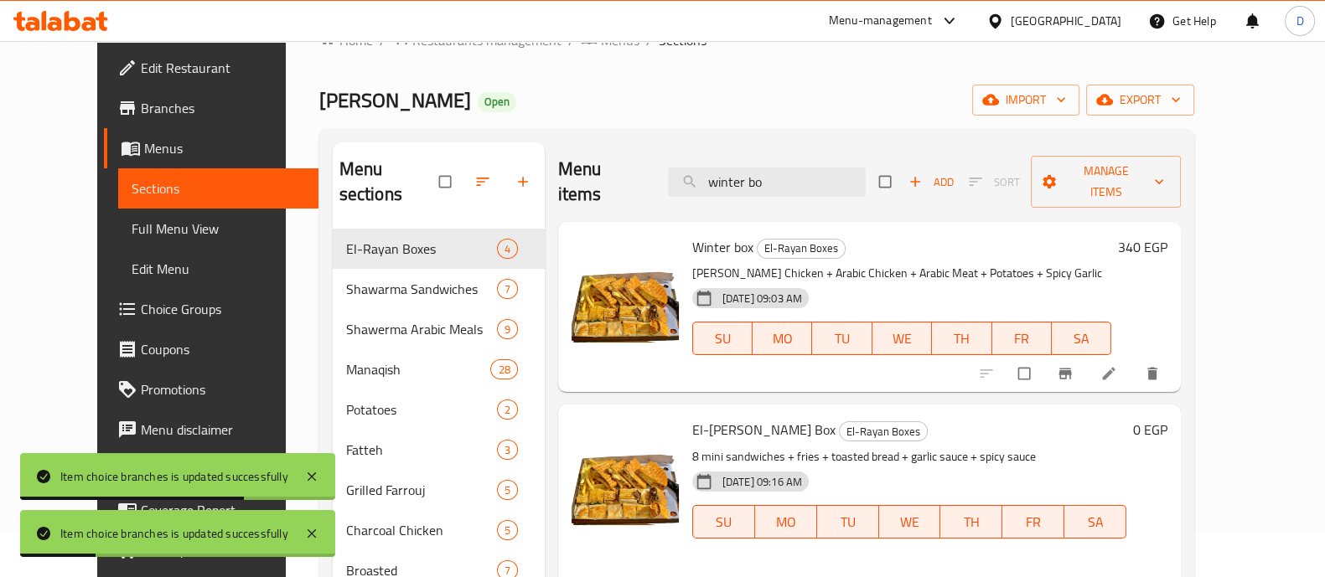
scroll to position [0, 0]
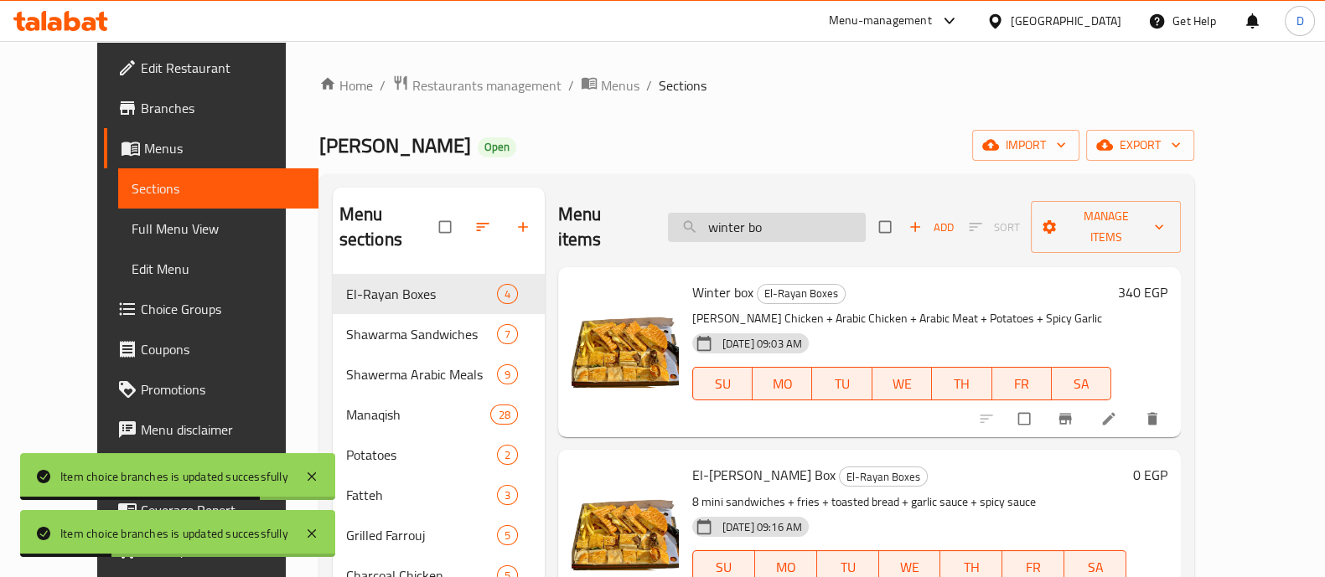
click at [839, 213] on input "winter bo" at bounding box center [767, 227] width 198 height 29
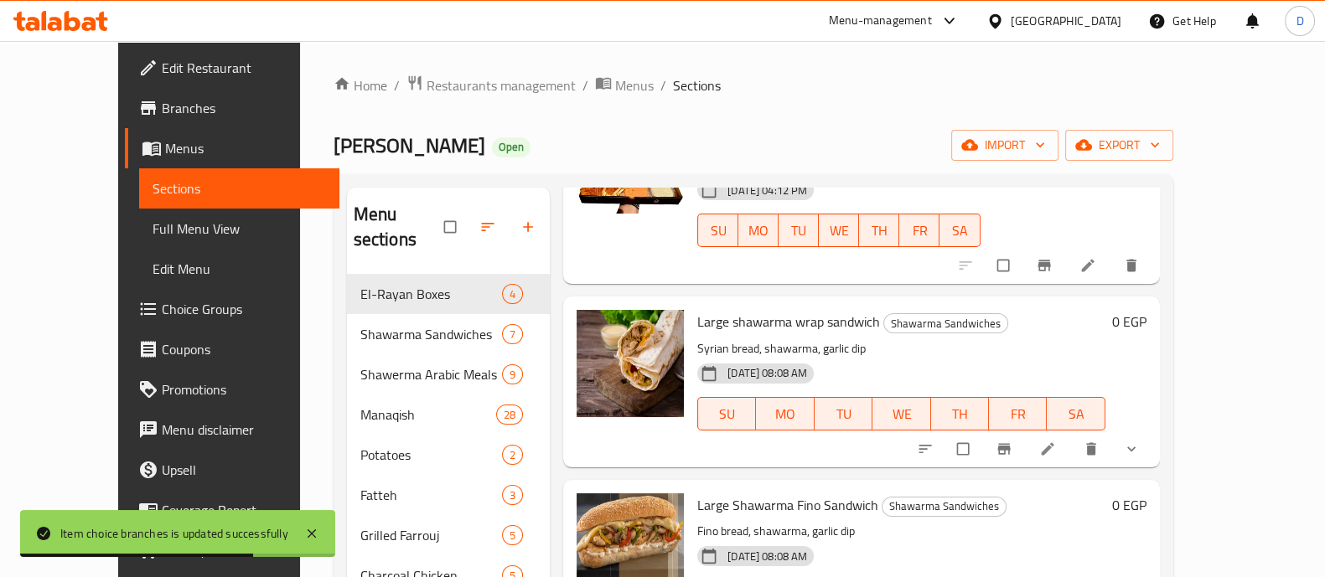
scroll to position [209, 0]
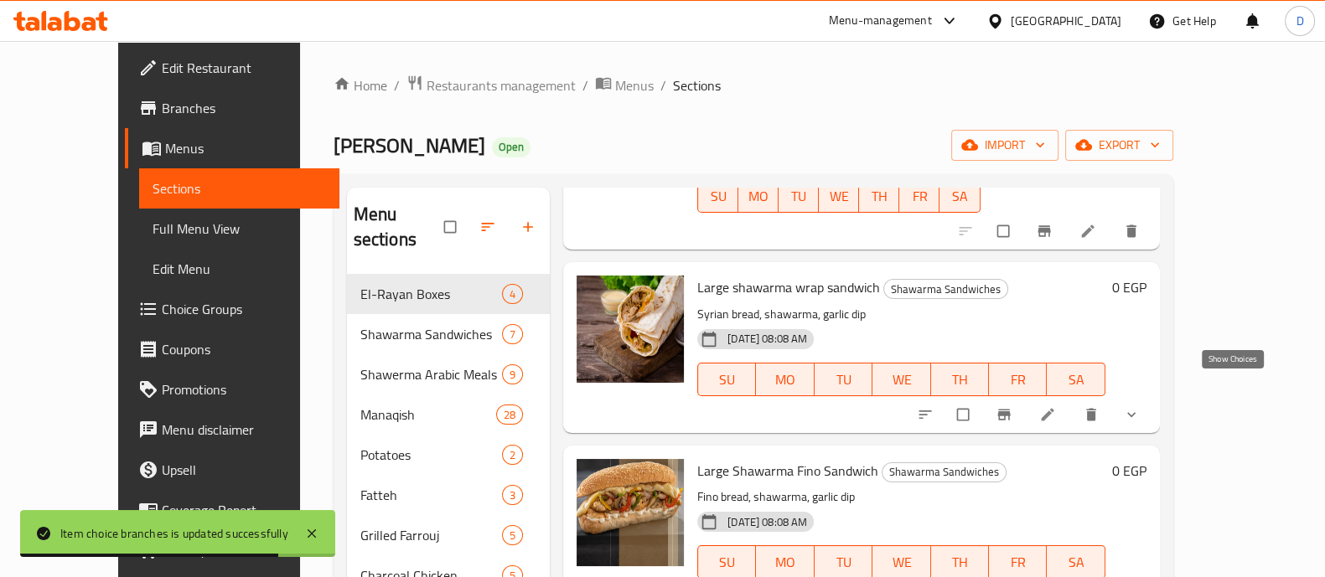
type input "large"
drag, startPoint x: 1232, startPoint y: 385, endPoint x: 1205, endPoint y: 398, distance: 30.0
click at [1140, 407] on icon "show more" at bounding box center [1131, 415] width 17 height 17
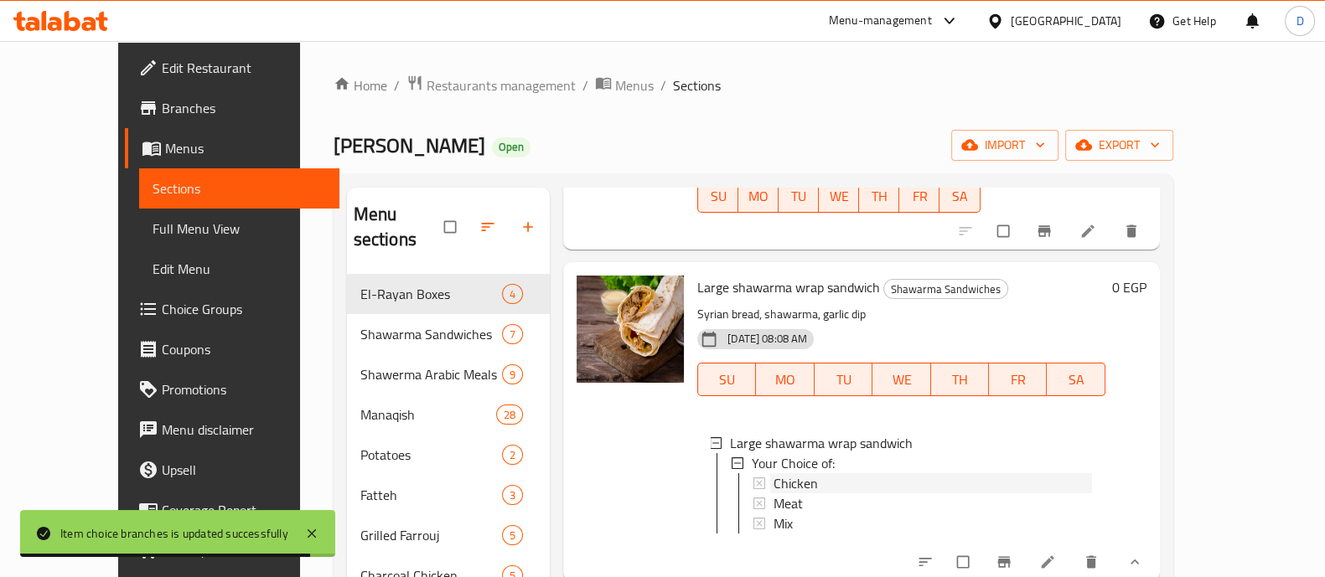
click at [809, 474] on div "Chicken" at bounding box center [933, 484] width 318 height 20
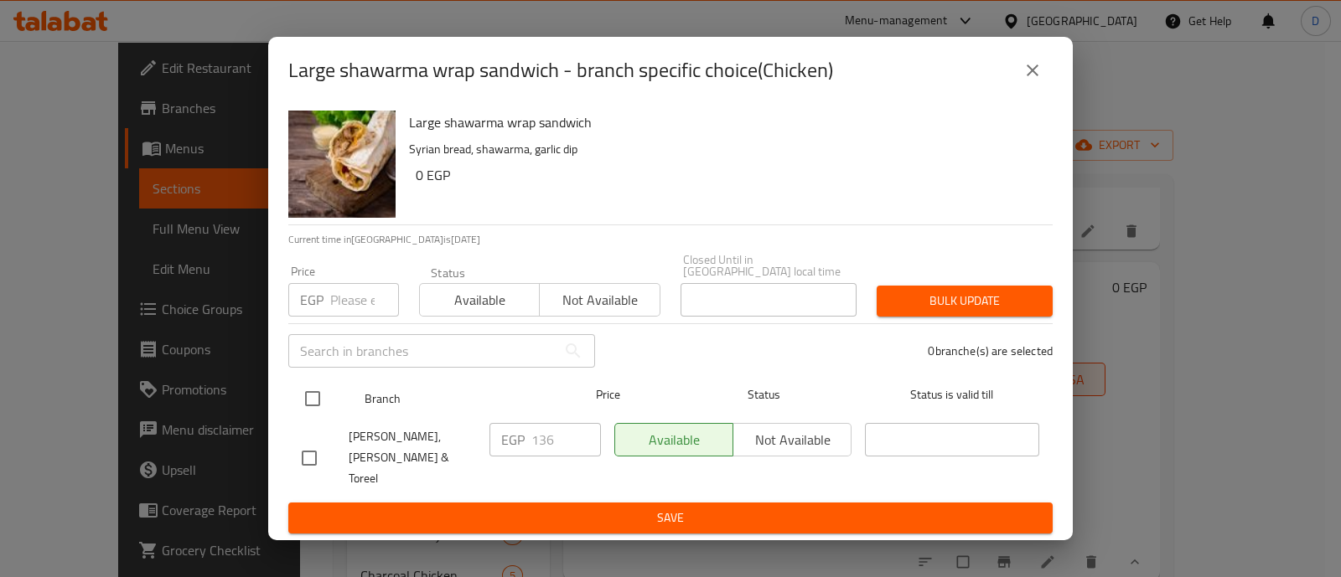
click at [304, 408] on input "checkbox" at bounding box center [312, 398] width 35 height 35
checkbox input "true"
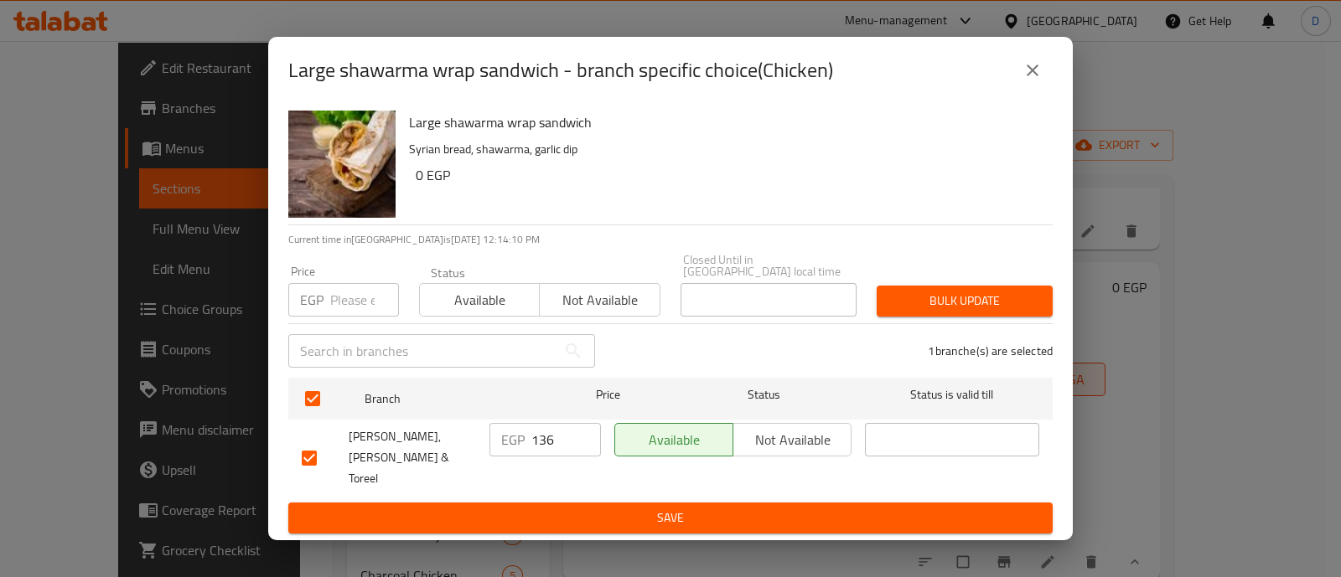
click at [546, 437] on input "136" at bounding box center [566, 440] width 70 height 34
type input "88"
click at [563, 503] on button "Save" at bounding box center [670, 518] width 764 height 31
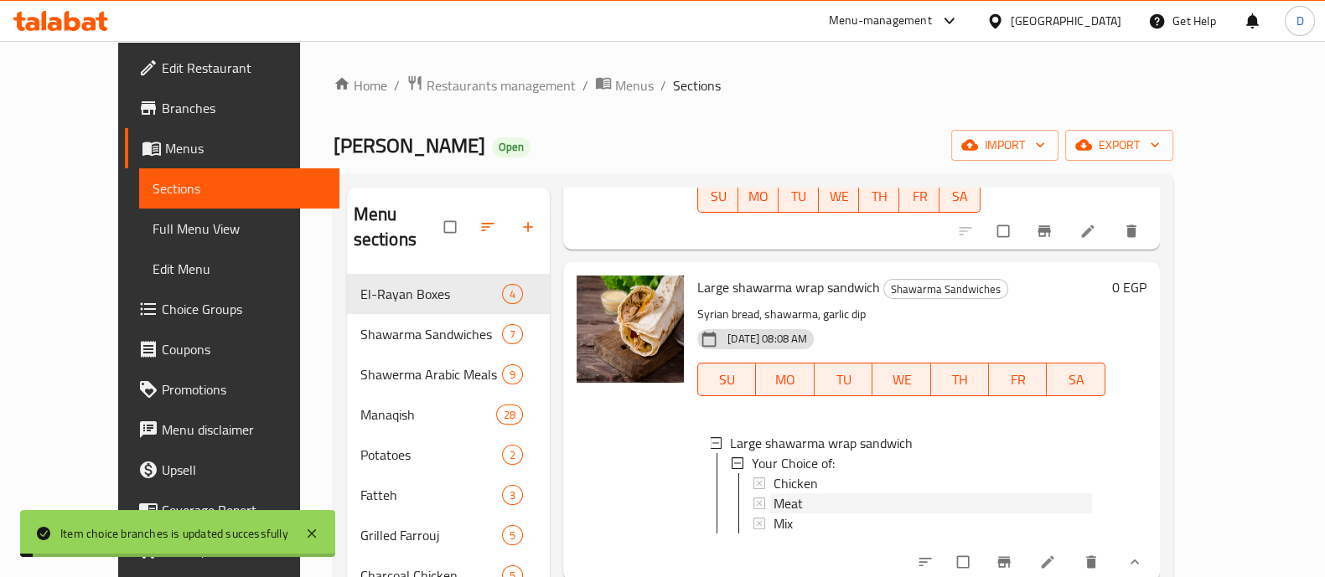
click at [774, 494] on span "Meat" at bounding box center [788, 504] width 29 height 20
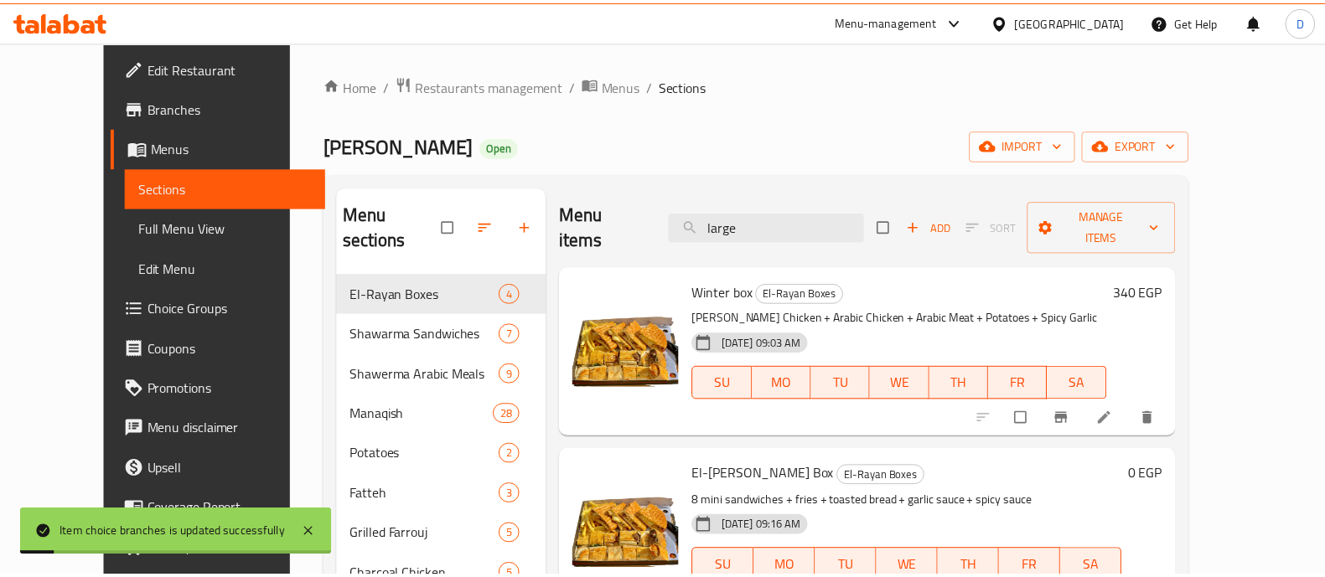
scroll to position [0, 0]
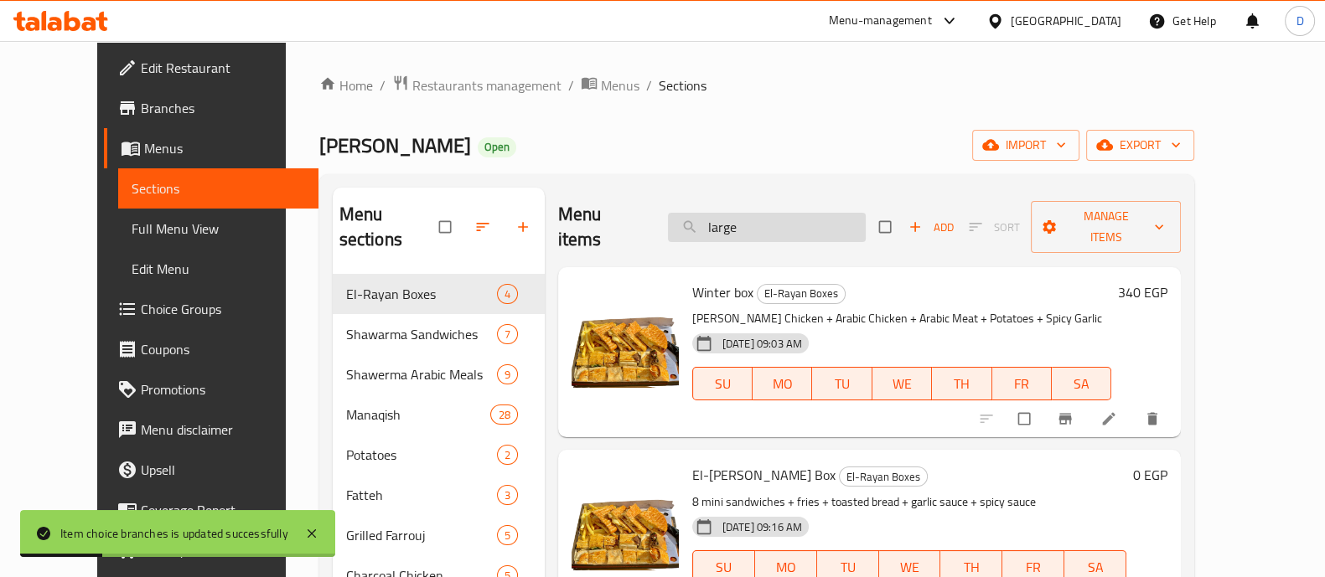
click at [809, 213] on input "large" at bounding box center [767, 227] width 198 height 29
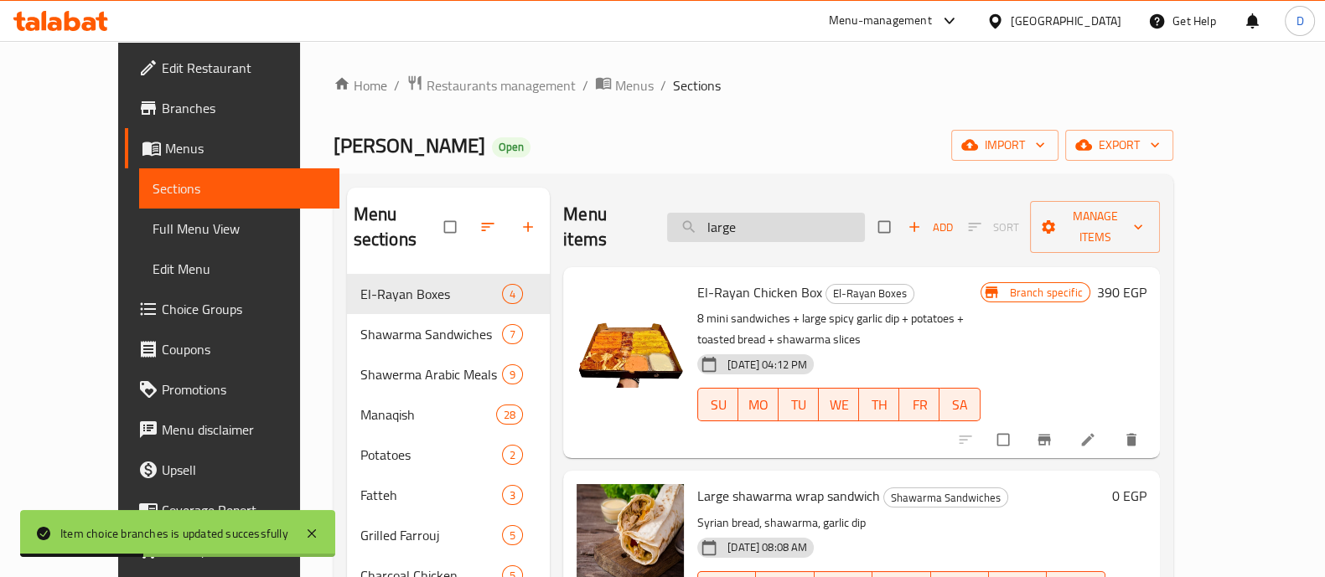
type input "large"
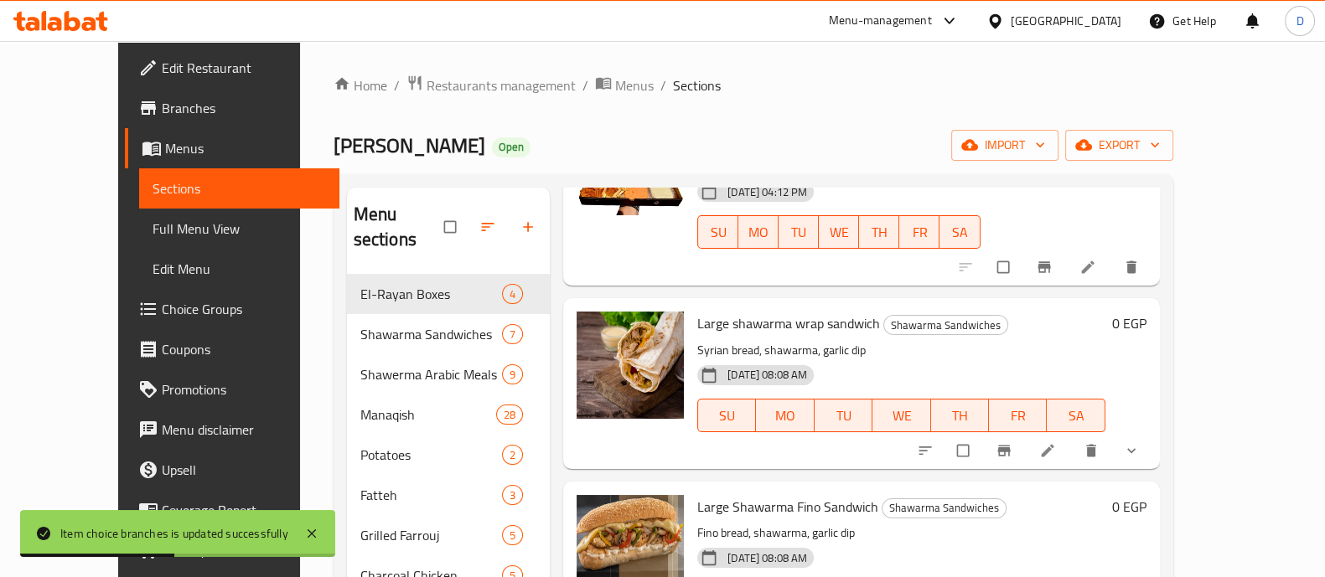
scroll to position [209, 0]
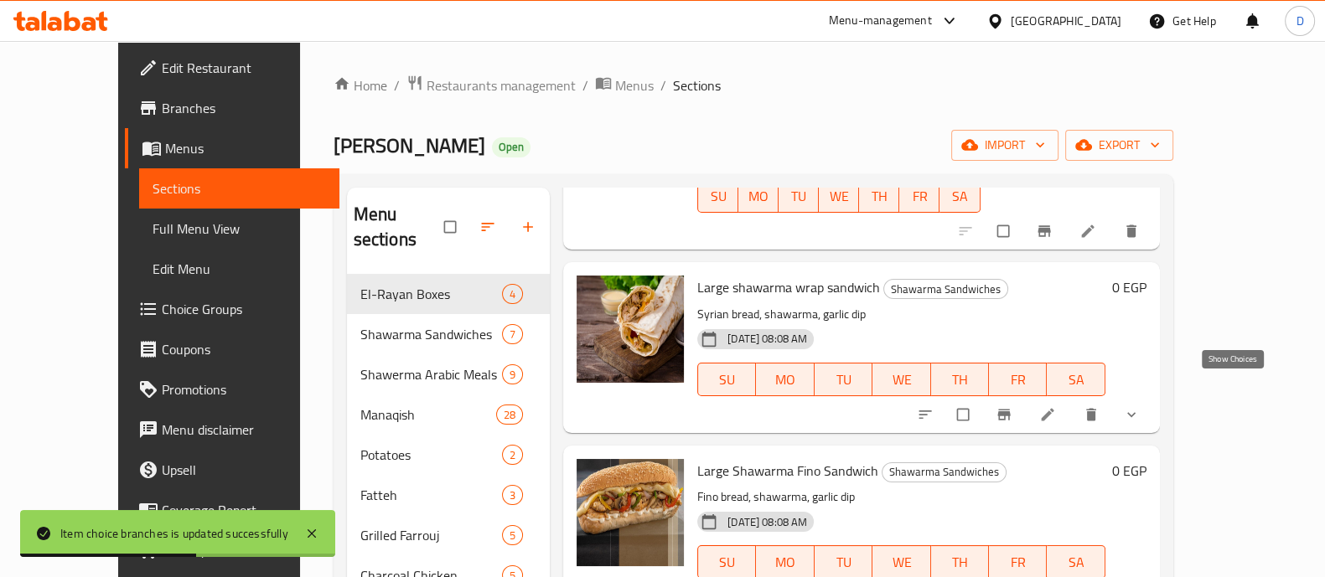
click at [1140, 407] on icon "show more" at bounding box center [1131, 415] width 17 height 17
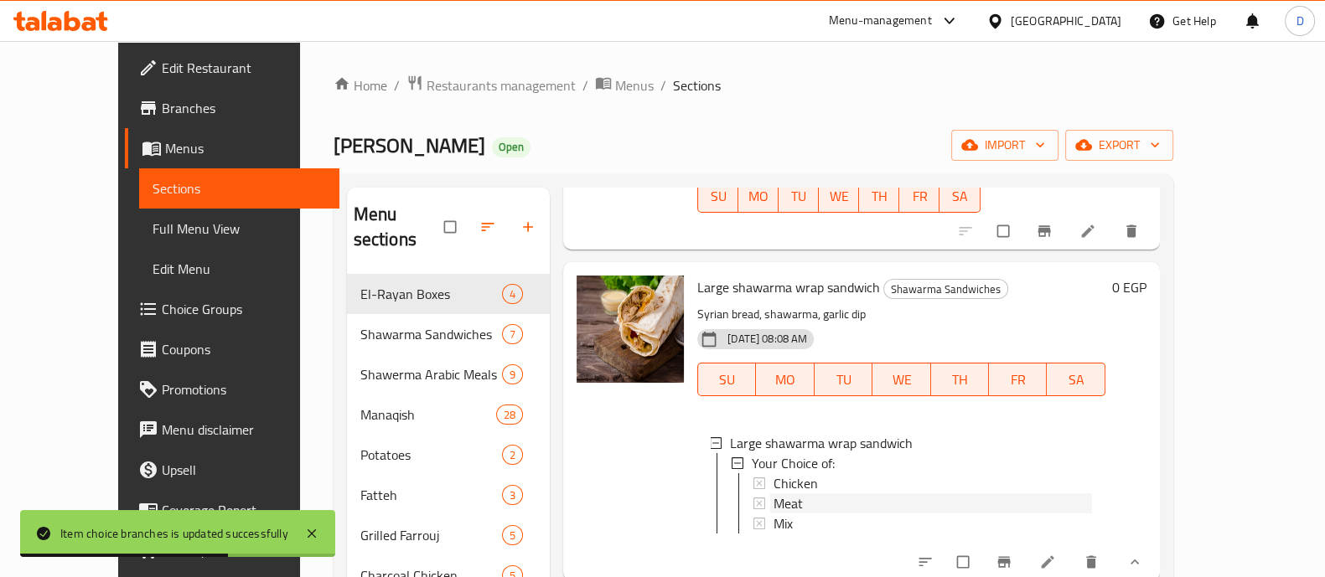
click at [786, 494] on div "Meat" at bounding box center [933, 504] width 318 height 20
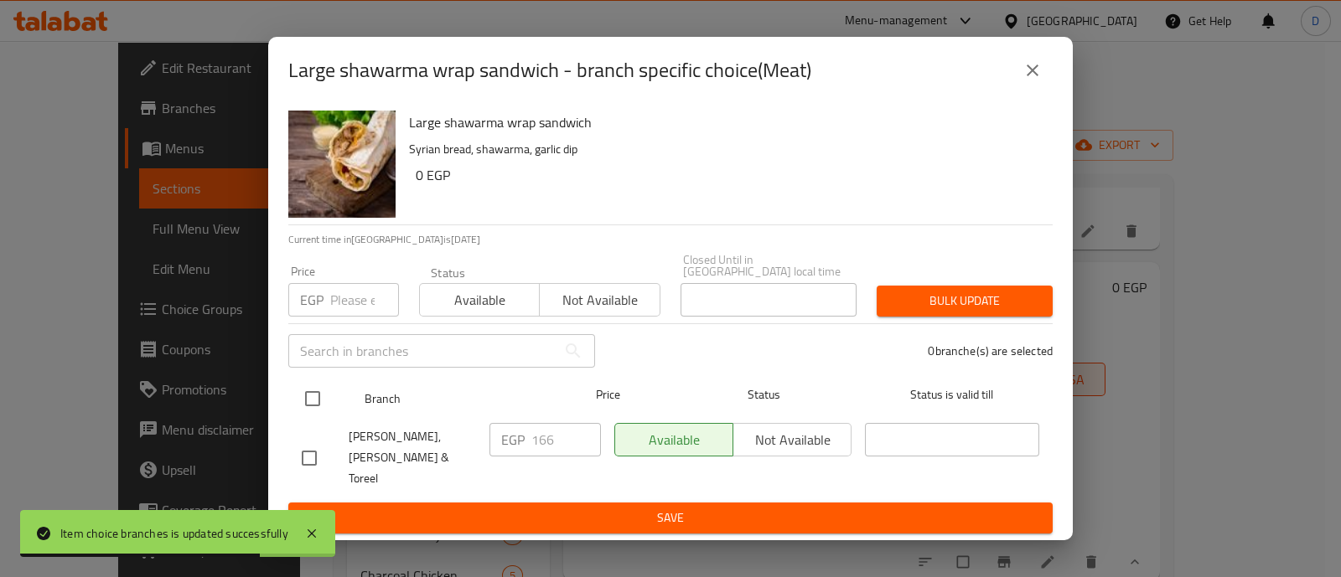
click at [308, 417] on input "checkbox" at bounding box center [312, 398] width 35 height 35
checkbox input "true"
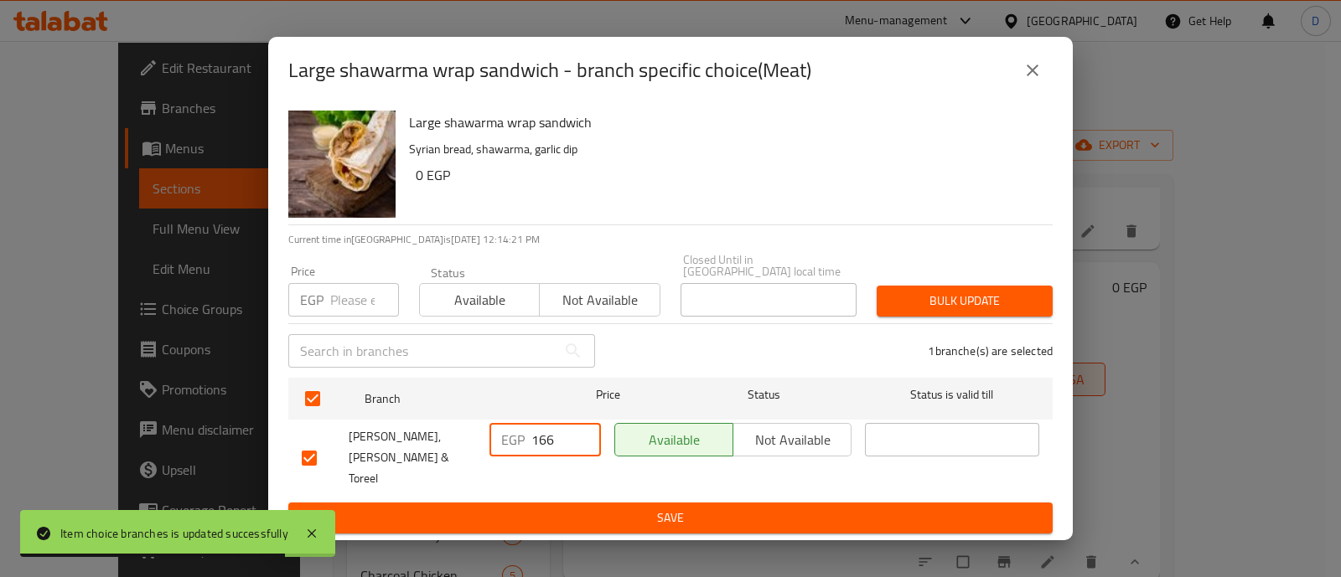
click at [553, 442] on input "166" at bounding box center [566, 440] width 70 height 34
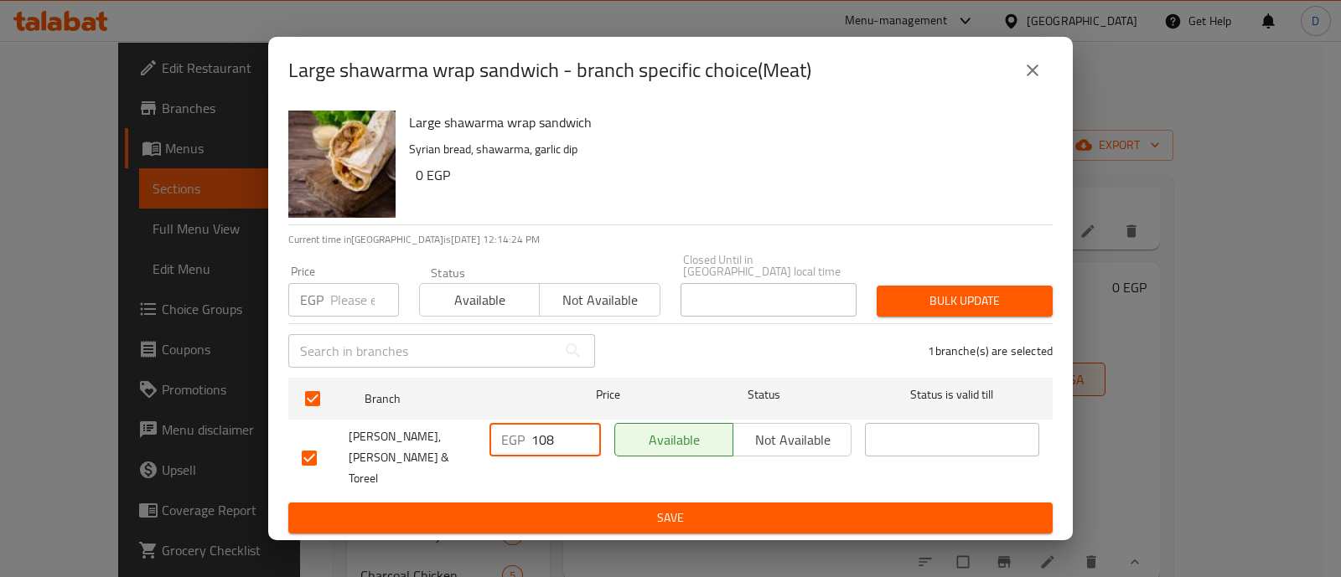
type input "108"
click at [707, 508] on span "Save" at bounding box center [671, 518] width 738 height 21
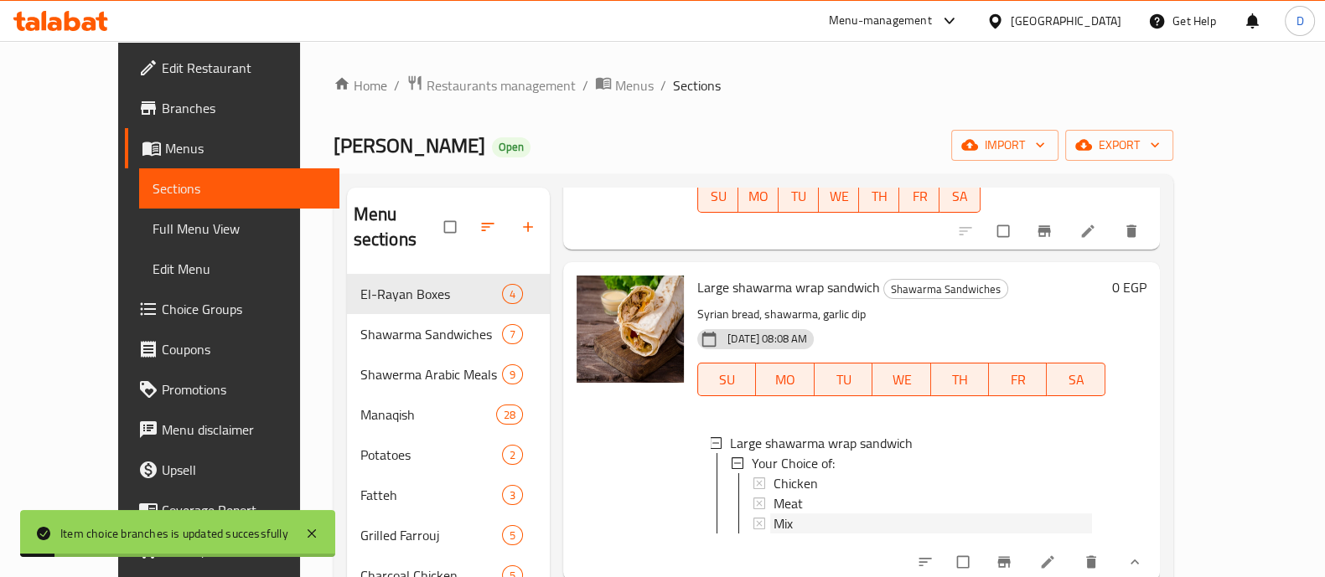
click at [774, 514] on div "Mix" at bounding box center [933, 524] width 318 height 20
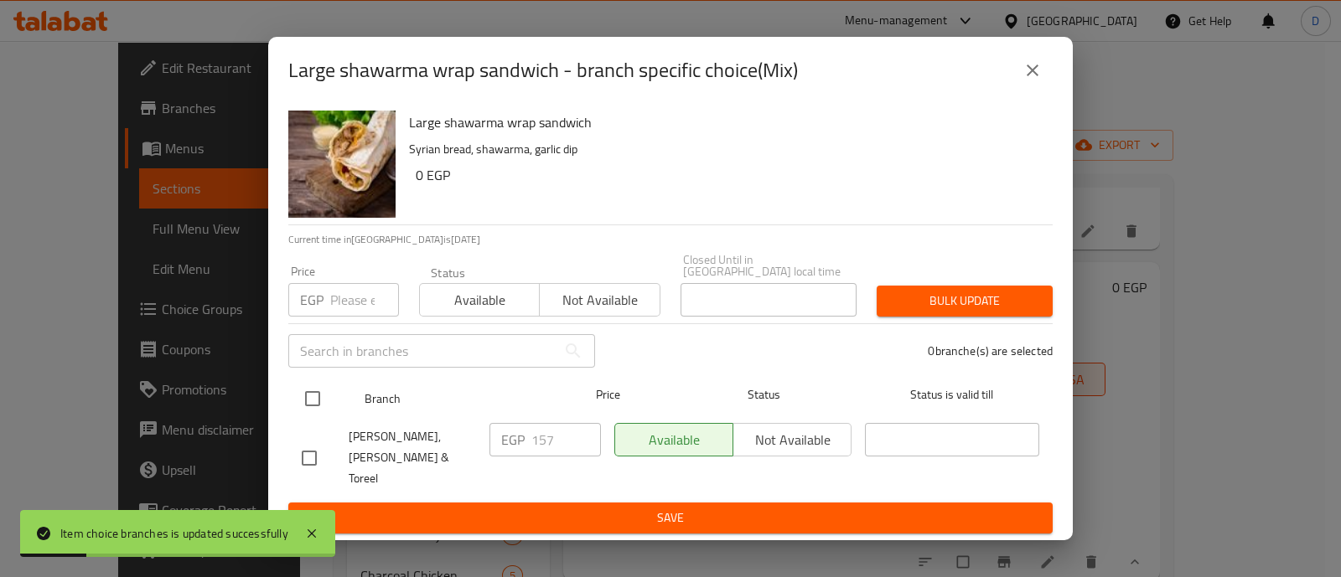
click at [309, 412] on input "checkbox" at bounding box center [312, 398] width 35 height 35
checkbox input "true"
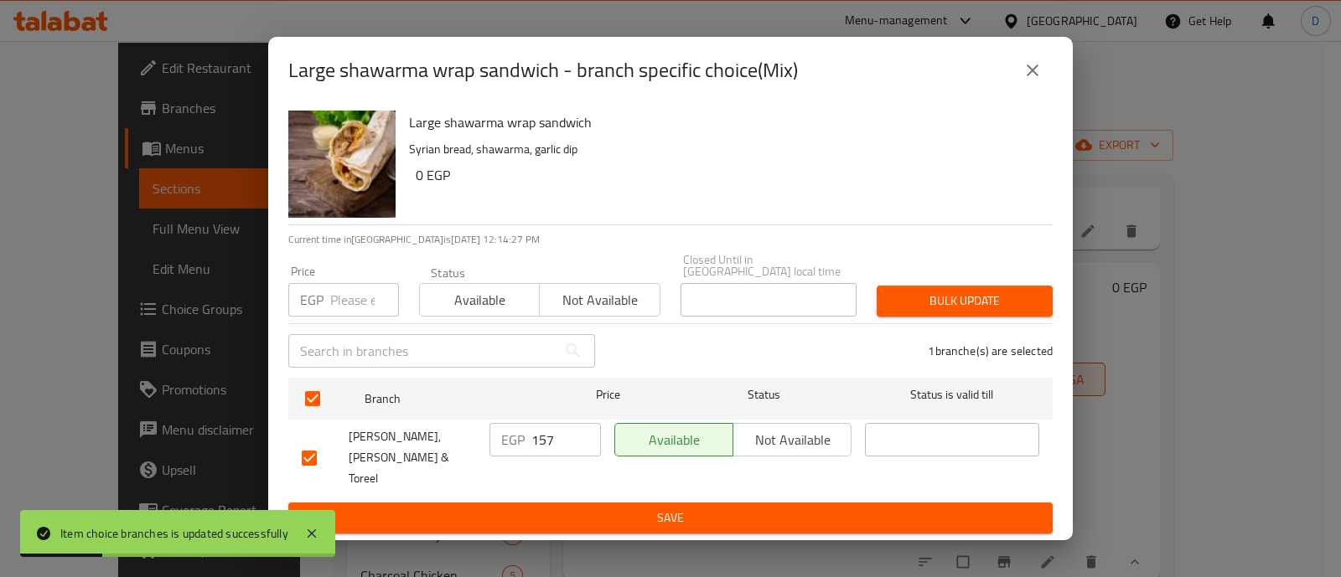
click at [538, 443] on input "157" at bounding box center [566, 440] width 70 height 34
type input "102"
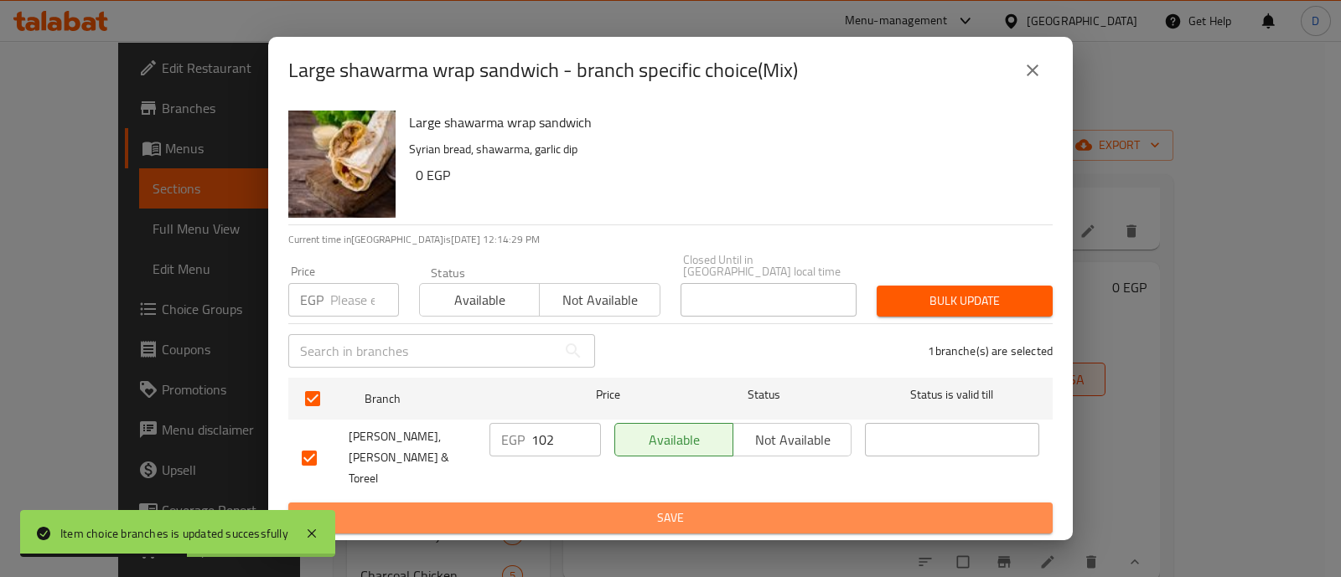
click at [584, 508] on span "Save" at bounding box center [671, 518] width 738 height 21
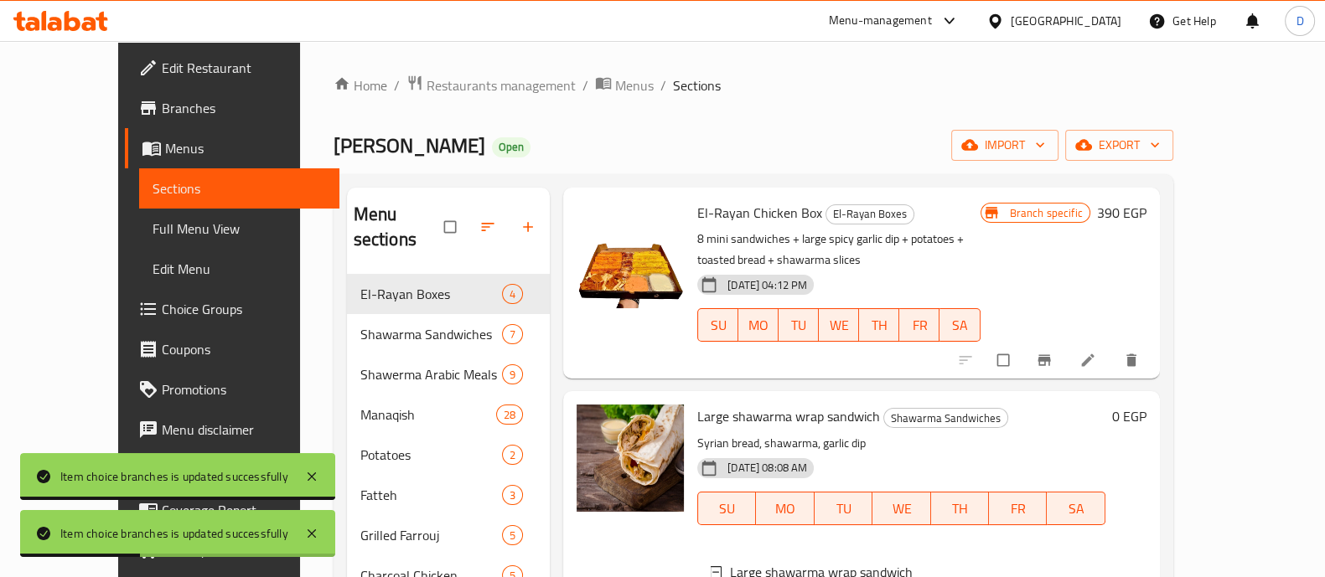
scroll to position [0, 0]
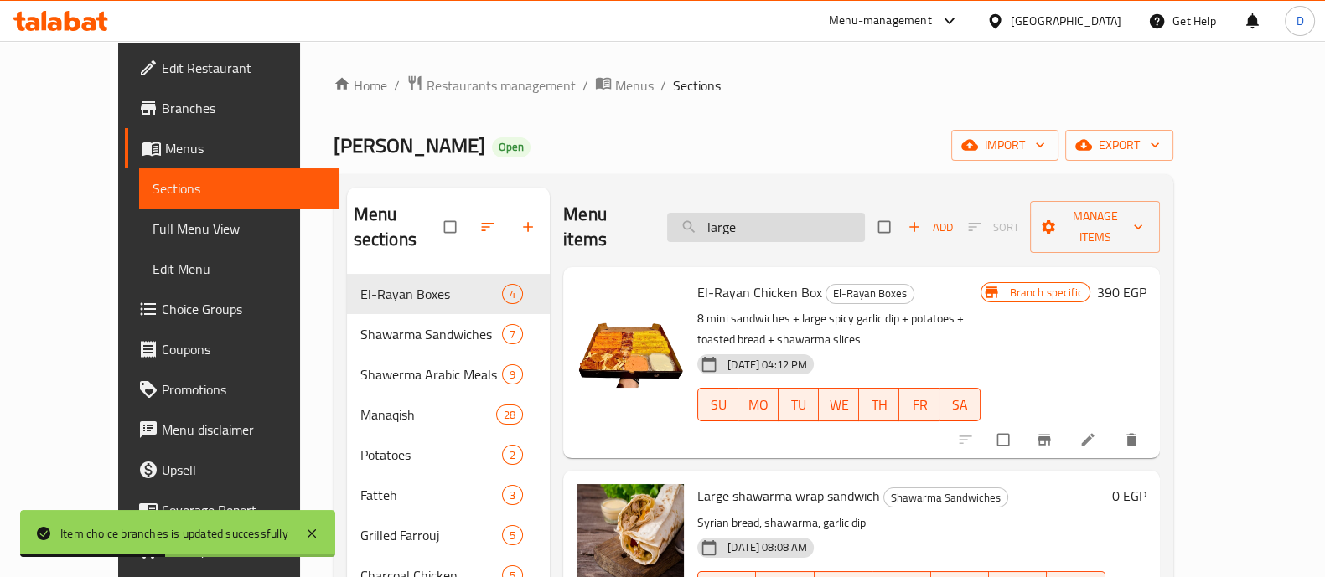
click at [800, 213] on input "large" at bounding box center [766, 227] width 198 height 29
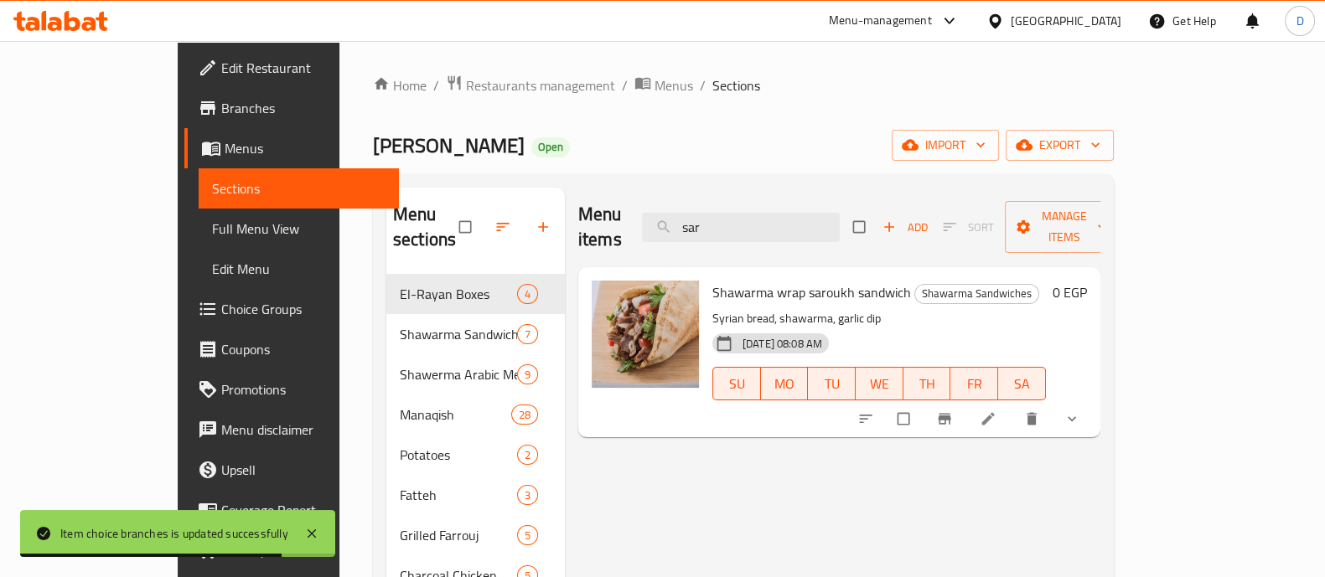
type input "sar"
click at [1080, 411] on icon "show more" at bounding box center [1072, 419] width 17 height 17
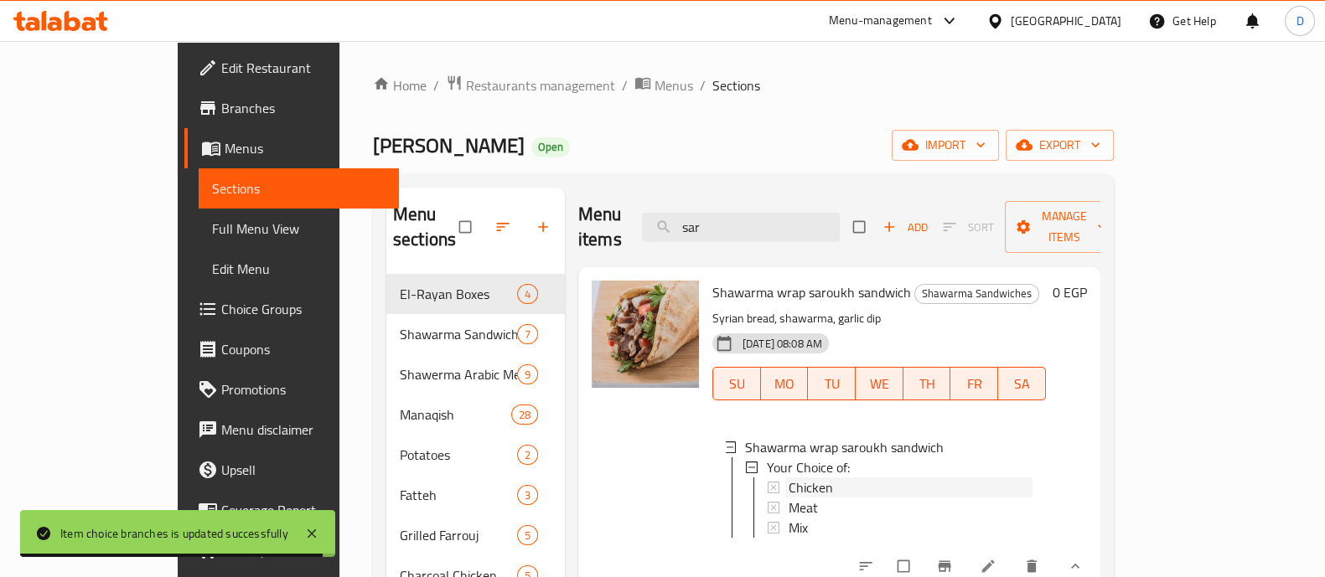
click at [789, 478] on span "Chicken" at bounding box center [811, 488] width 44 height 20
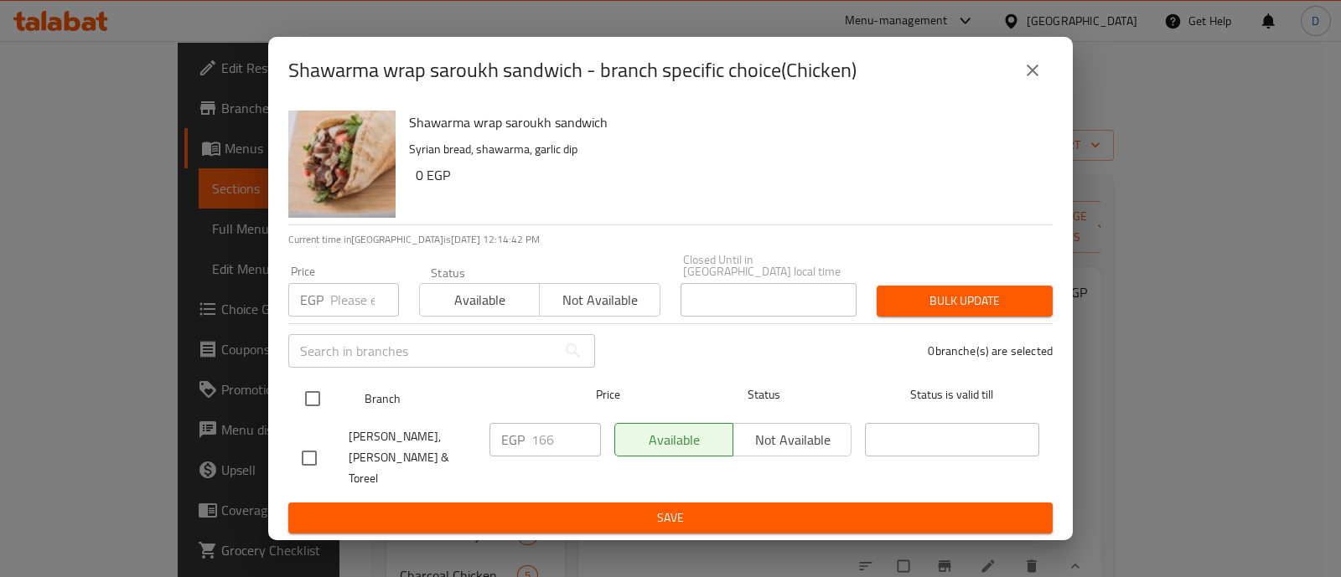
click at [315, 412] on input "checkbox" at bounding box center [312, 398] width 35 height 35
checkbox input "true"
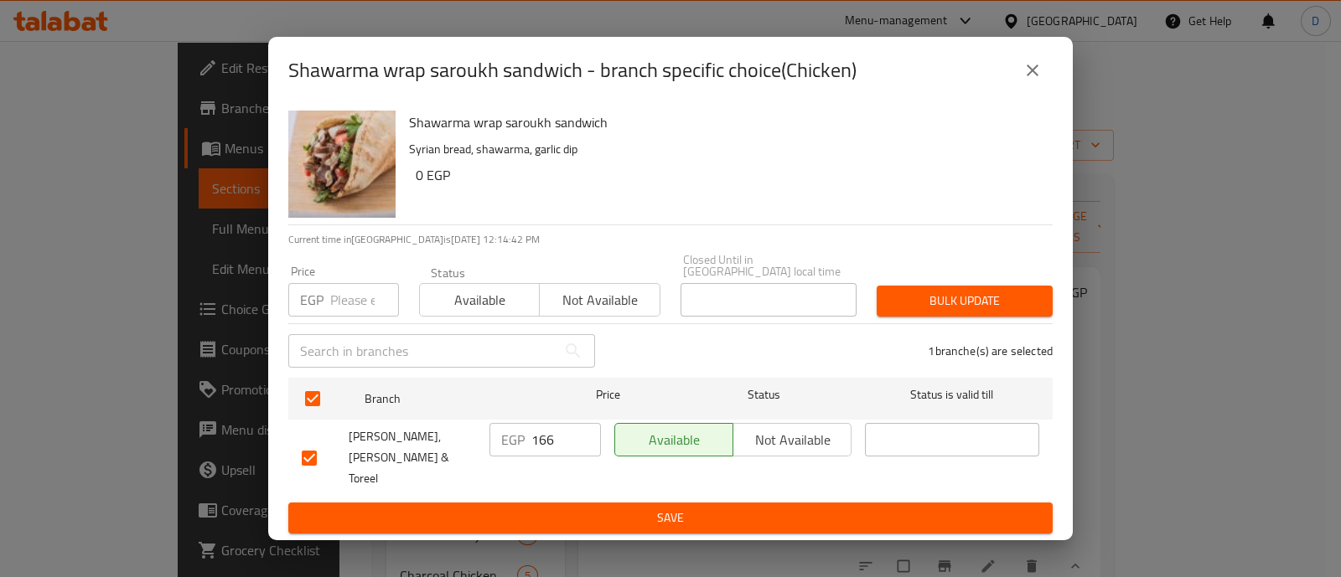
click at [553, 448] on input "166" at bounding box center [566, 440] width 70 height 34
type input "2"
type input "108"
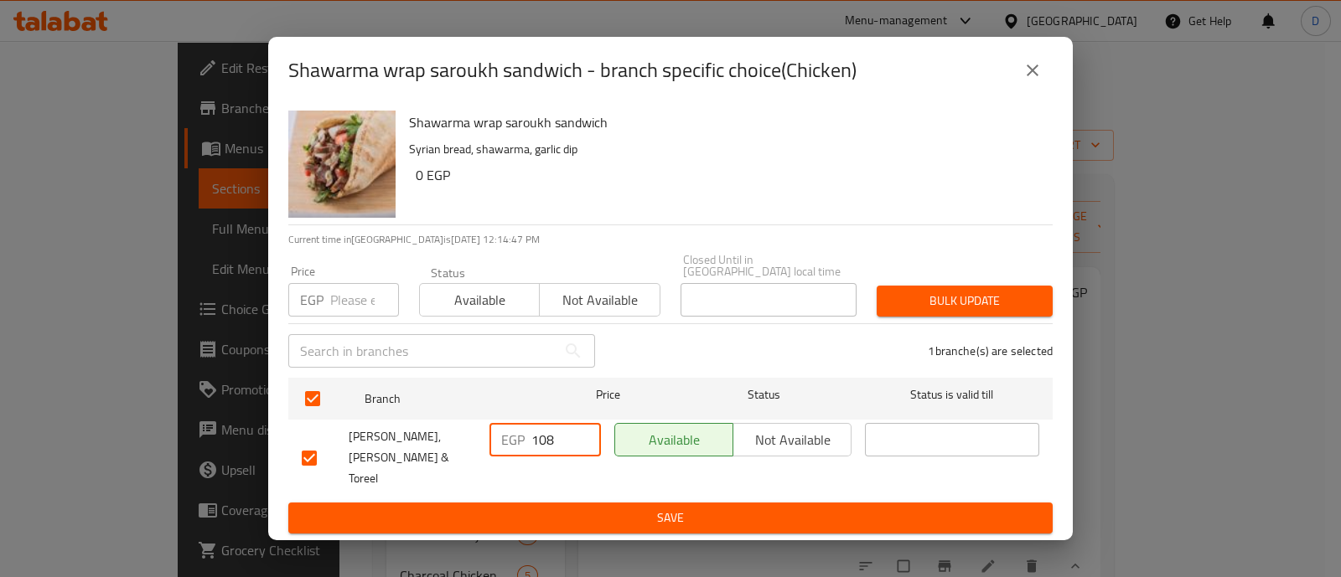
drag, startPoint x: 587, startPoint y: 507, endPoint x: 607, endPoint y: 505, distance: 20.3
click at [598, 508] on span "Save" at bounding box center [671, 518] width 738 height 21
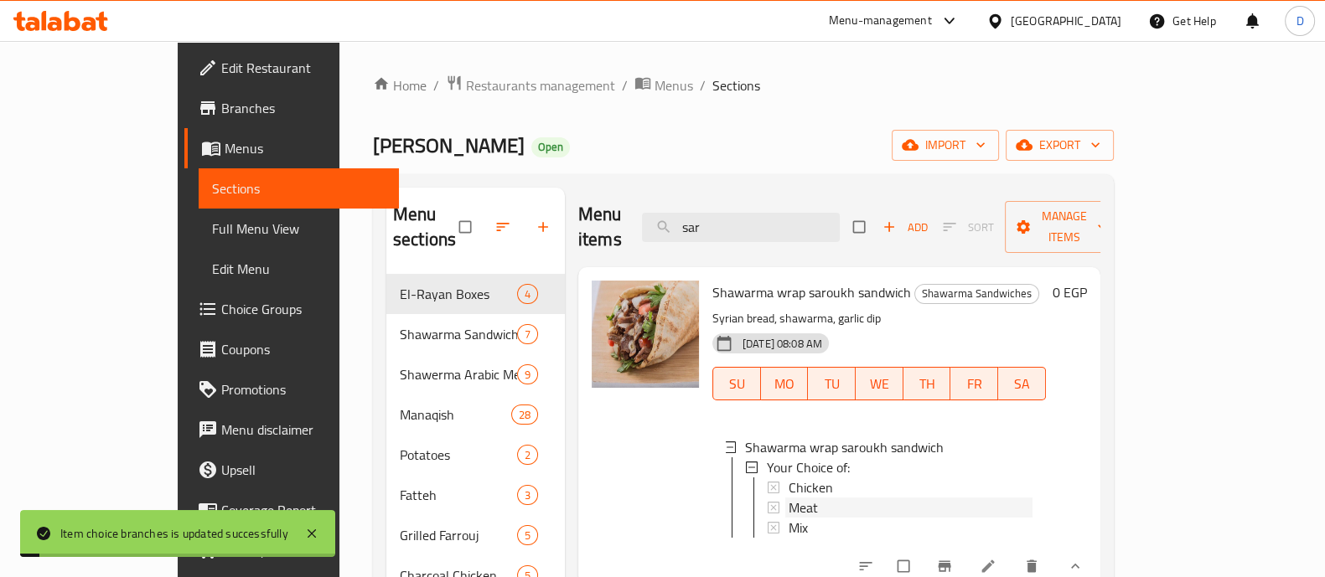
click at [789, 498] on span "Meat" at bounding box center [803, 508] width 29 height 20
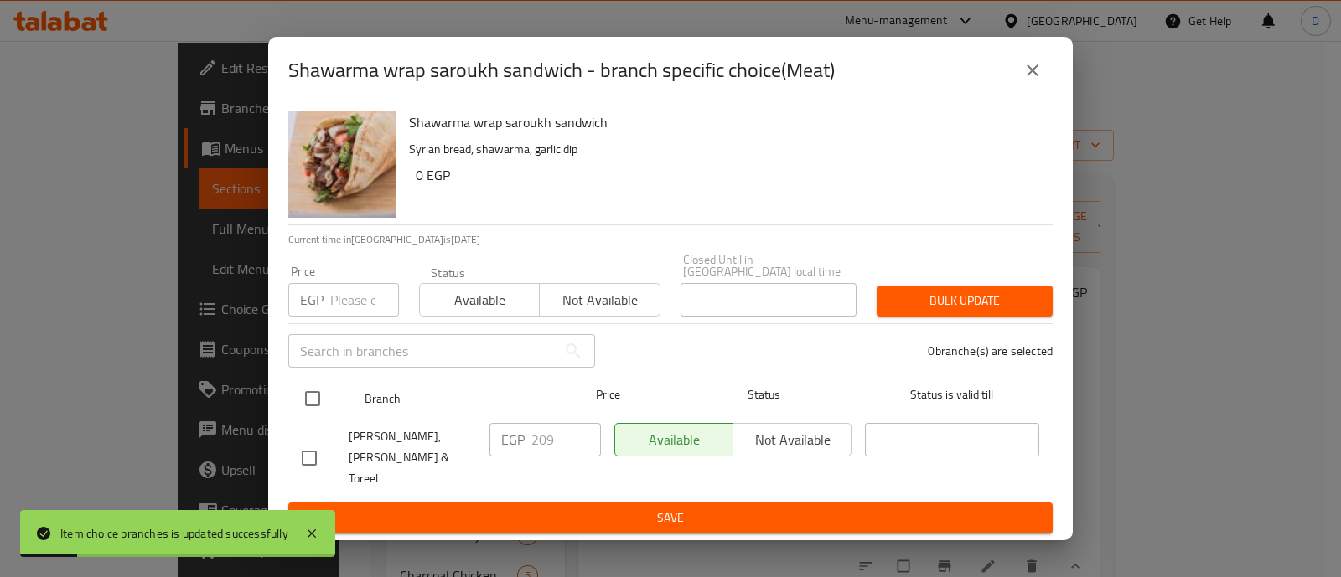
click at [309, 398] on input "checkbox" at bounding box center [312, 398] width 35 height 35
checkbox input "true"
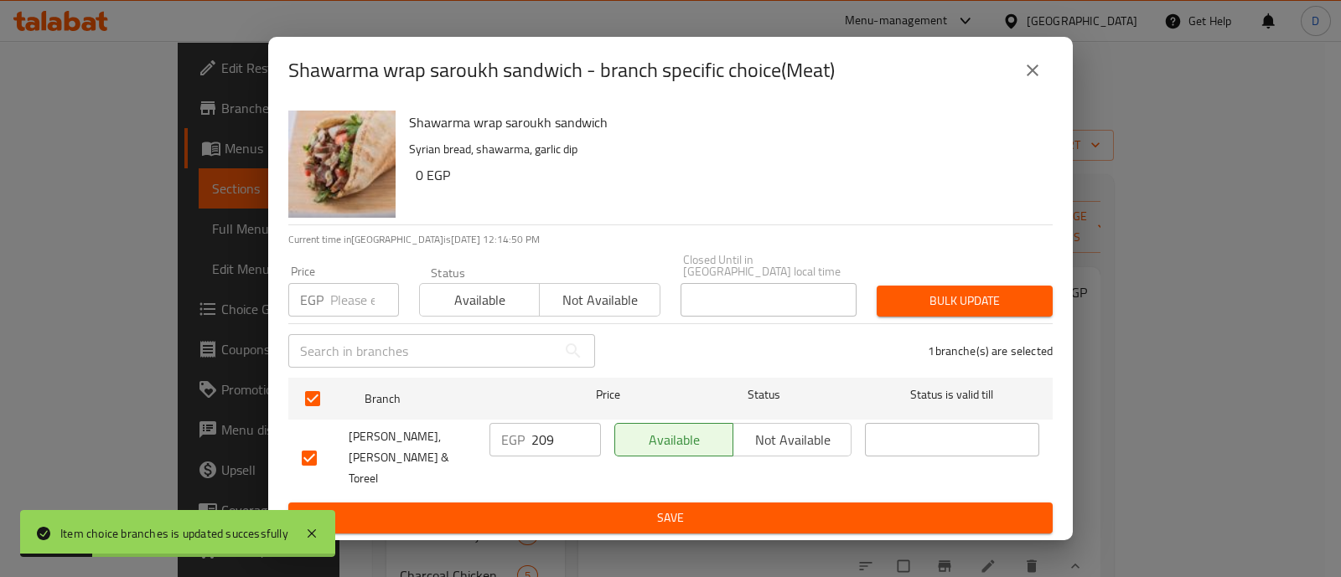
click at [553, 433] on input "209" at bounding box center [566, 440] width 70 height 34
type input "136"
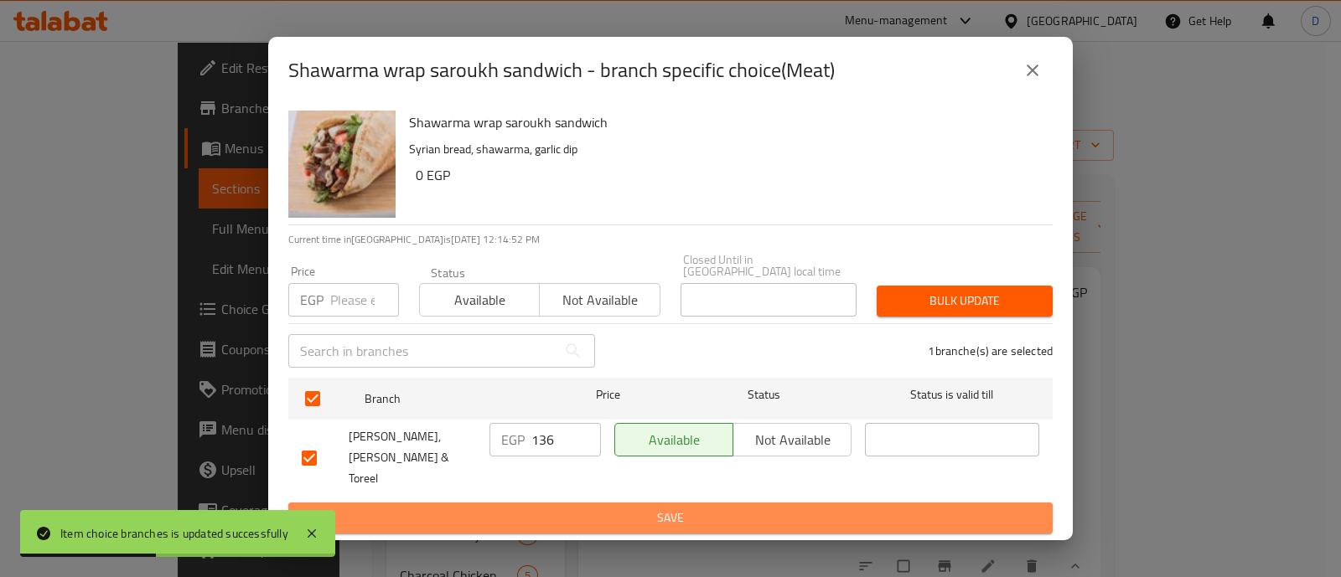
click at [563, 508] on span "Save" at bounding box center [671, 518] width 738 height 21
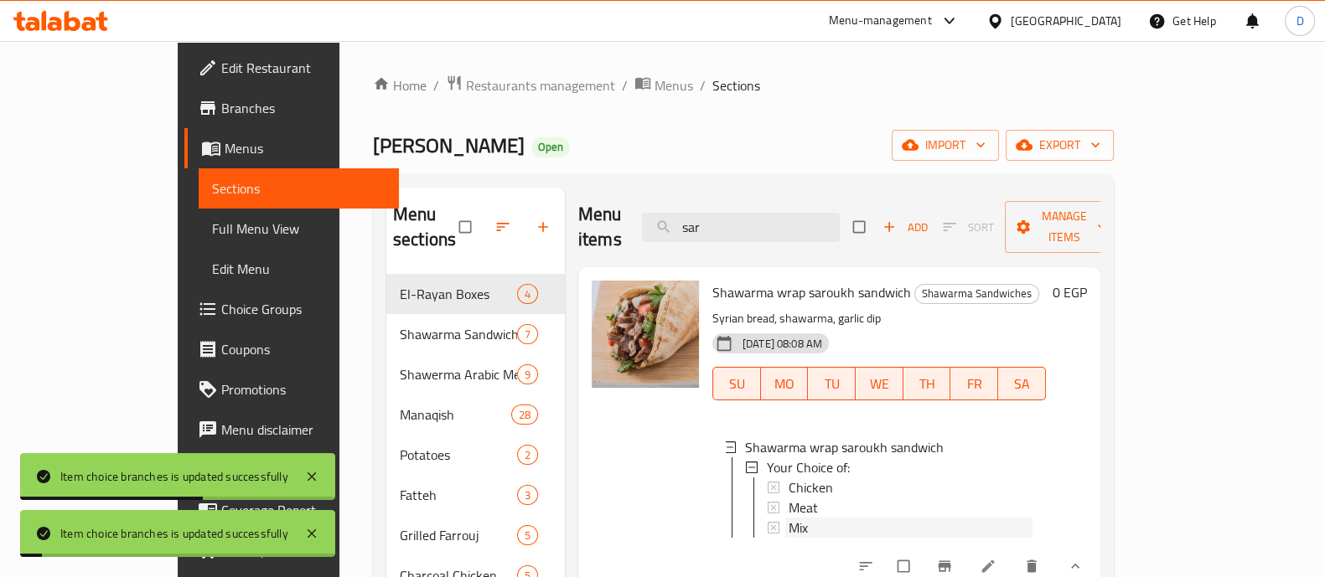
click at [791, 518] on div "Mix" at bounding box center [911, 528] width 244 height 20
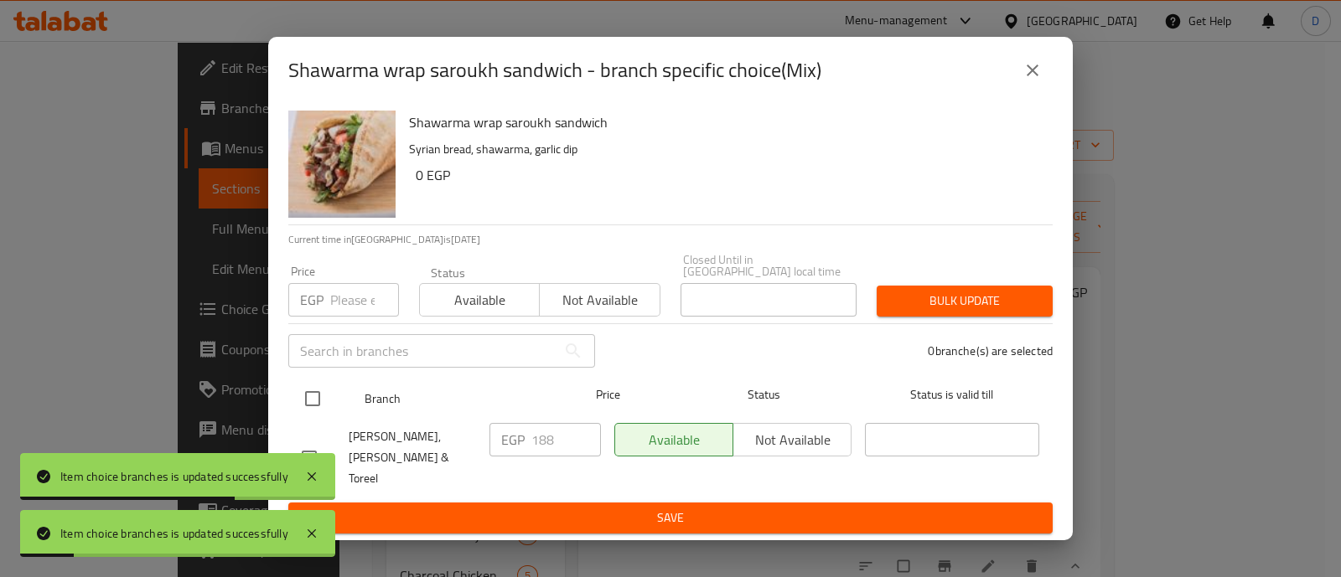
click at [304, 396] on input "checkbox" at bounding box center [312, 398] width 35 height 35
checkbox input "true"
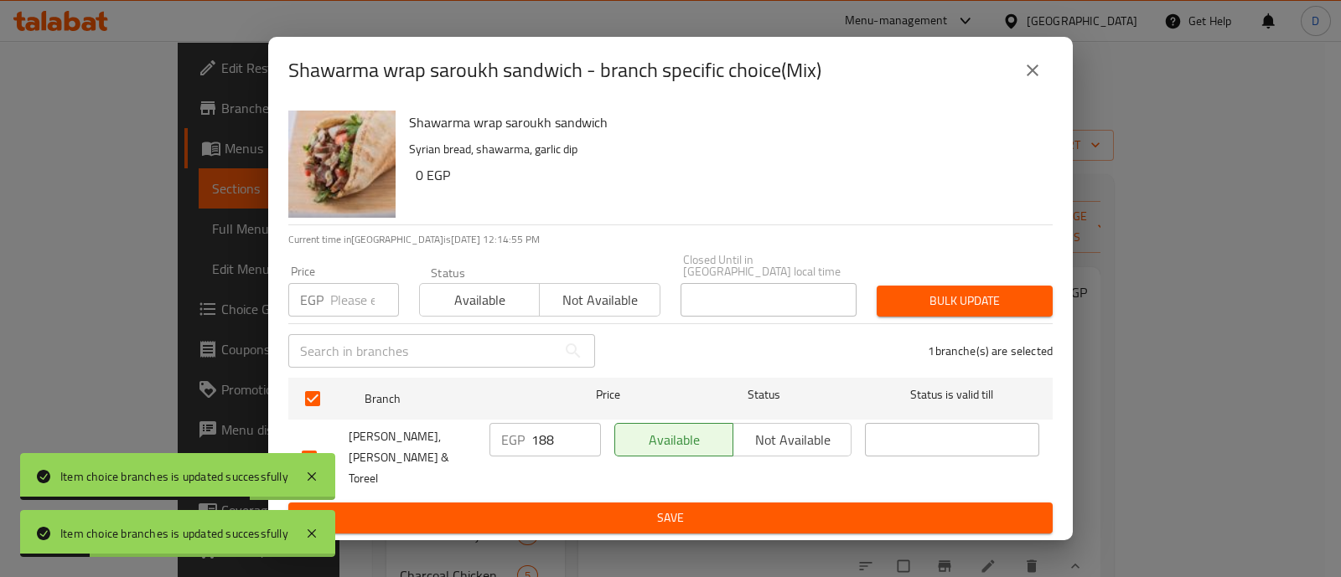
click at [575, 448] on input "188" at bounding box center [566, 440] width 70 height 34
type input "122"
click at [562, 508] on span "Save" at bounding box center [671, 518] width 738 height 21
